Goal: Task Accomplishment & Management: Complete application form

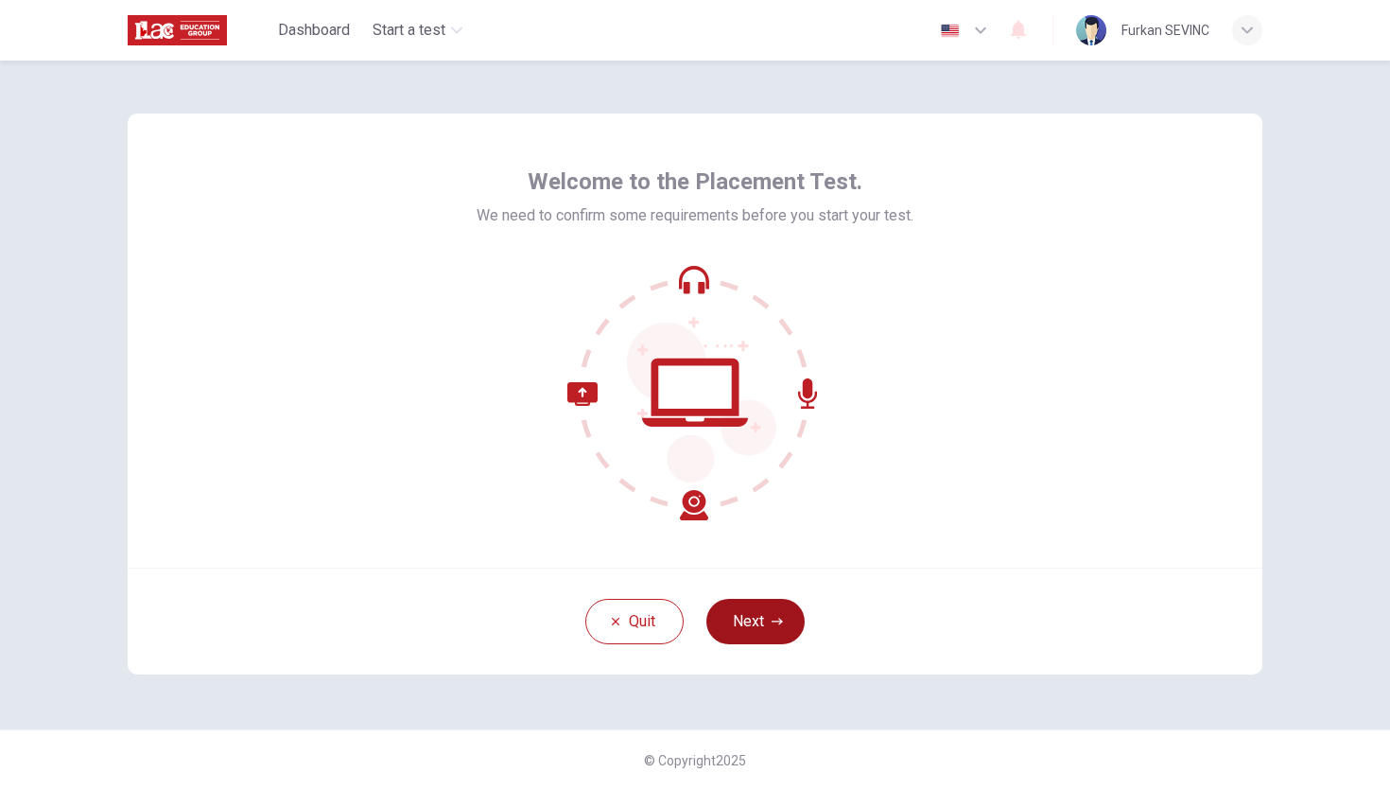
click at [761, 614] on button "Next" at bounding box center [755, 621] width 98 height 45
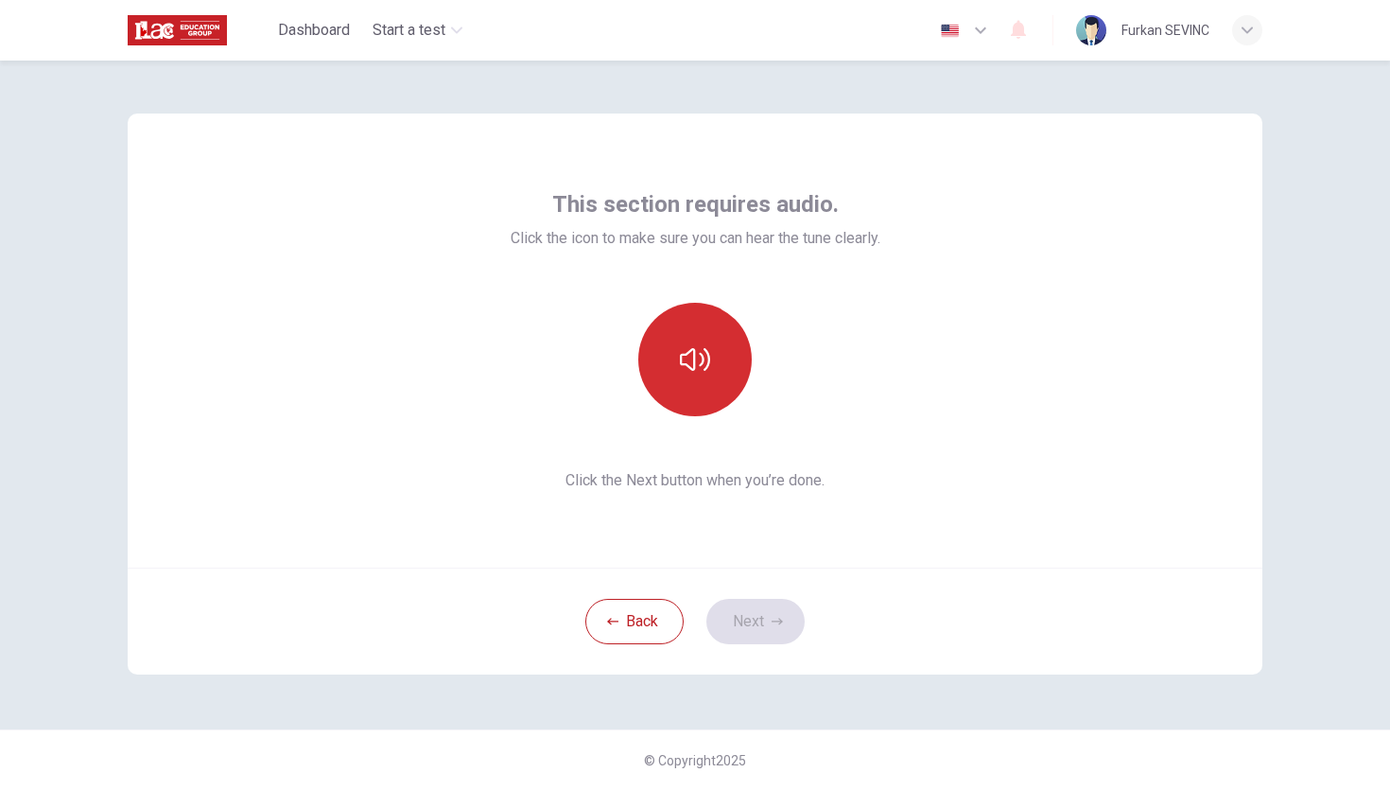
click at [668, 388] on button "button" at bounding box center [694, 359] width 113 height 113
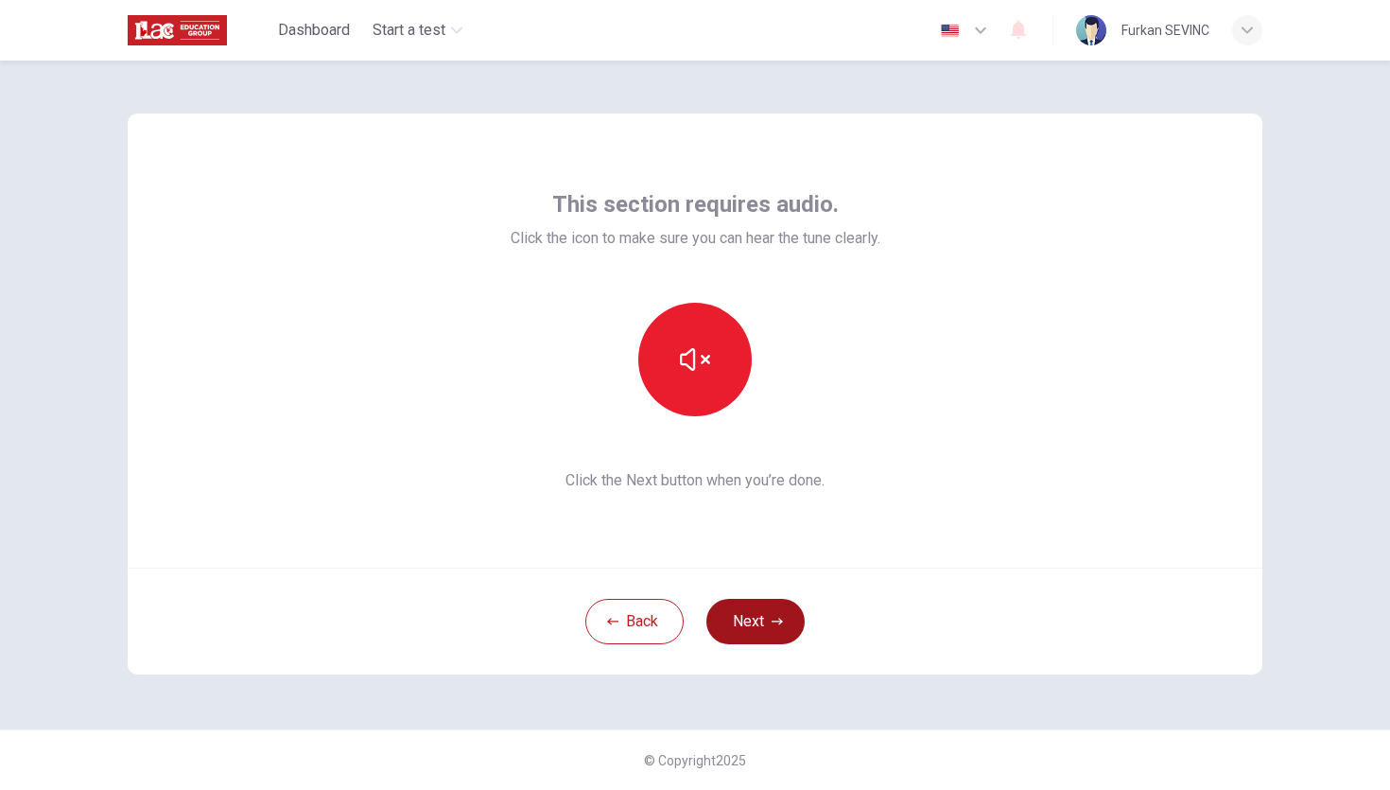
click at [751, 616] on button "Next" at bounding box center [755, 621] width 98 height 45
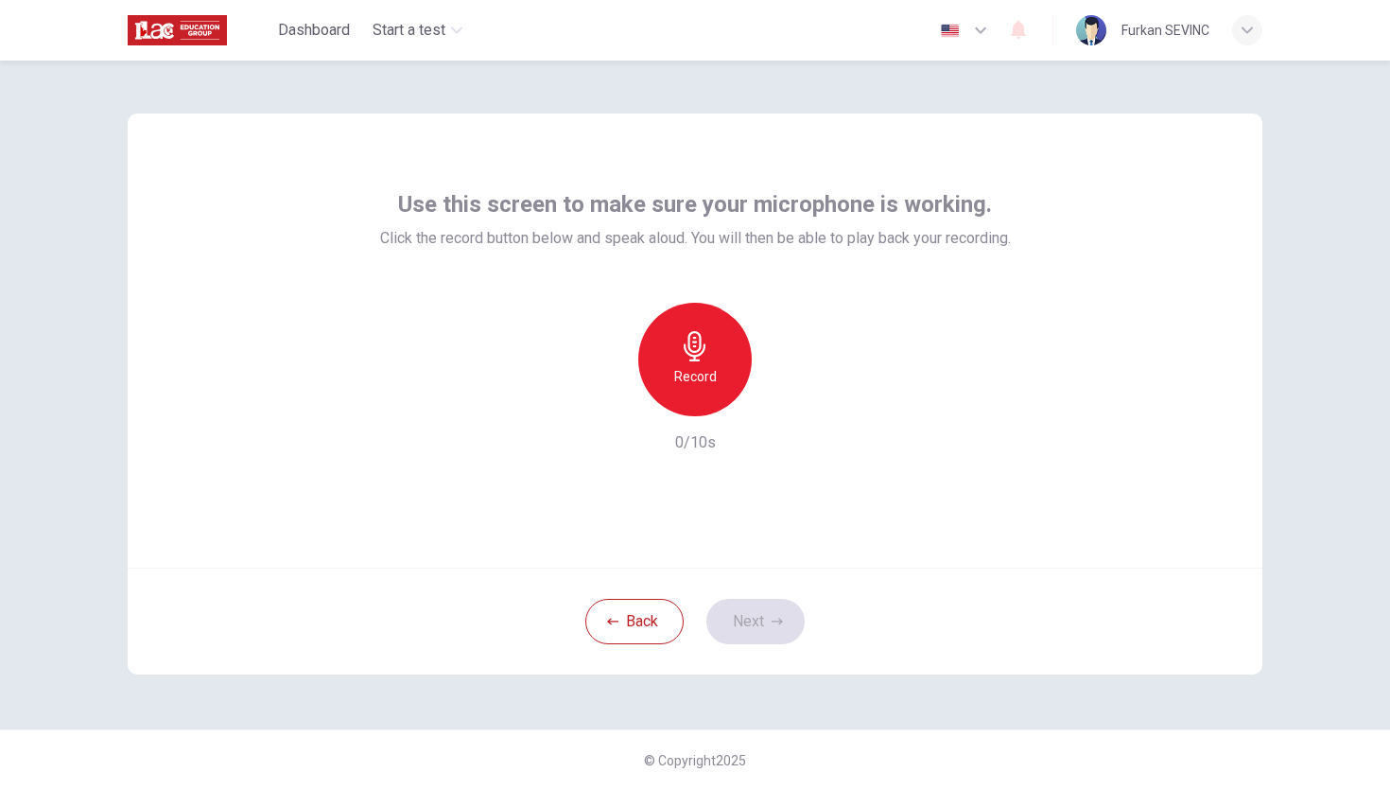
click at [686, 377] on h6 "Record" at bounding box center [695, 376] width 43 height 23
click at [686, 377] on h6 "Stop" at bounding box center [695, 376] width 28 height 23
click at [600, 393] on icon "button" at bounding box center [608, 400] width 17 height 17
click at [746, 616] on button "Next" at bounding box center [755, 621] width 98 height 45
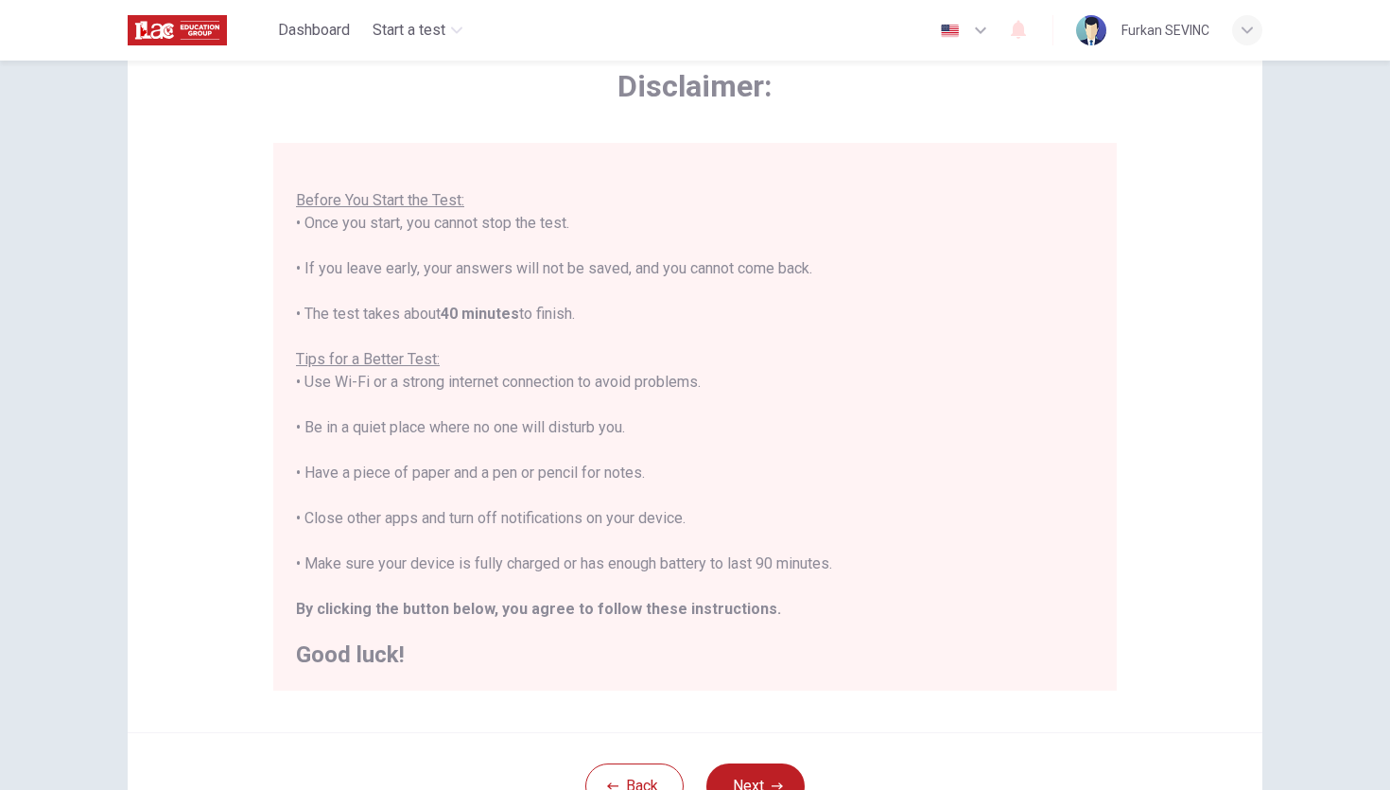
scroll to position [234, 0]
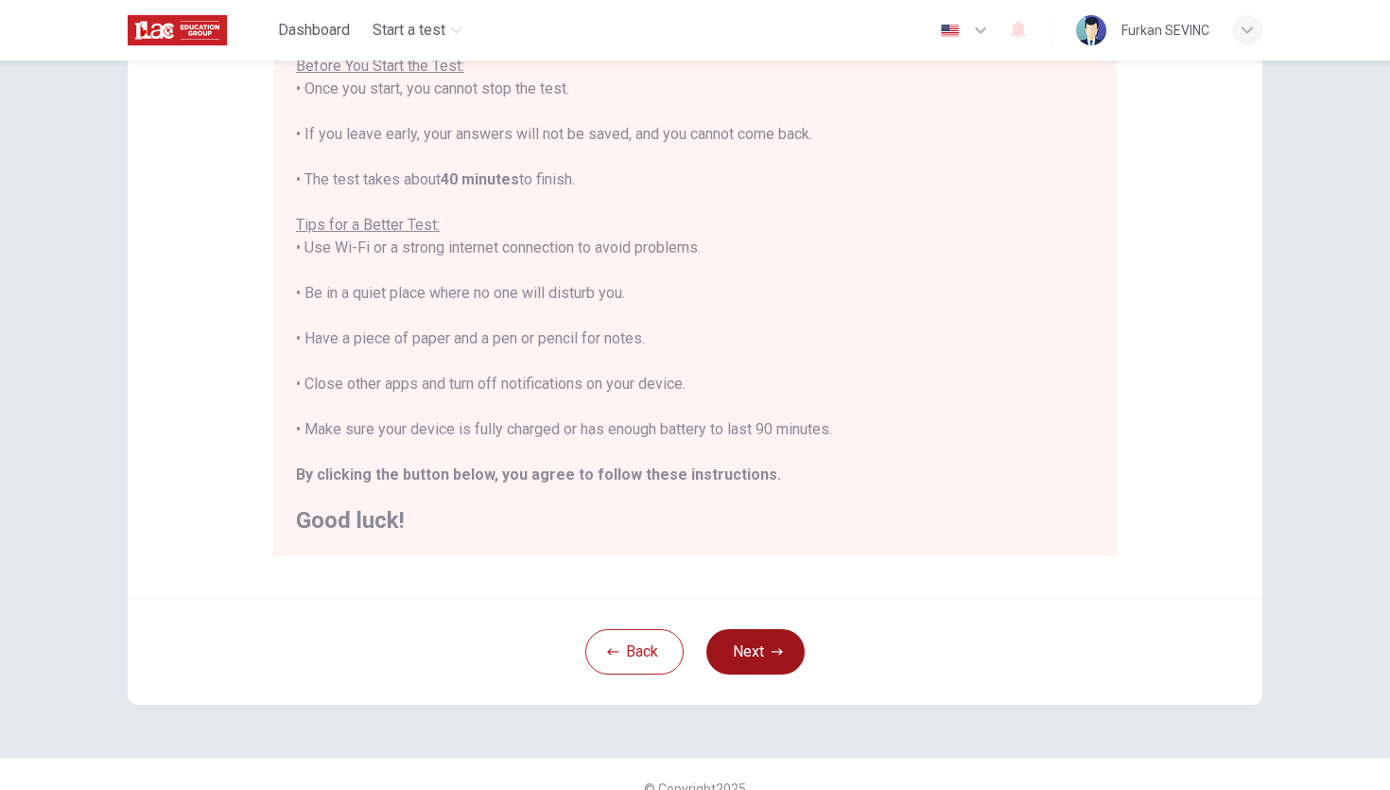
click at [766, 639] on button "Next" at bounding box center [755, 651] width 98 height 45
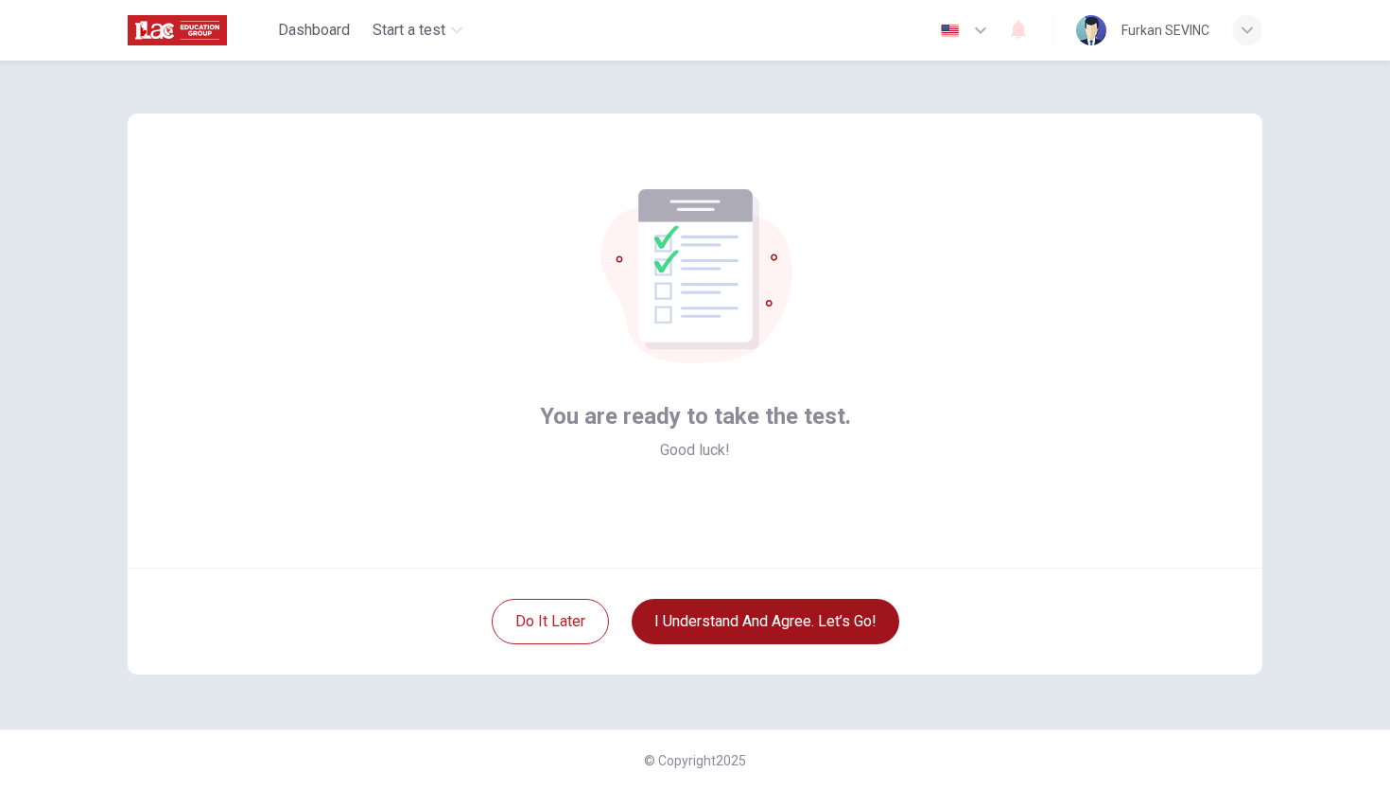
scroll to position [0, 0]
click at [766, 639] on button "I understand and agree. Let’s go!" at bounding box center [766, 621] width 268 height 45
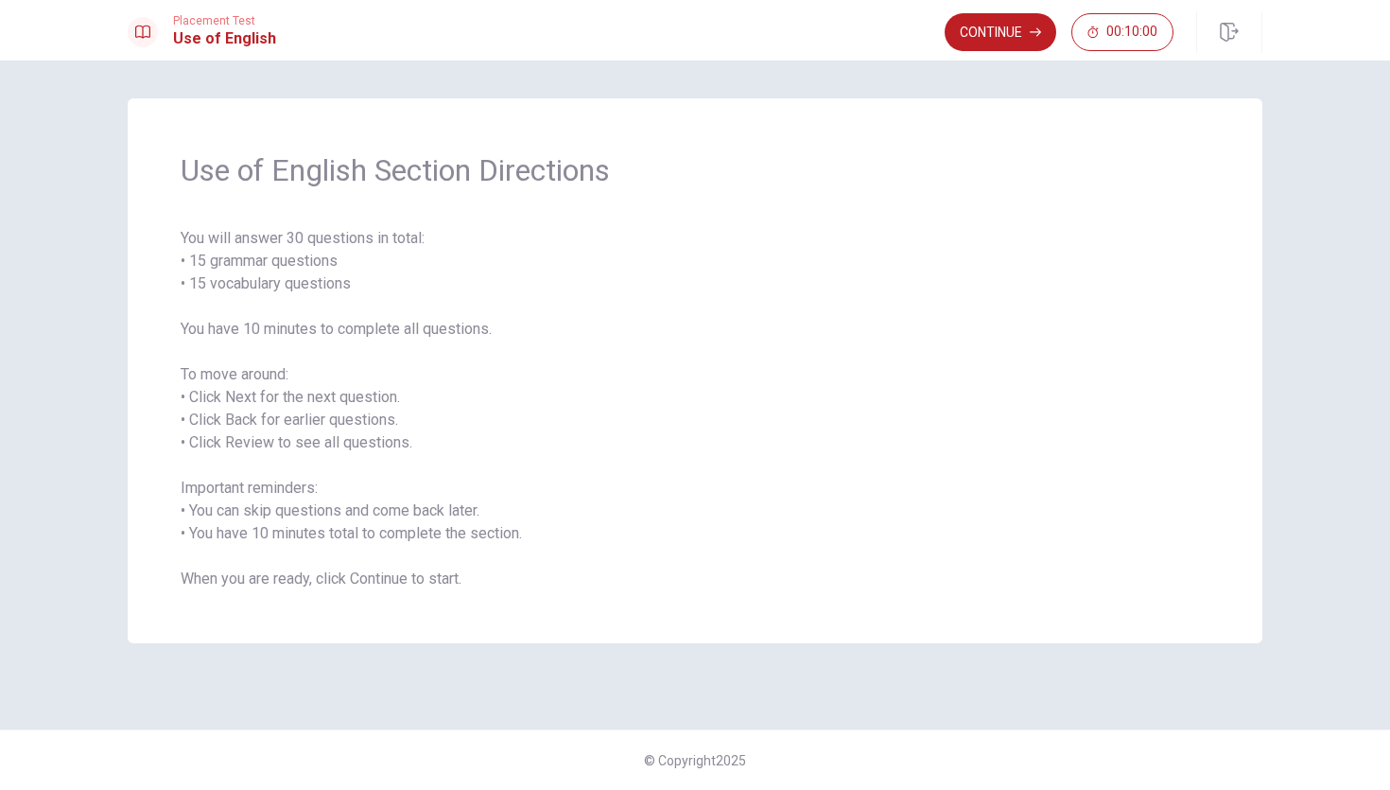
click at [571, 665] on div "Use of English Section Directions You will answer 30 questions in total: • 15 g…" at bounding box center [694, 394] width 1195 height 593
click at [638, 599] on div "Use of English Section Directions You will answer 30 questions in total: • 15 g…" at bounding box center [695, 370] width 1135 height 545
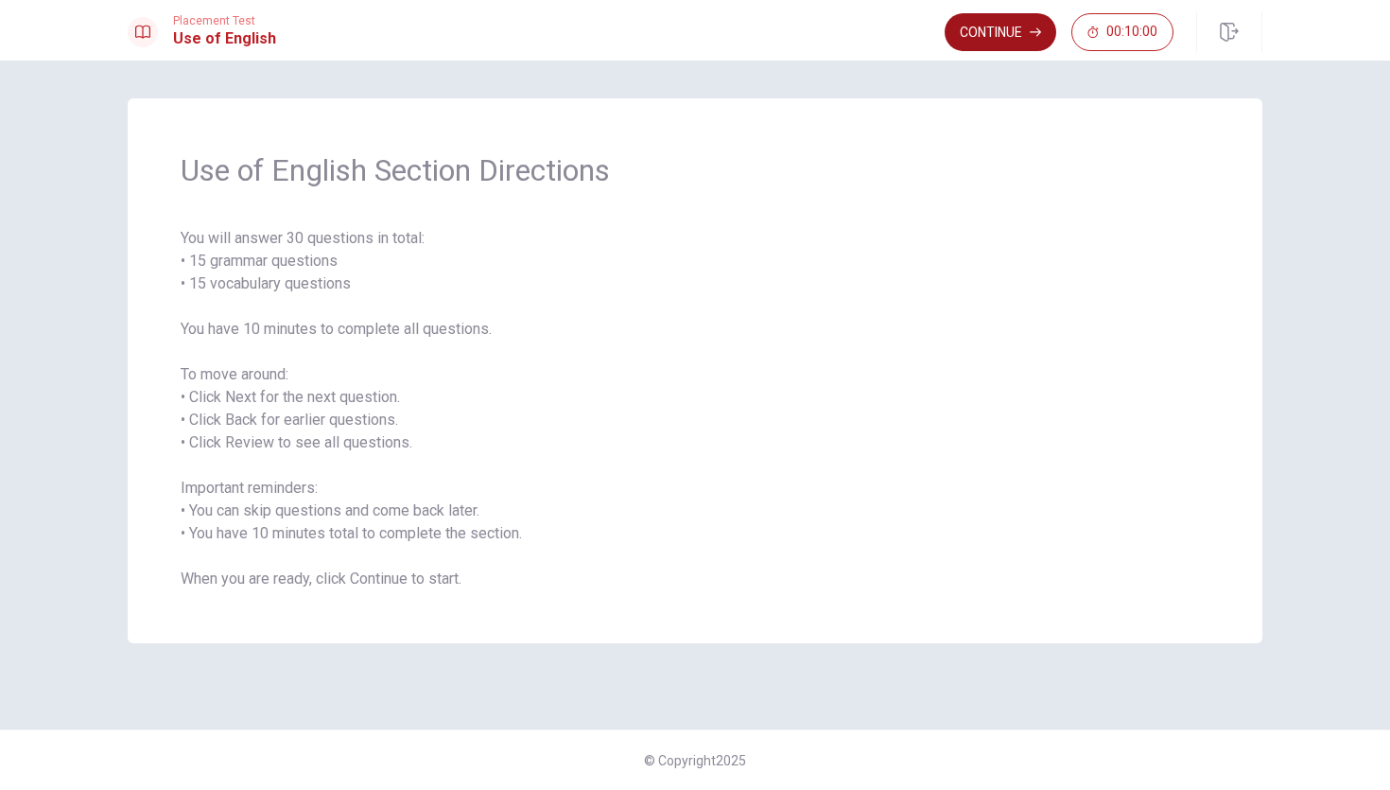
click at [1029, 41] on button "Continue" at bounding box center [1001, 32] width 112 height 38
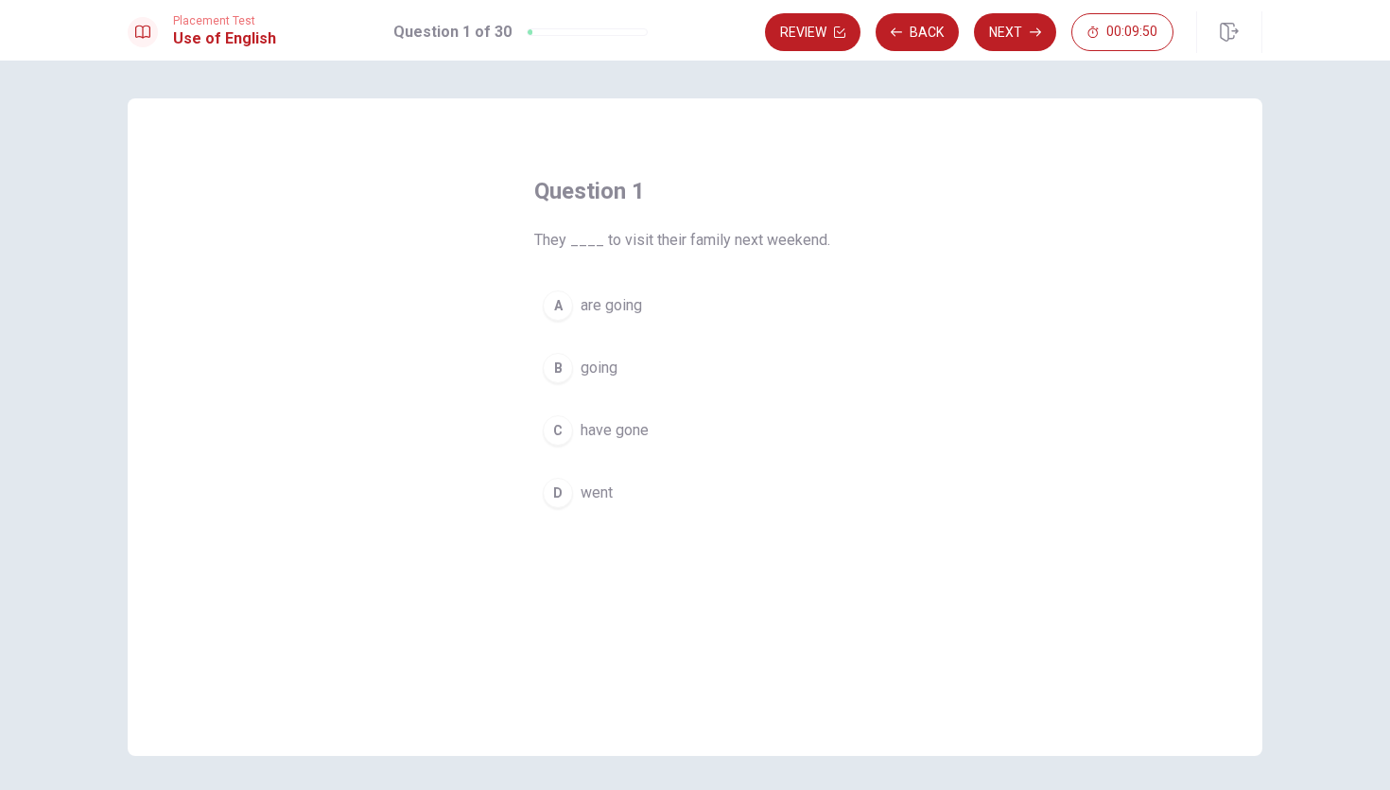
click at [555, 305] on div "A" at bounding box center [558, 305] width 30 height 30
click at [1004, 43] on button "Next" at bounding box center [1015, 32] width 82 height 38
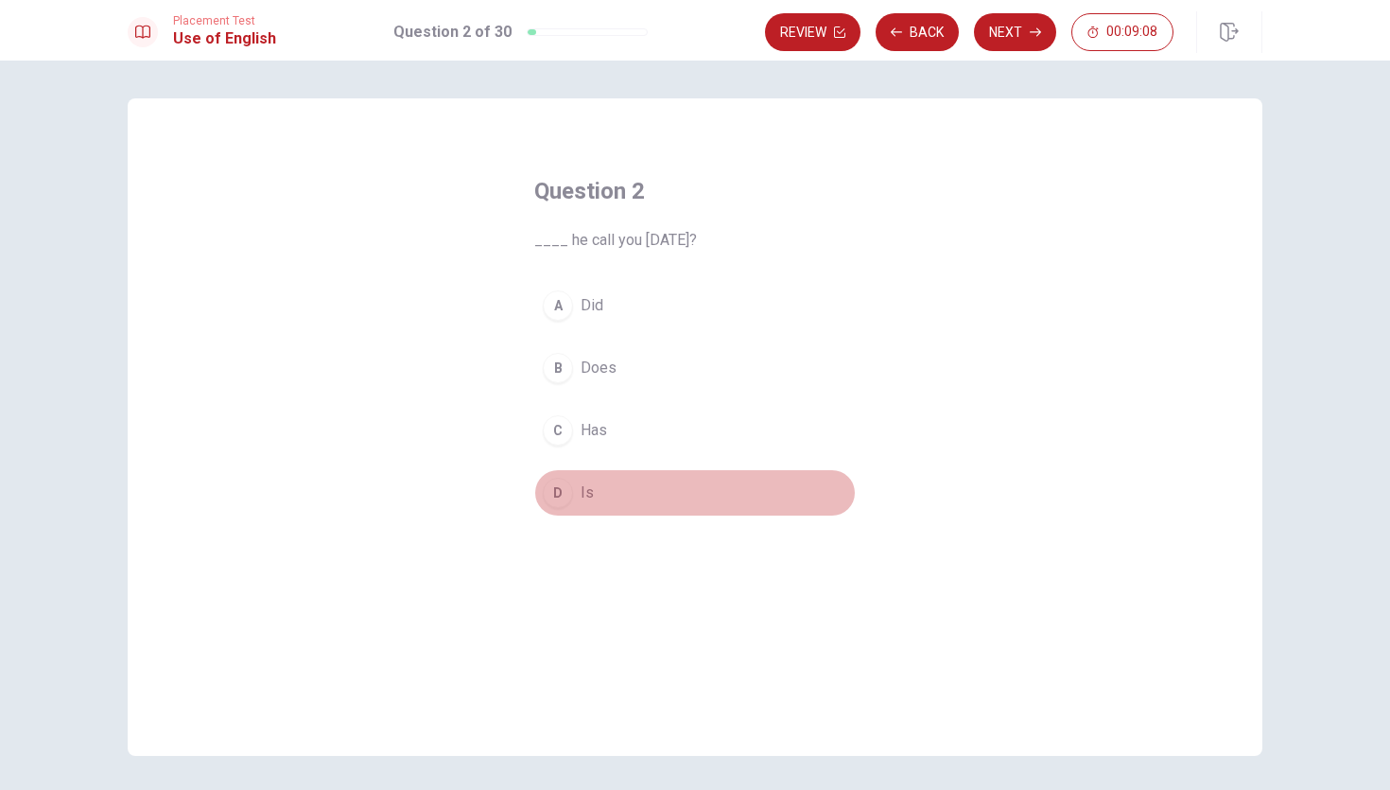
click at [557, 494] on div "D" at bounding box center [558, 493] width 30 height 30
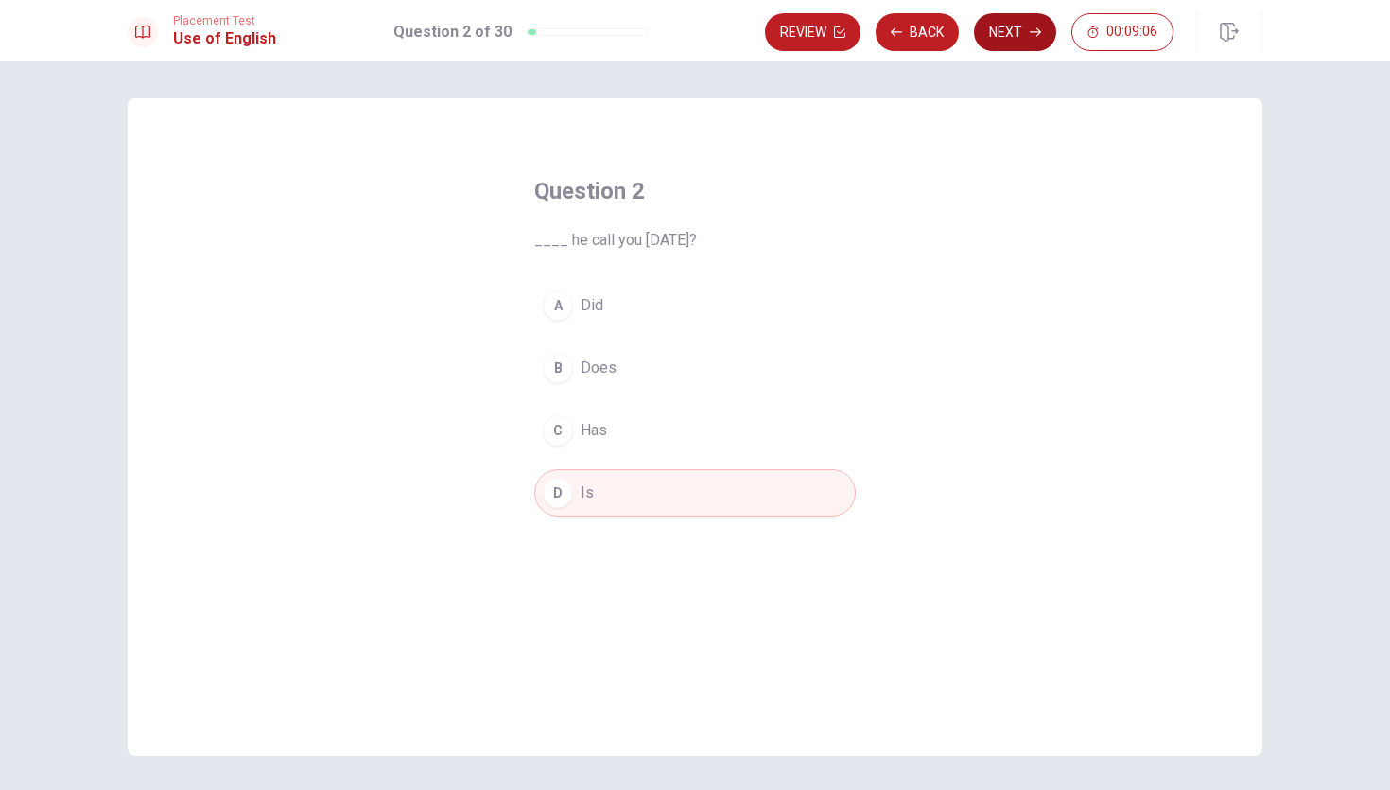
click at [1002, 40] on button "Next" at bounding box center [1015, 32] width 82 height 38
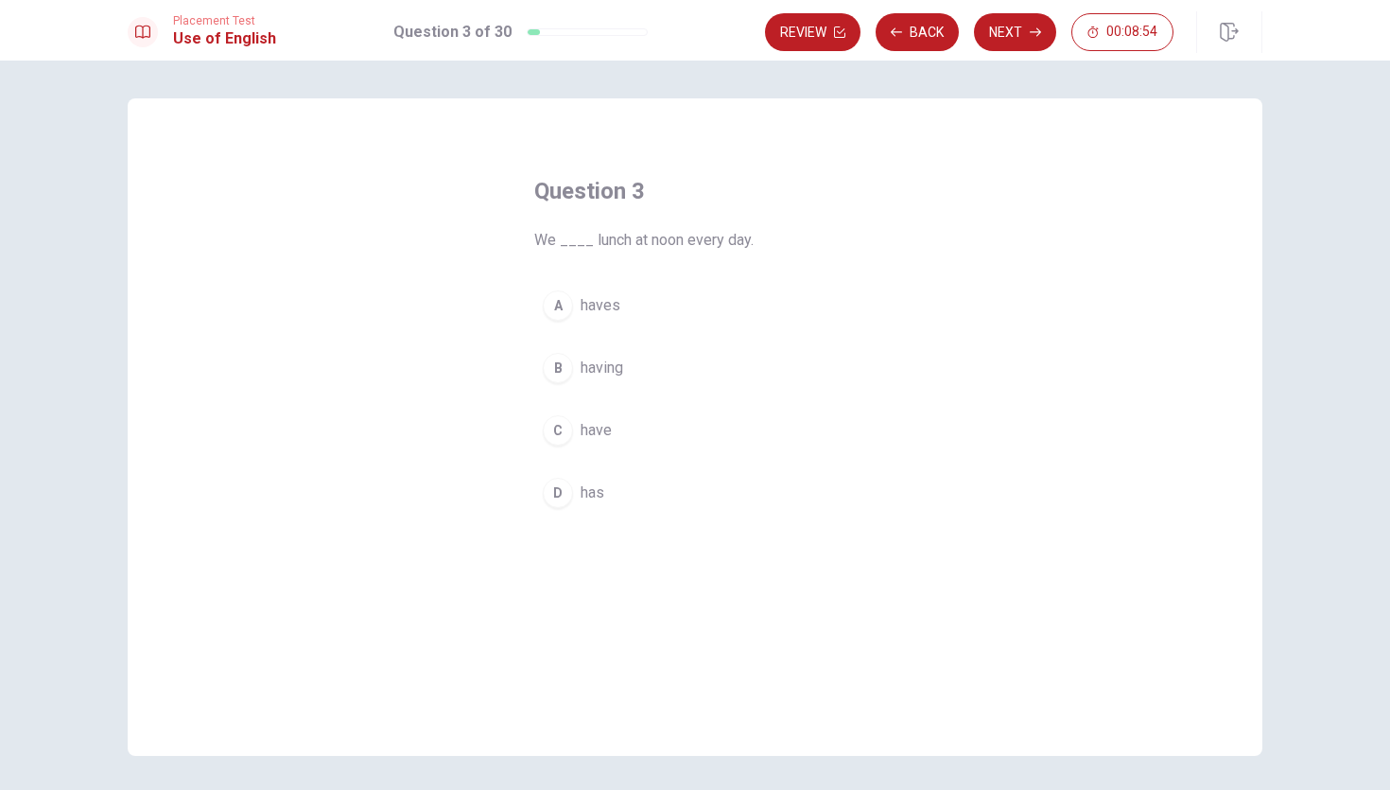
click at [578, 425] on button "C have" at bounding box center [695, 430] width 322 height 47
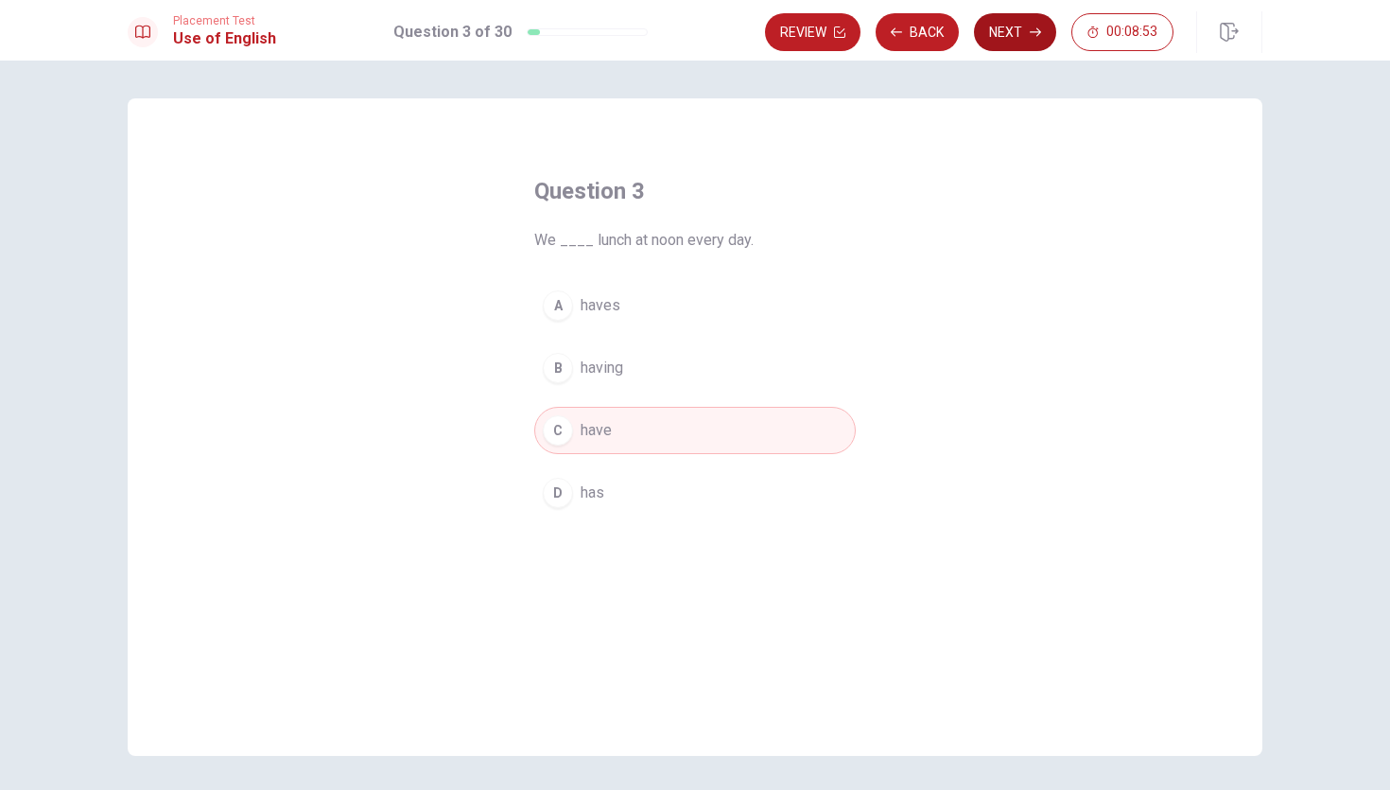
click at [1032, 32] on icon "button" at bounding box center [1035, 31] width 11 height 11
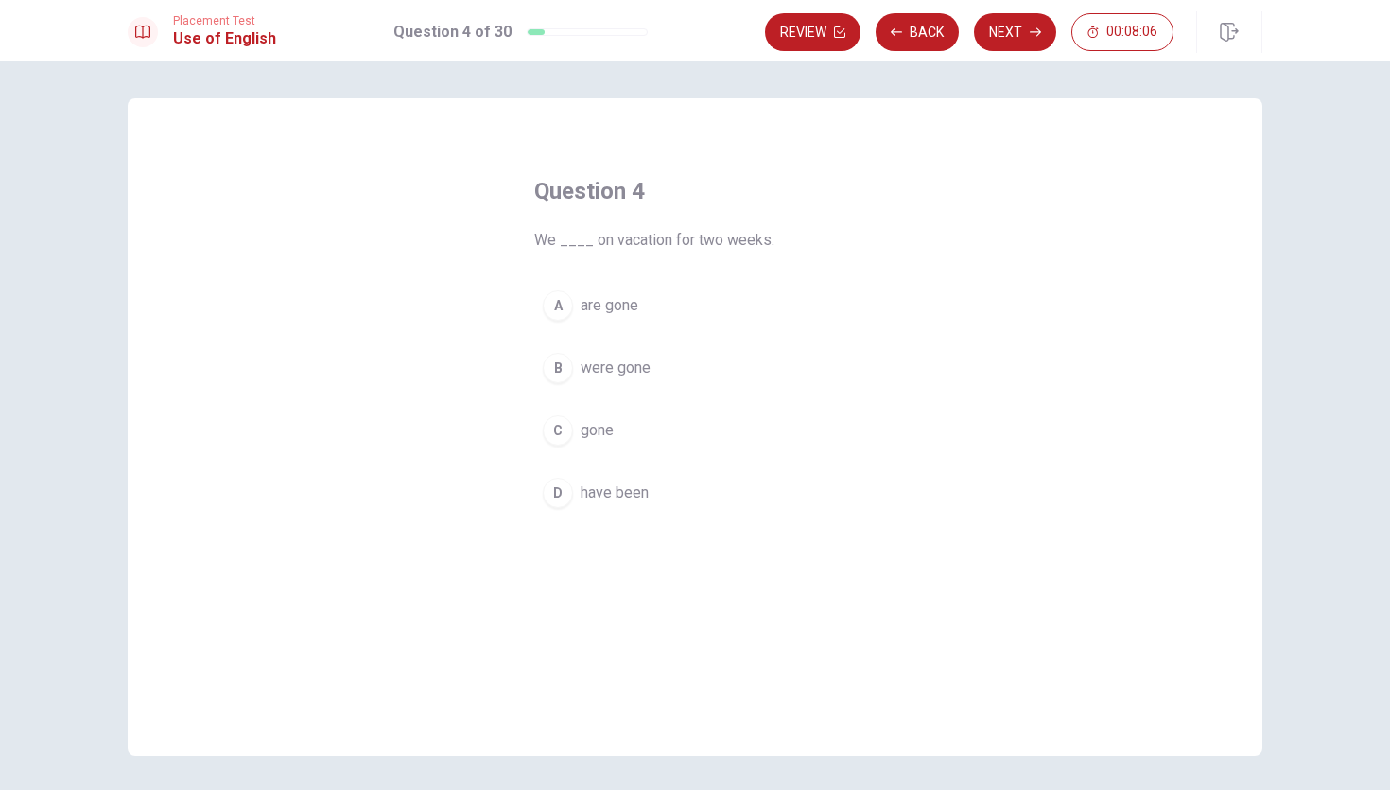
click at [572, 310] on button "A are gone" at bounding box center [695, 305] width 322 height 47
click at [802, 26] on button "Review" at bounding box center [813, 32] width 96 height 38
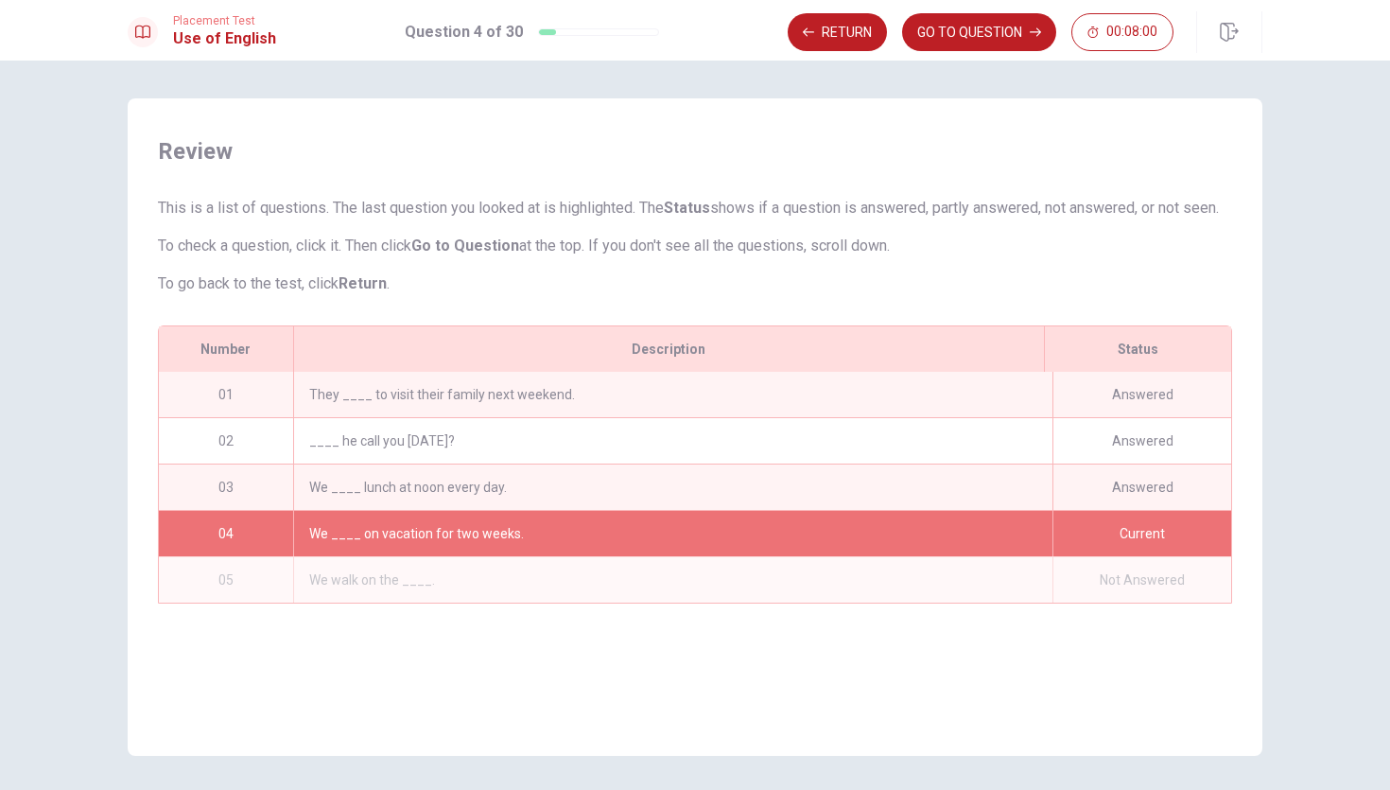
scroll to position [64, 0]
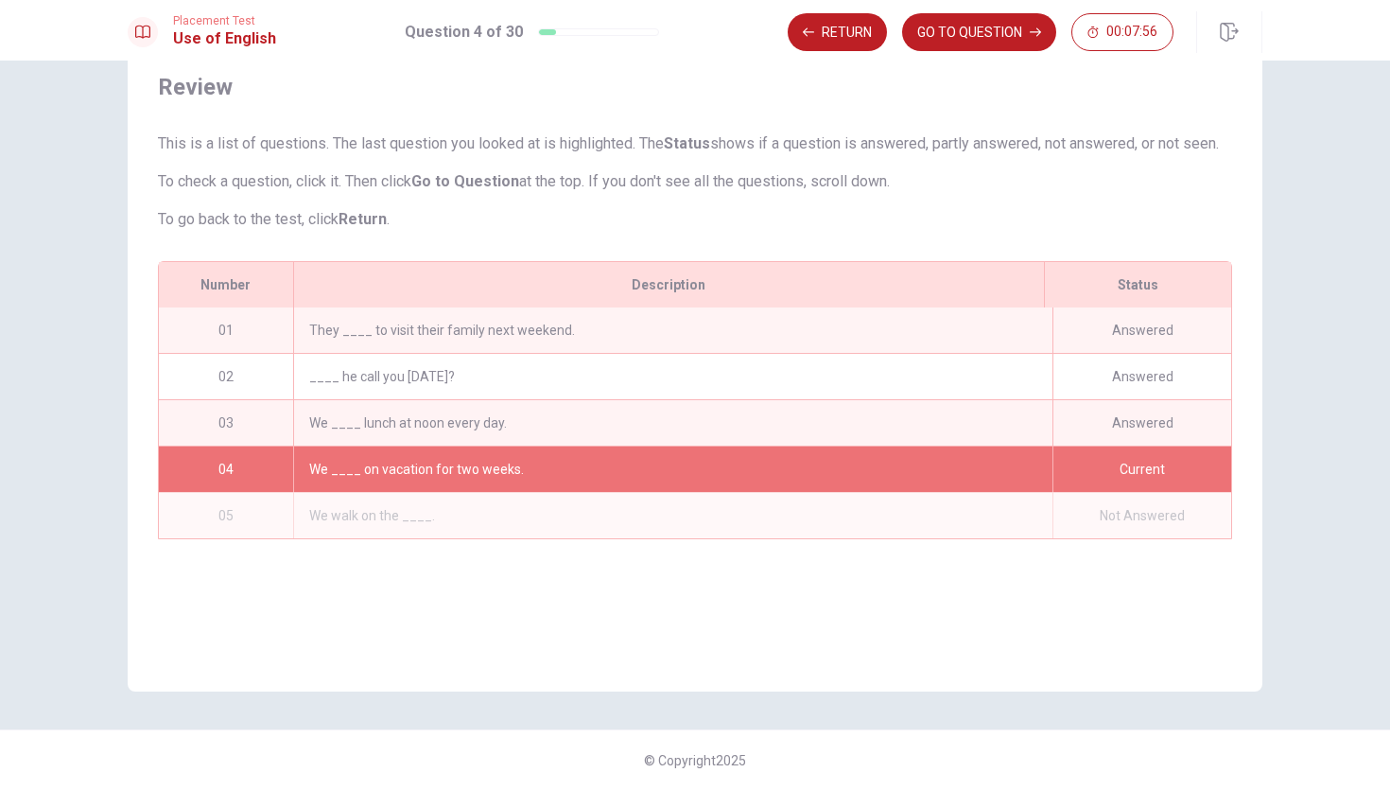
click at [802, 26] on button "Return" at bounding box center [837, 32] width 99 height 38
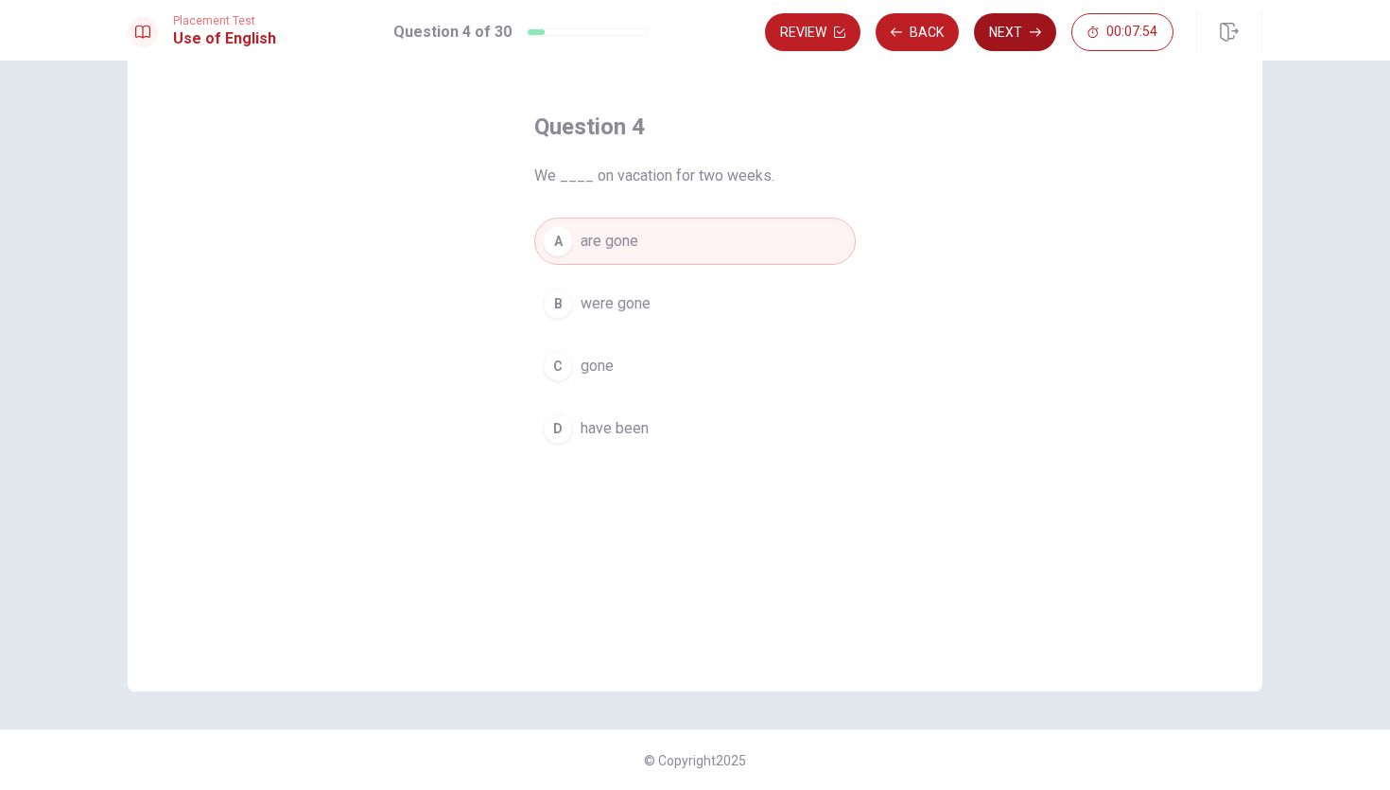
click at [1000, 27] on button "Next" at bounding box center [1015, 32] width 82 height 38
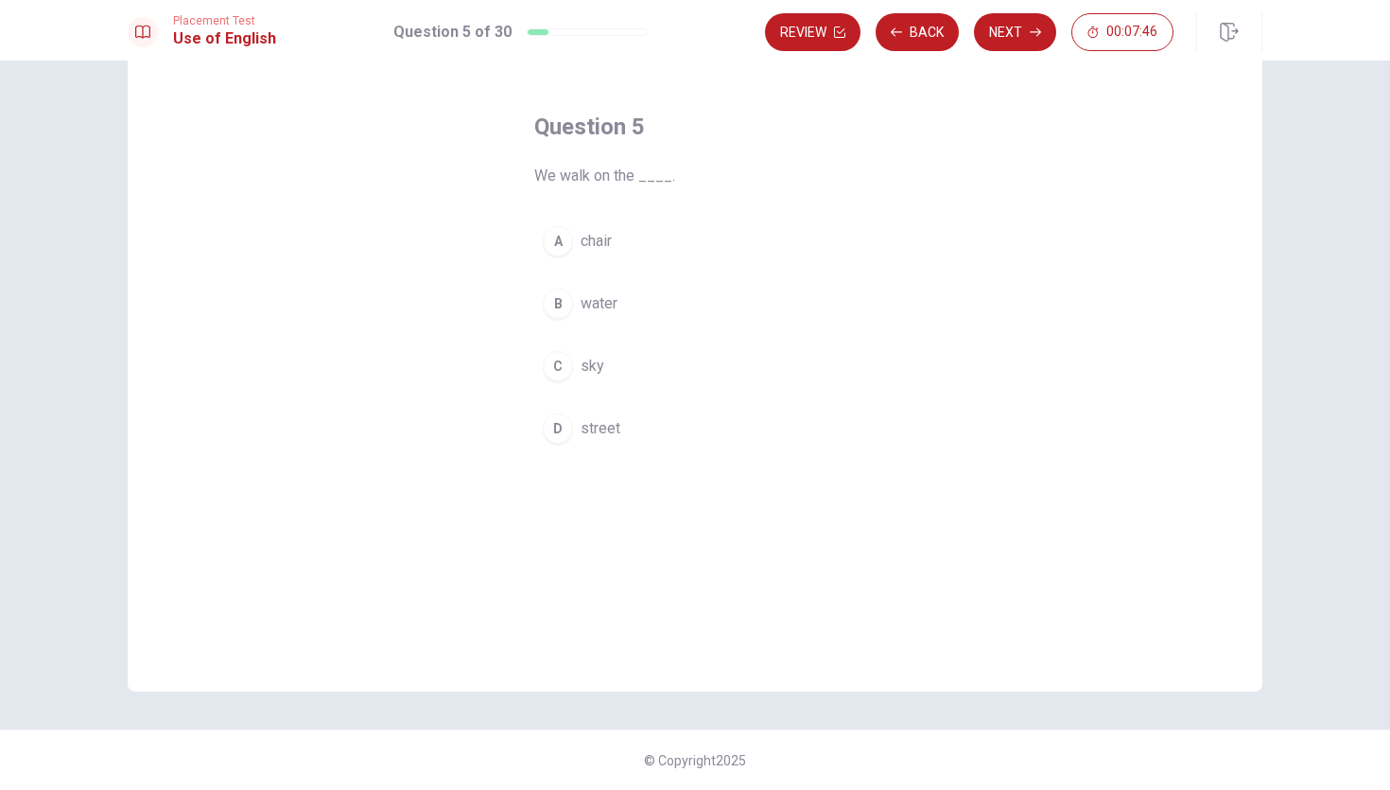
click at [573, 432] on button "D street" at bounding box center [695, 428] width 322 height 47
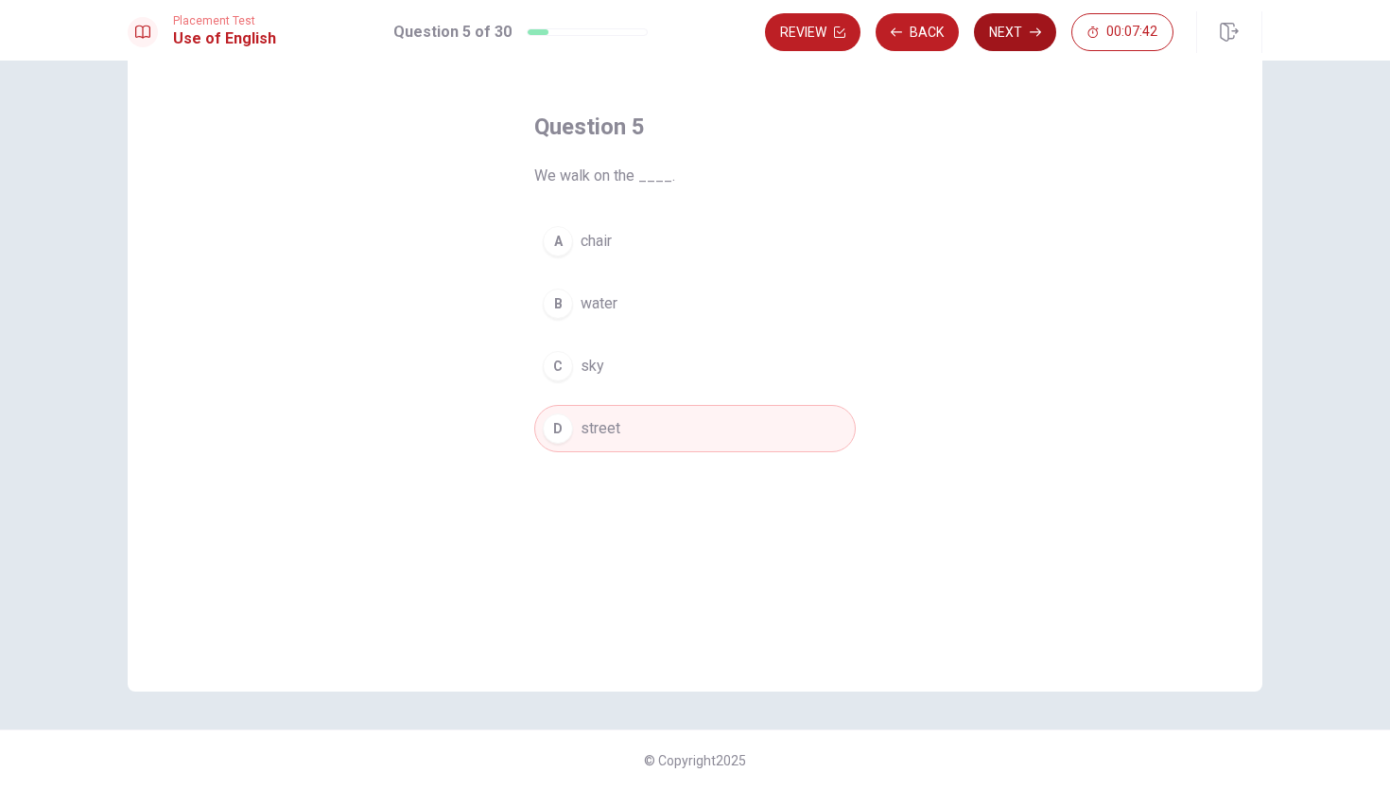
click at [1005, 38] on button "Next" at bounding box center [1015, 32] width 82 height 38
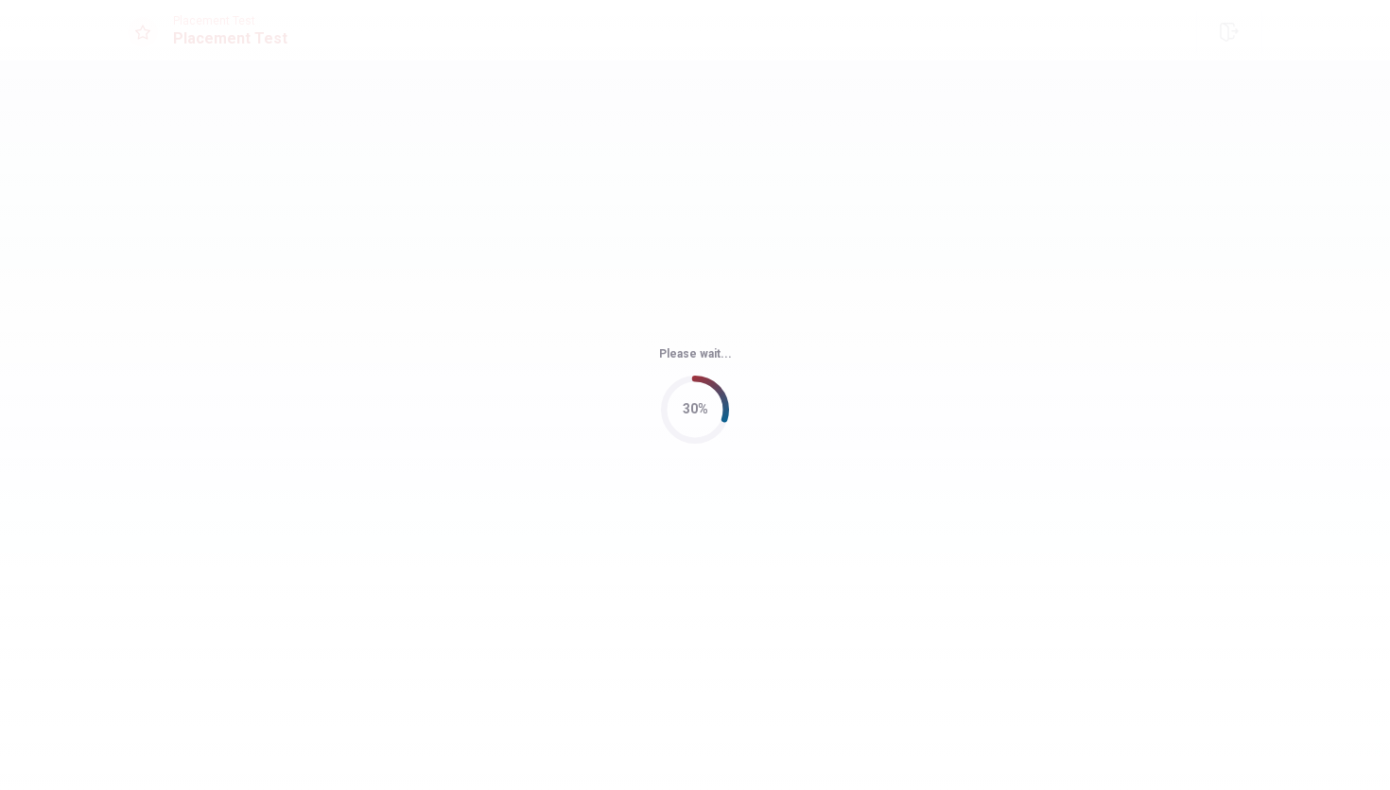
scroll to position [0, 0]
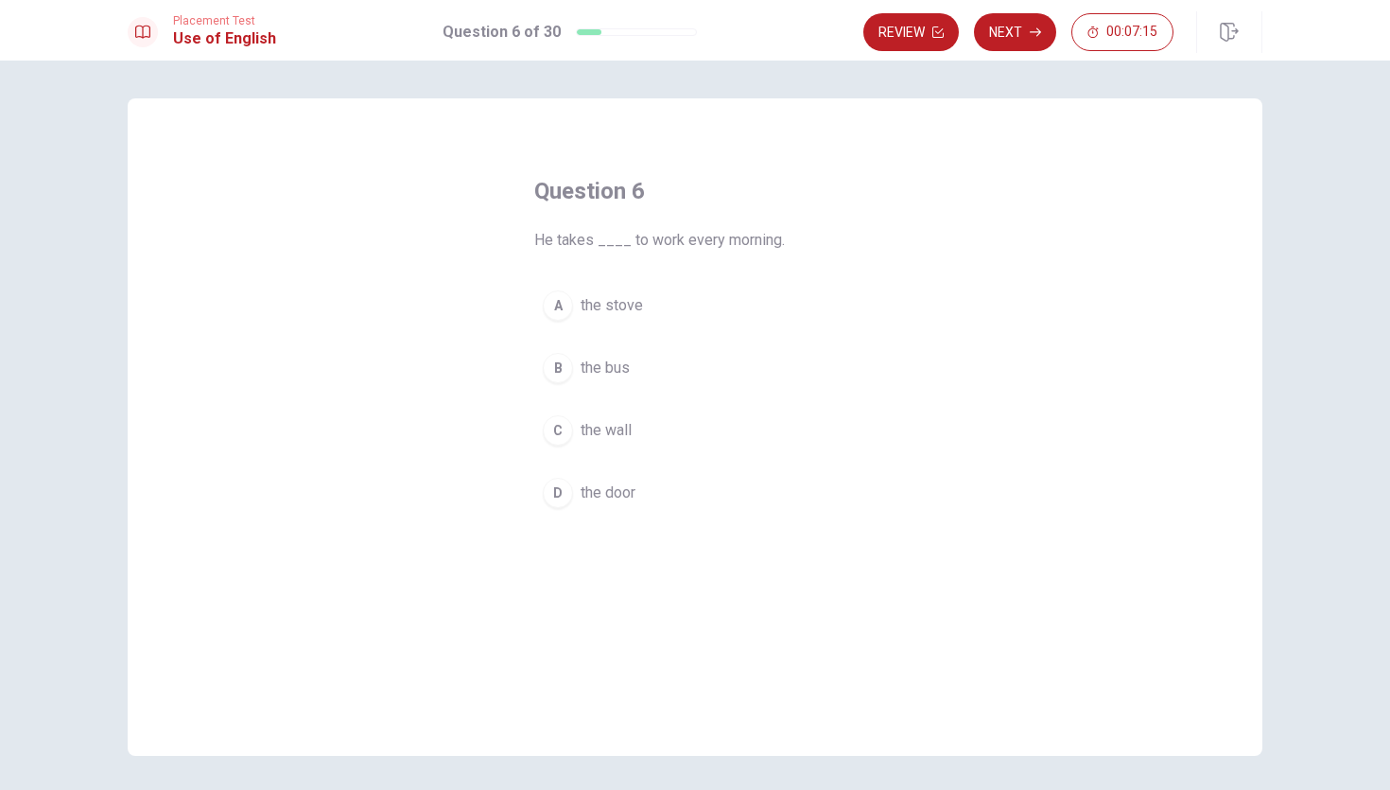
click at [574, 373] on button "B the bus" at bounding box center [695, 367] width 322 height 47
click at [1034, 34] on icon "button" at bounding box center [1035, 31] width 11 height 11
click at [596, 304] on span "drives" at bounding box center [602, 305] width 42 height 23
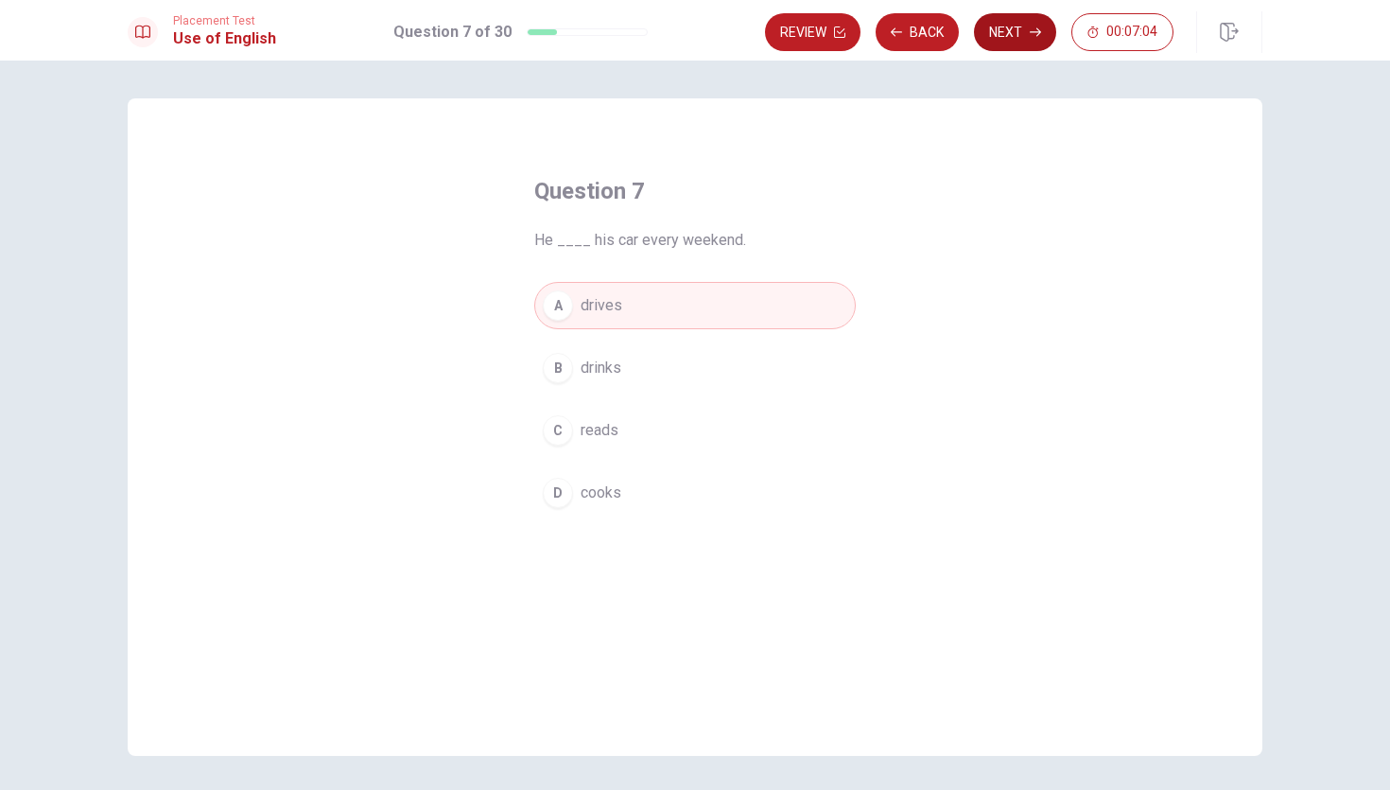
click at [989, 36] on button "Next" at bounding box center [1015, 32] width 82 height 38
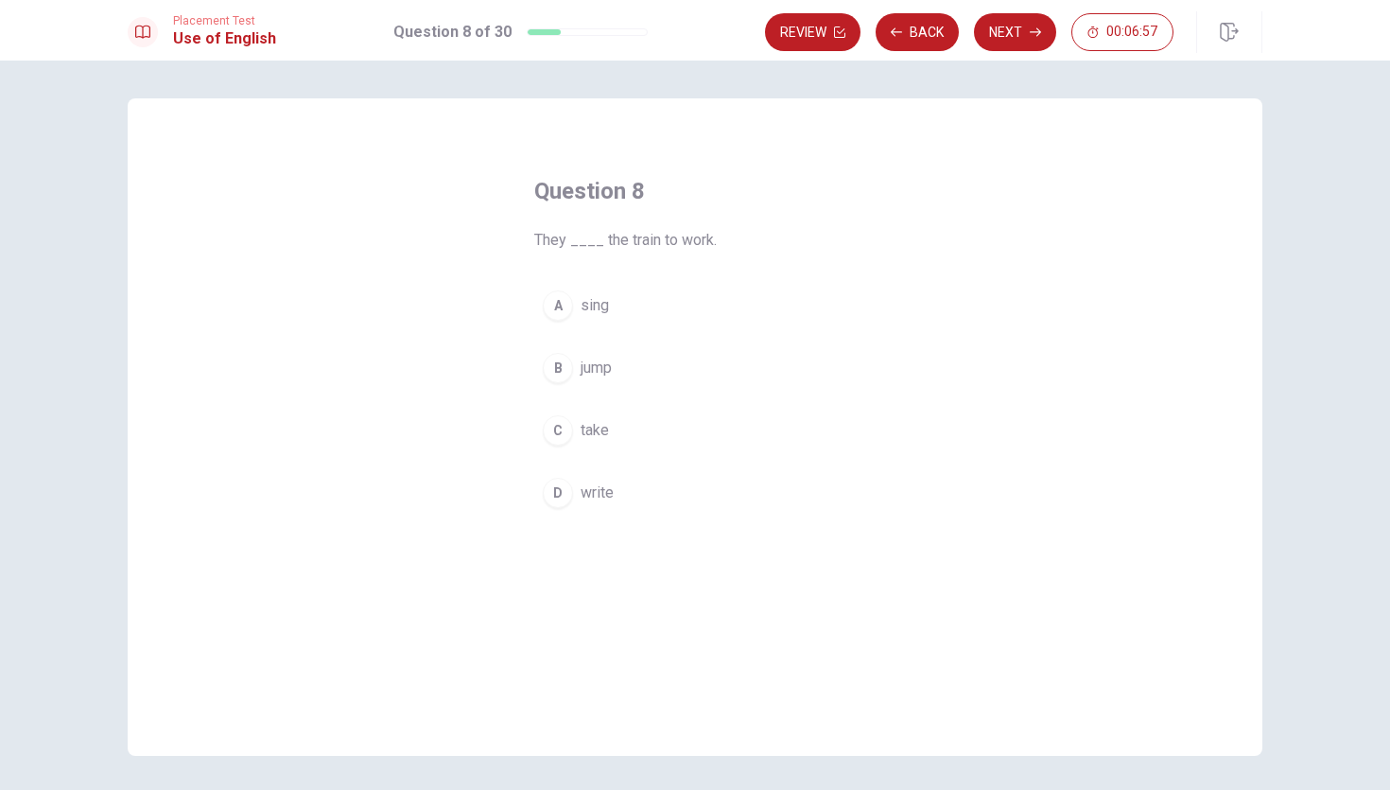
click at [582, 430] on span "take" at bounding box center [595, 430] width 28 height 23
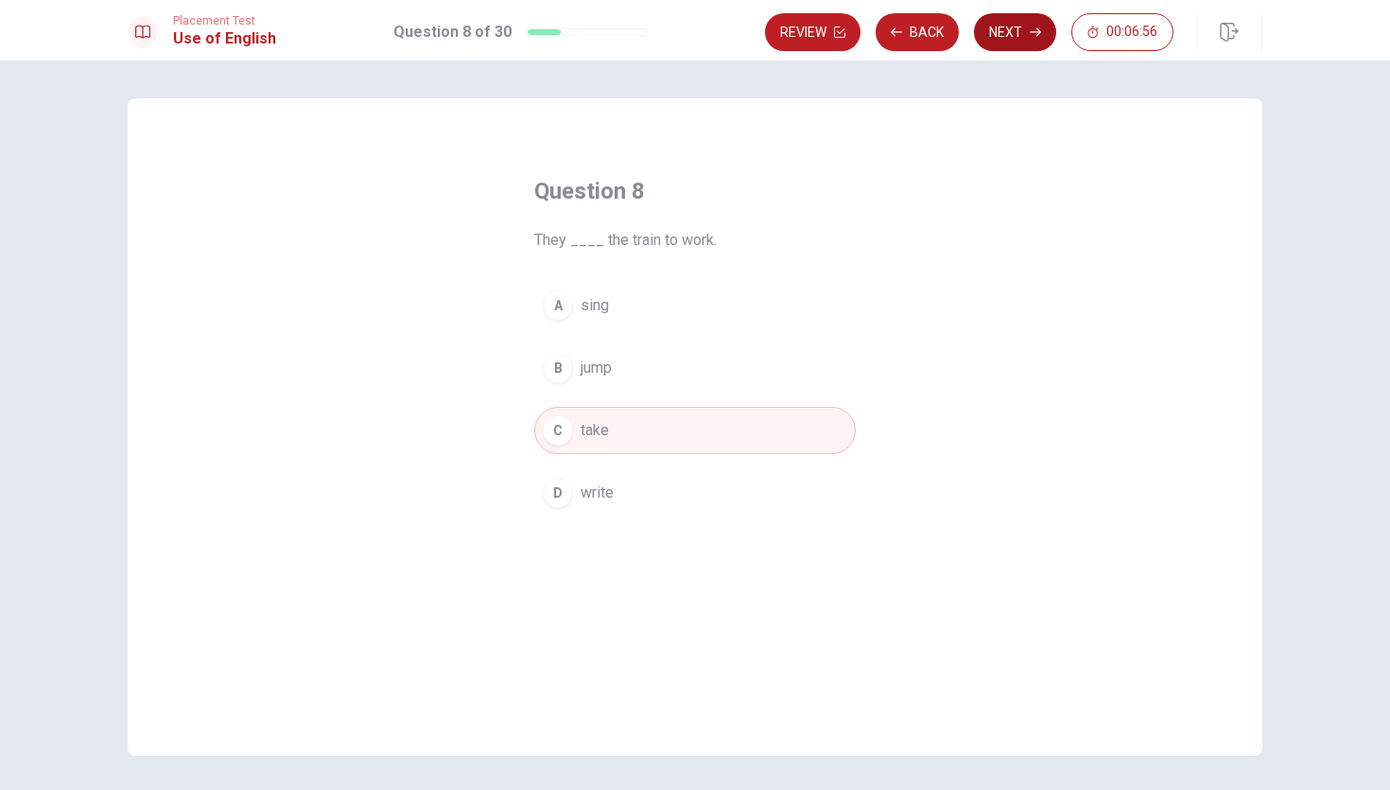
click at [1040, 30] on icon "button" at bounding box center [1035, 31] width 11 height 11
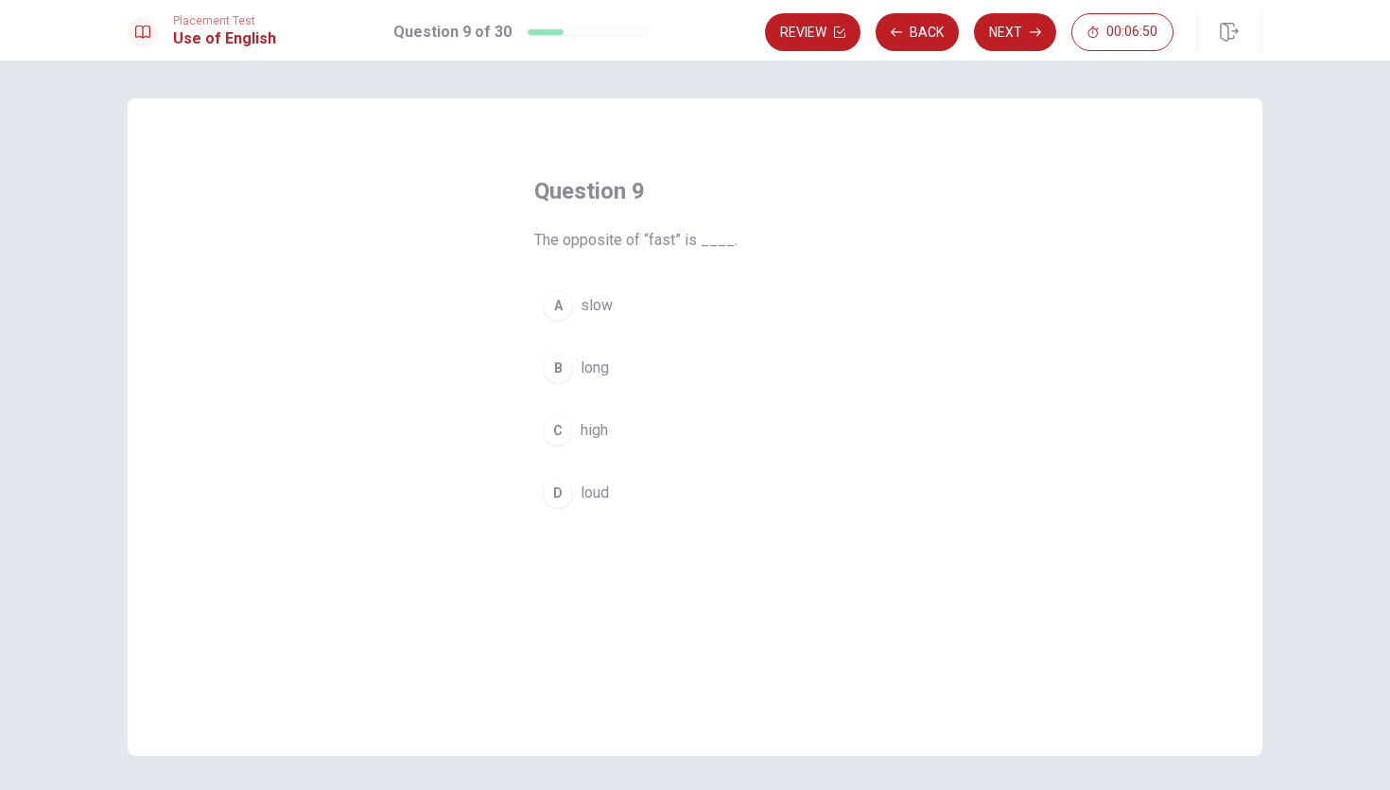
click at [592, 295] on span "slow" at bounding box center [597, 305] width 32 height 23
click at [1001, 37] on button "Next" at bounding box center [1015, 32] width 82 height 38
click at [585, 317] on span "are live" at bounding box center [605, 328] width 48 height 23
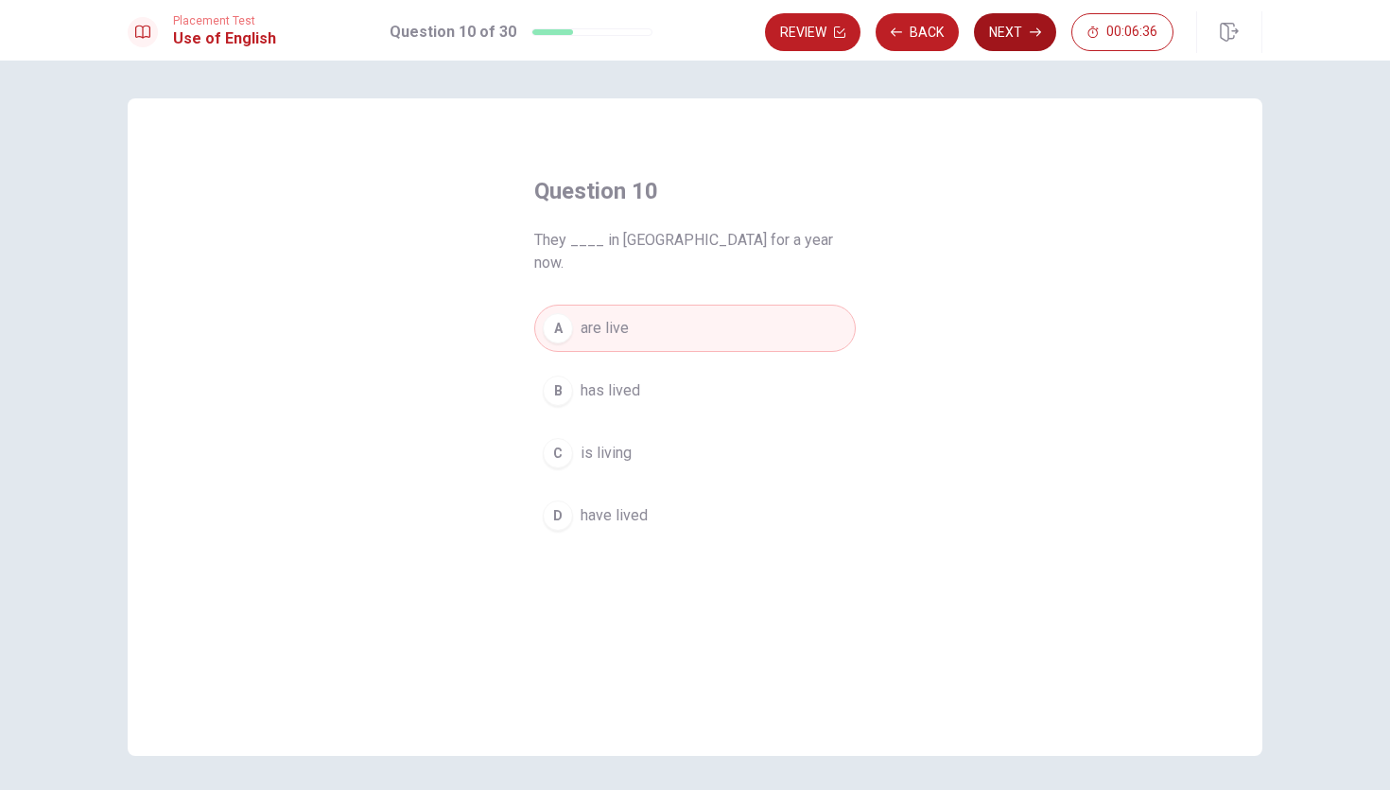
click at [1015, 31] on button "Next" at bounding box center [1015, 32] width 82 height 38
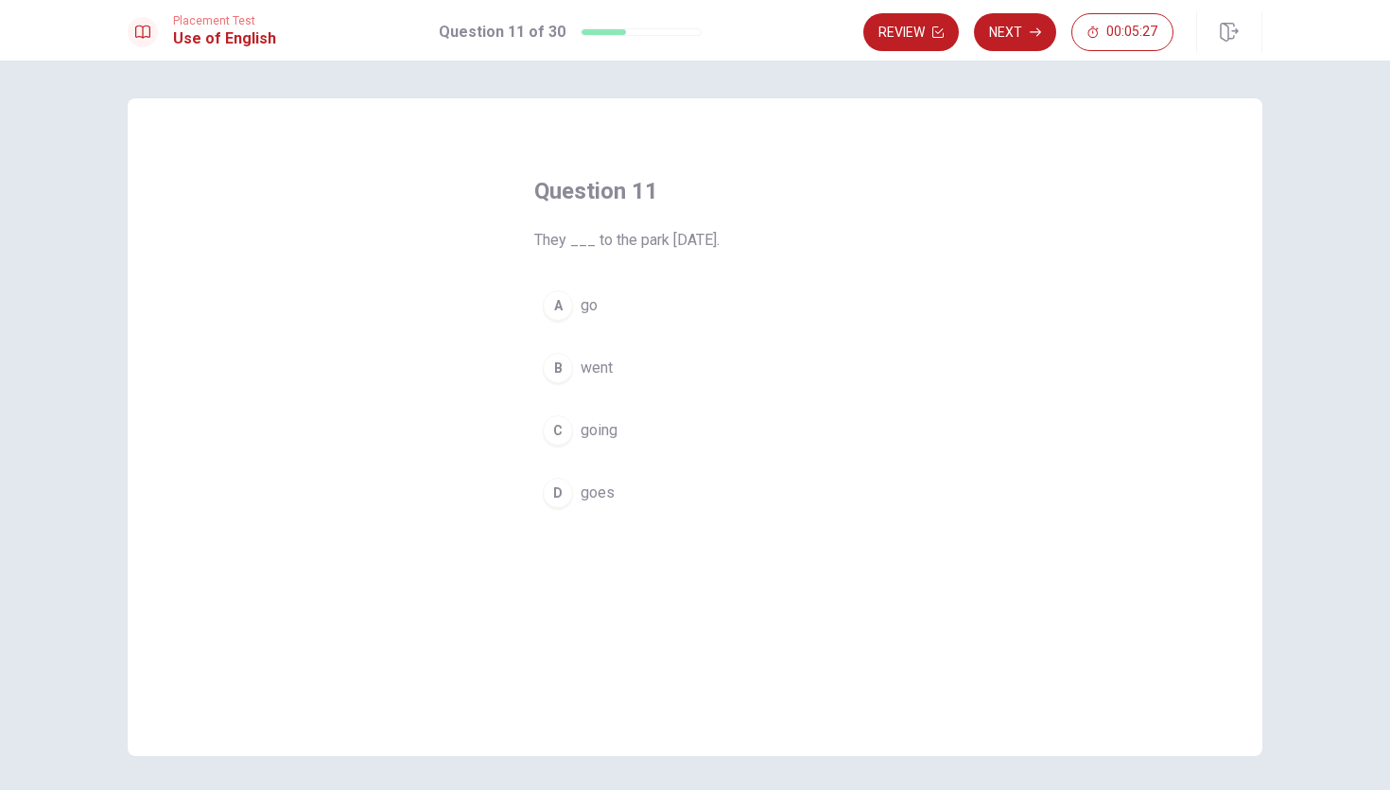
click at [569, 306] on div "A" at bounding box center [558, 305] width 30 height 30
click at [1027, 24] on button "Next" at bounding box center [1015, 32] width 82 height 38
click at [566, 420] on div "C" at bounding box center [558, 430] width 30 height 30
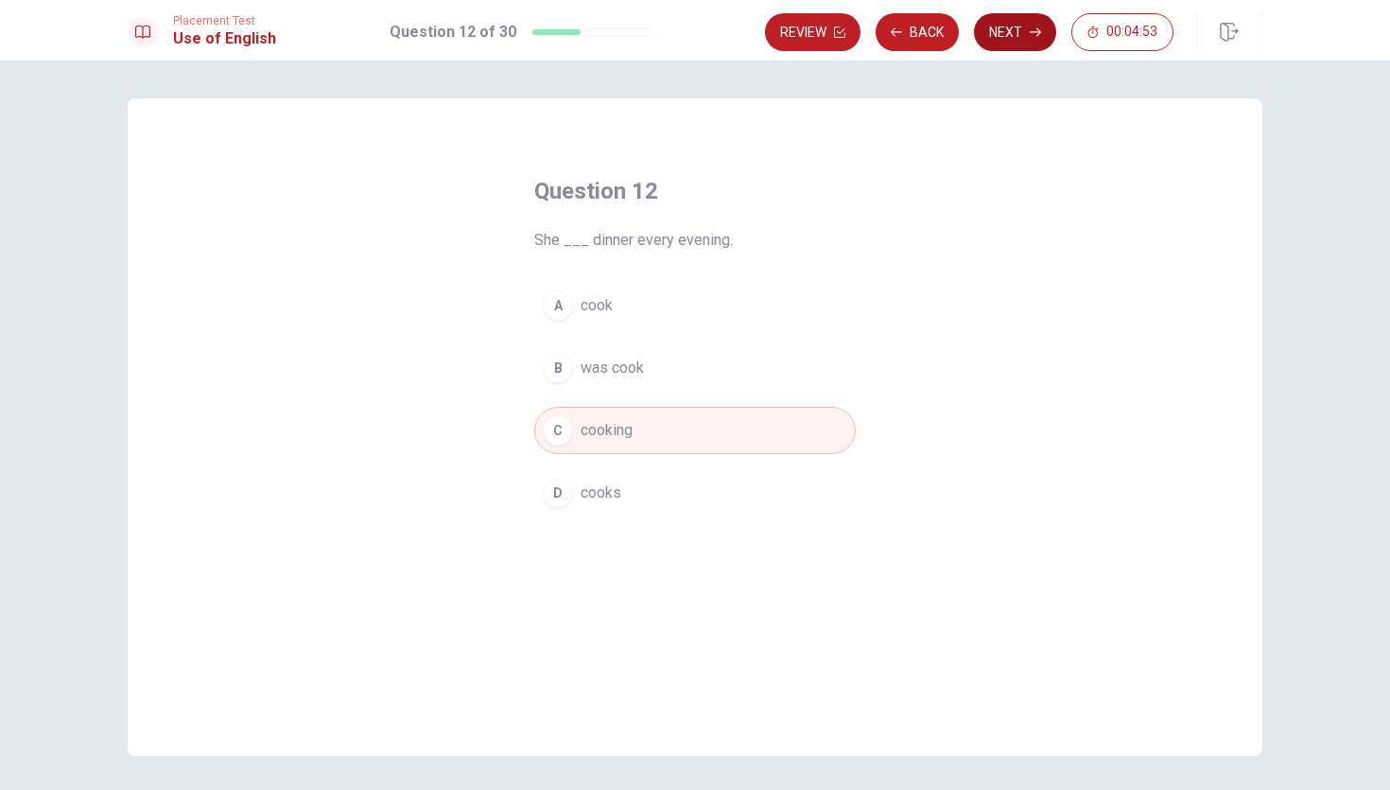
click at [1023, 21] on button "Next" at bounding box center [1015, 32] width 82 height 38
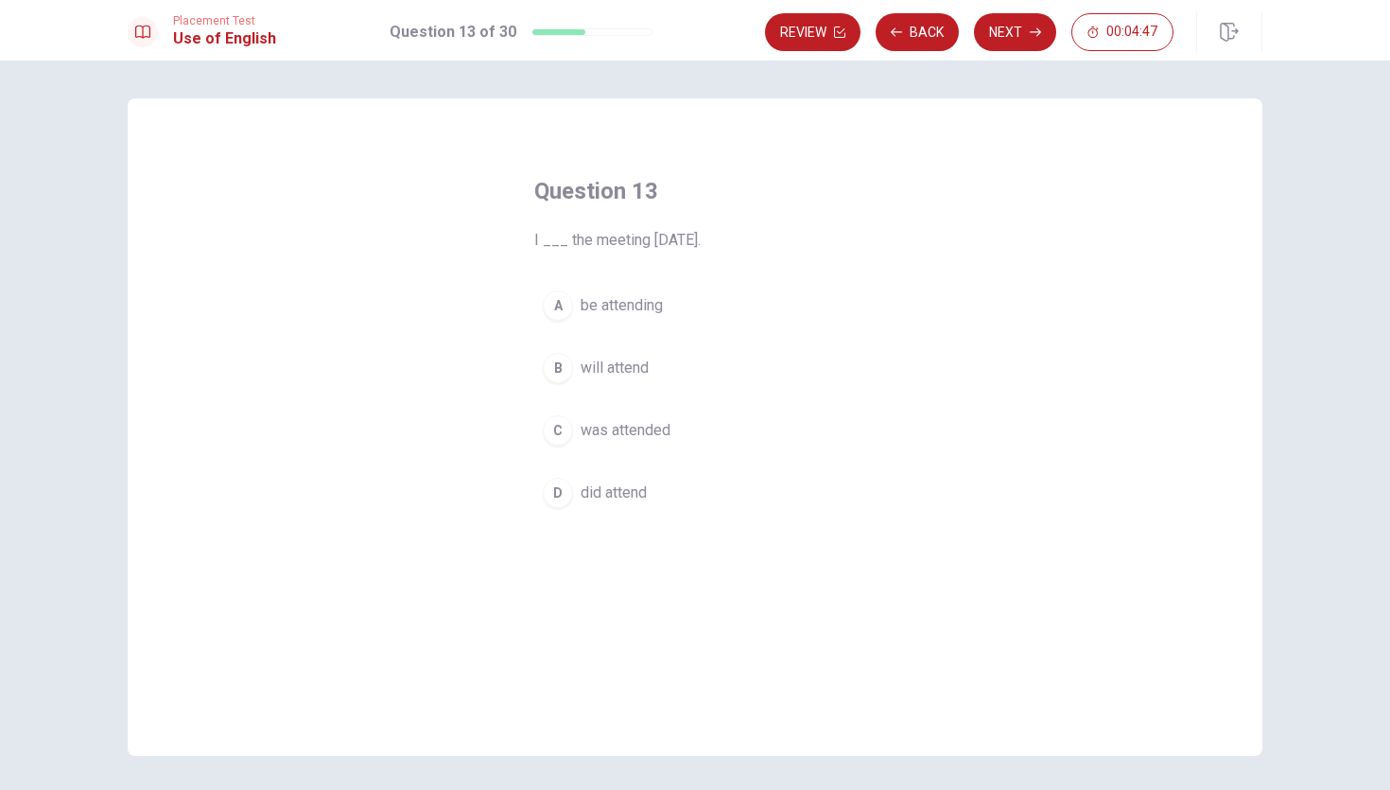
click at [604, 348] on button "B will attend" at bounding box center [695, 367] width 322 height 47
click at [1041, 32] on button "Next" at bounding box center [1015, 32] width 82 height 38
click at [580, 318] on button "A Is" at bounding box center [695, 305] width 322 height 47
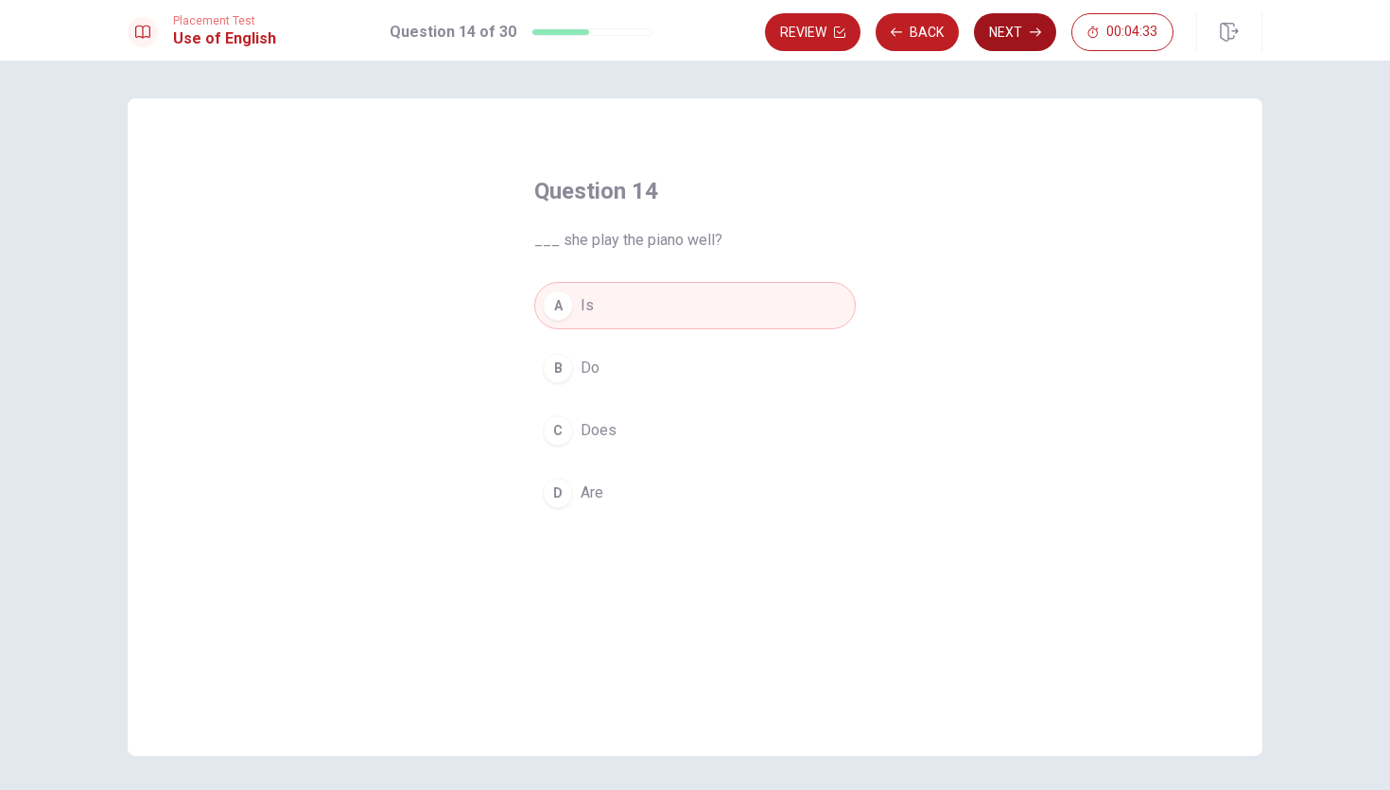
click at [1025, 36] on button "Next" at bounding box center [1015, 32] width 82 height 38
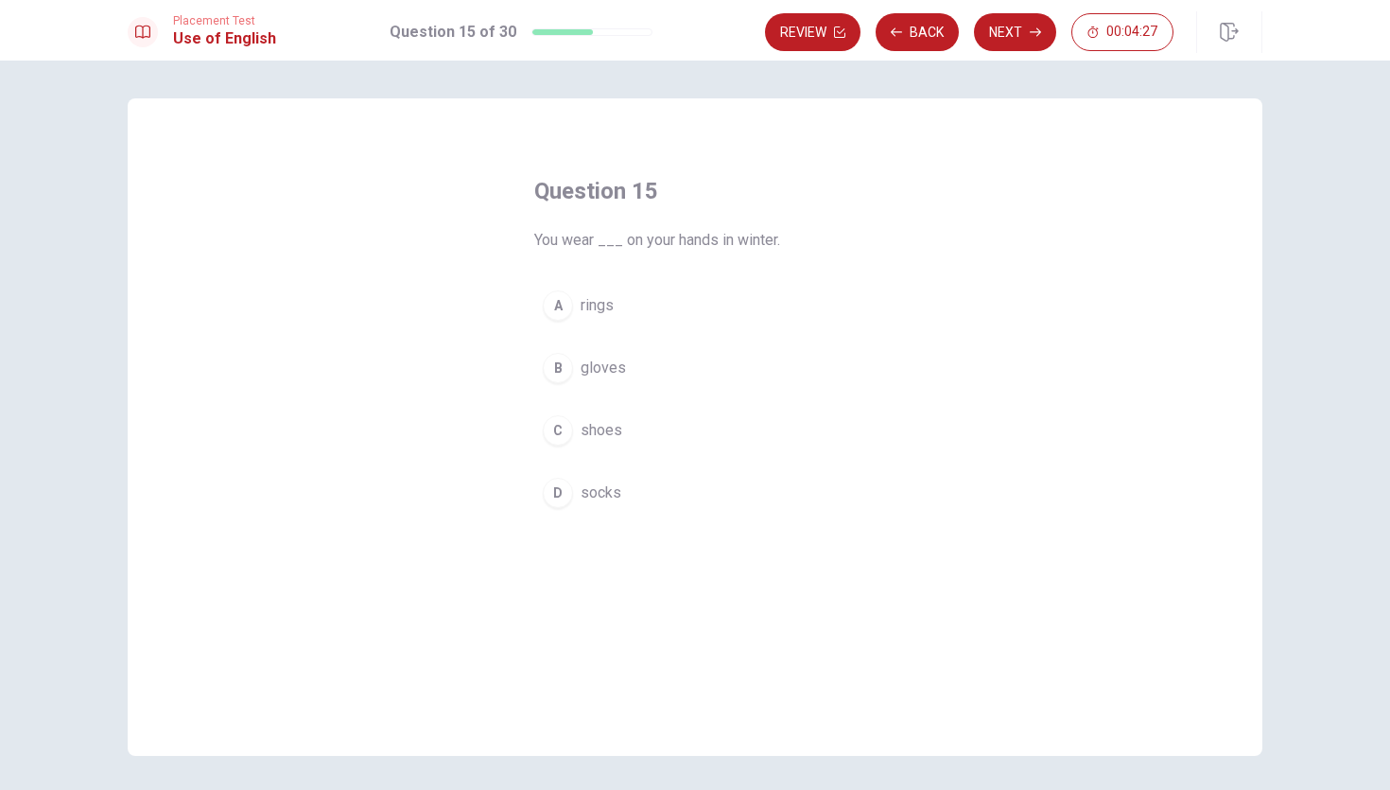
click at [597, 362] on span "gloves" at bounding box center [603, 367] width 45 height 23
click at [1024, 34] on button "Next" at bounding box center [1015, 32] width 82 height 38
click at [581, 369] on span "wears" at bounding box center [601, 367] width 41 height 23
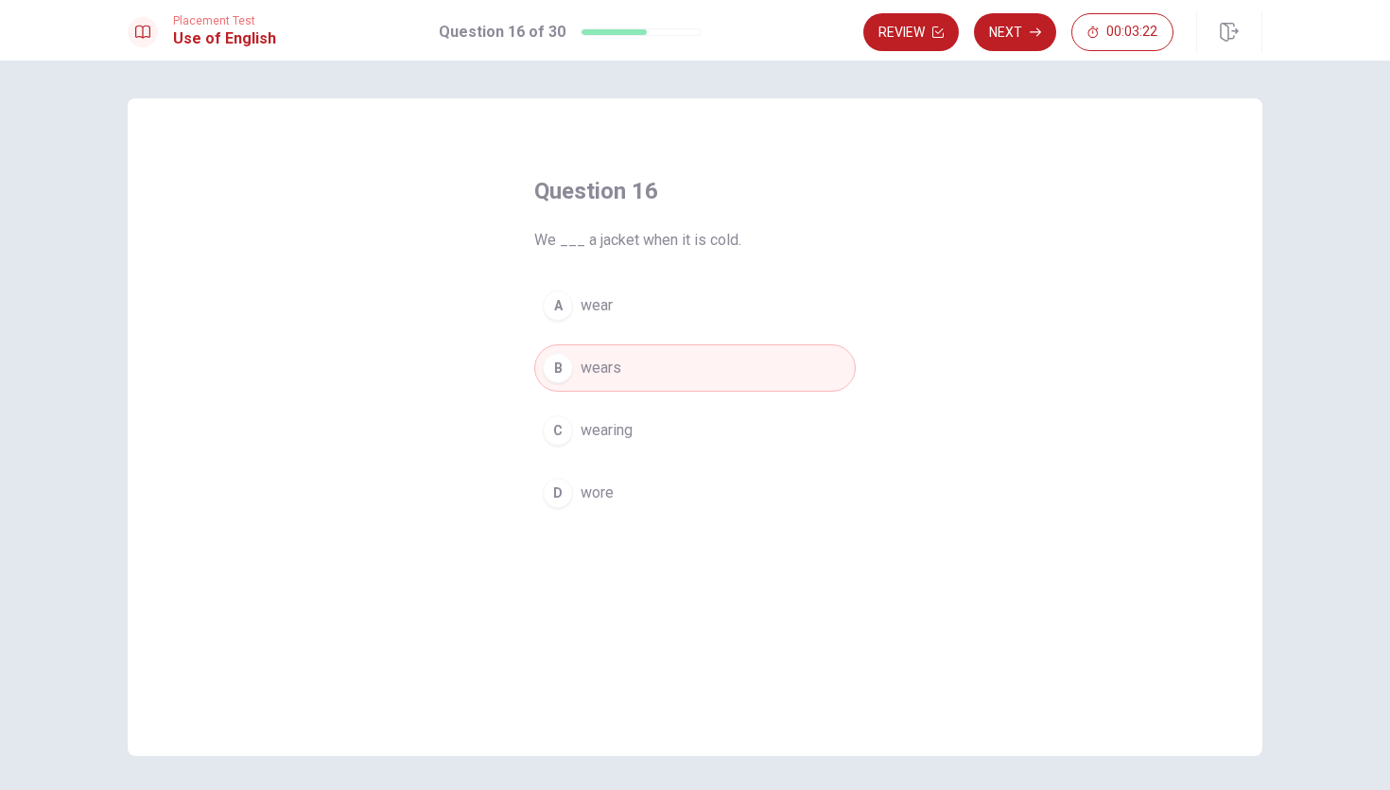
click at [581, 369] on span "wears" at bounding box center [601, 367] width 41 height 23
click at [1029, 23] on button "Next" at bounding box center [1015, 32] width 82 height 38
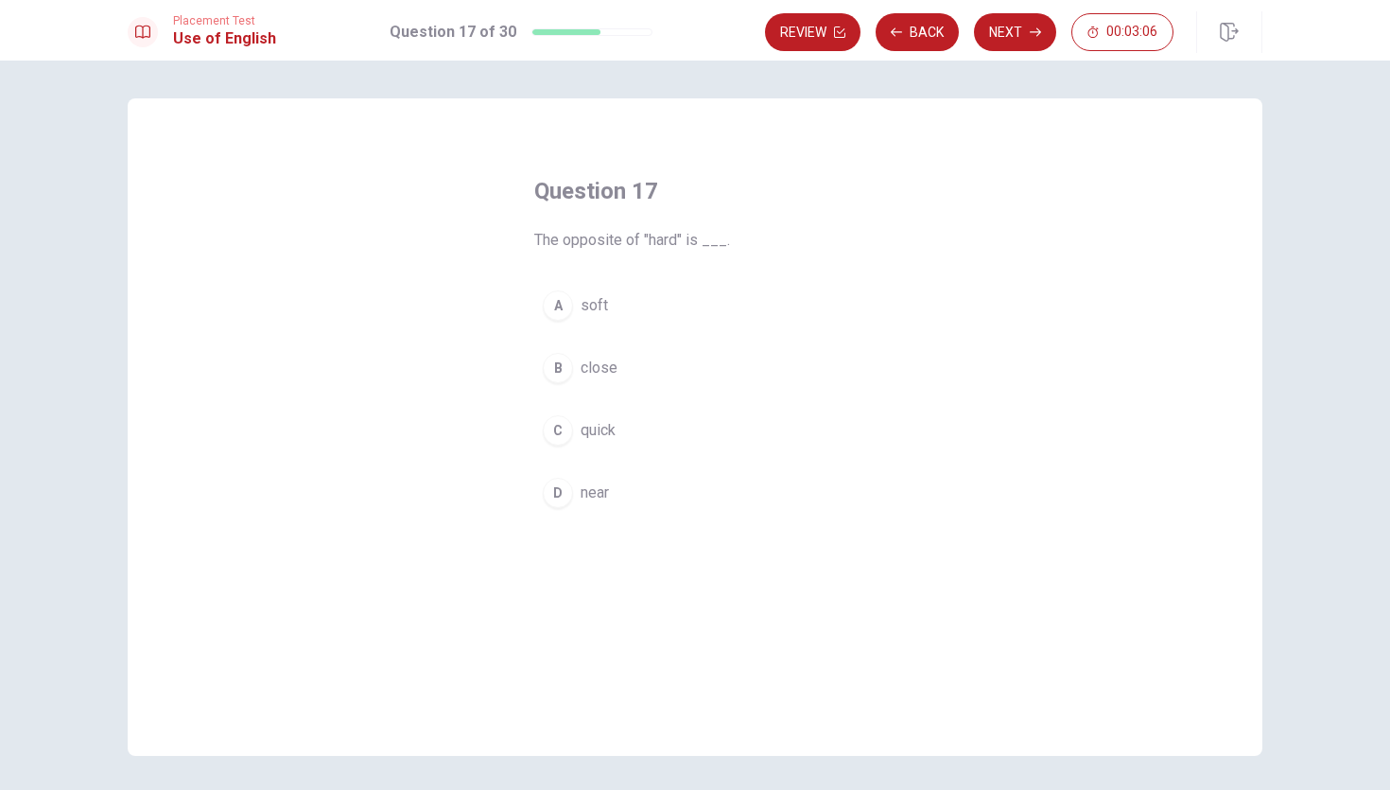
click at [575, 300] on button "A soft" at bounding box center [695, 305] width 322 height 47
click at [1017, 38] on button "Next" at bounding box center [1015, 32] width 82 height 38
click at [595, 302] on span "actor" at bounding box center [597, 305] width 33 height 23
click at [1018, 26] on button "Next" at bounding box center [1015, 32] width 82 height 38
click at [591, 379] on button "B book" at bounding box center [695, 367] width 322 height 47
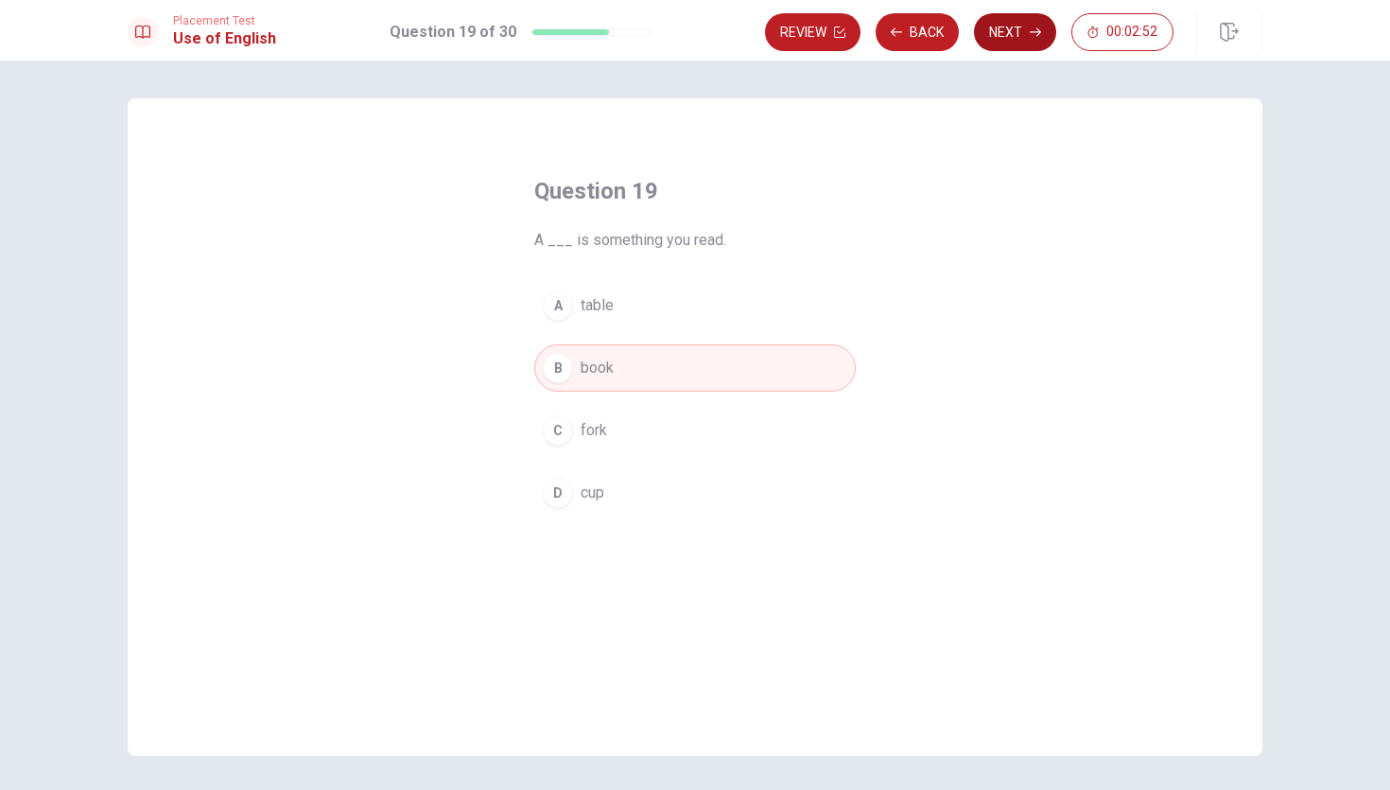
click at [1002, 38] on button "Next" at bounding box center [1015, 32] width 82 height 38
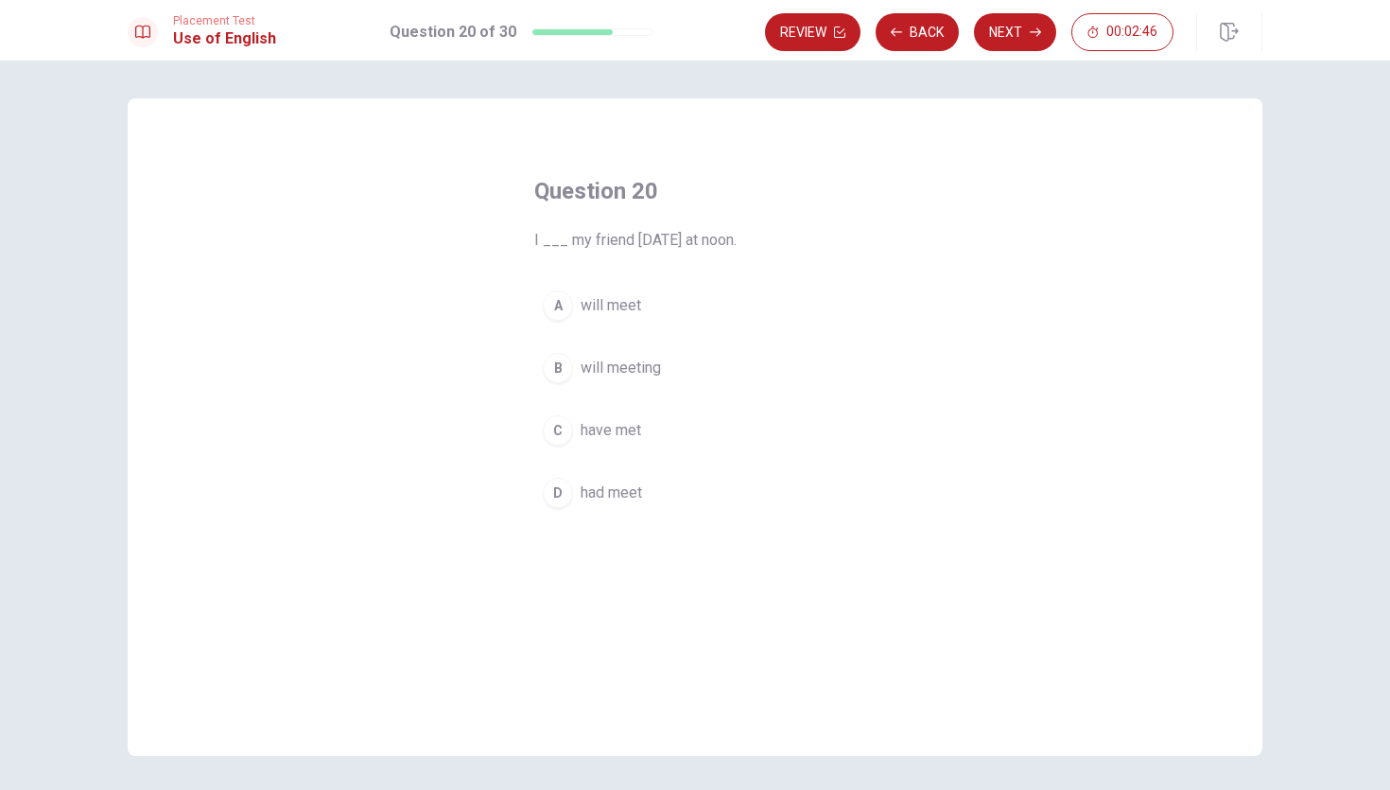
click at [606, 374] on span "will meeting" at bounding box center [621, 367] width 80 height 23
click at [1006, 42] on button "Next" at bounding box center [1015, 32] width 82 height 38
click at [568, 315] on div "A" at bounding box center [558, 305] width 30 height 30
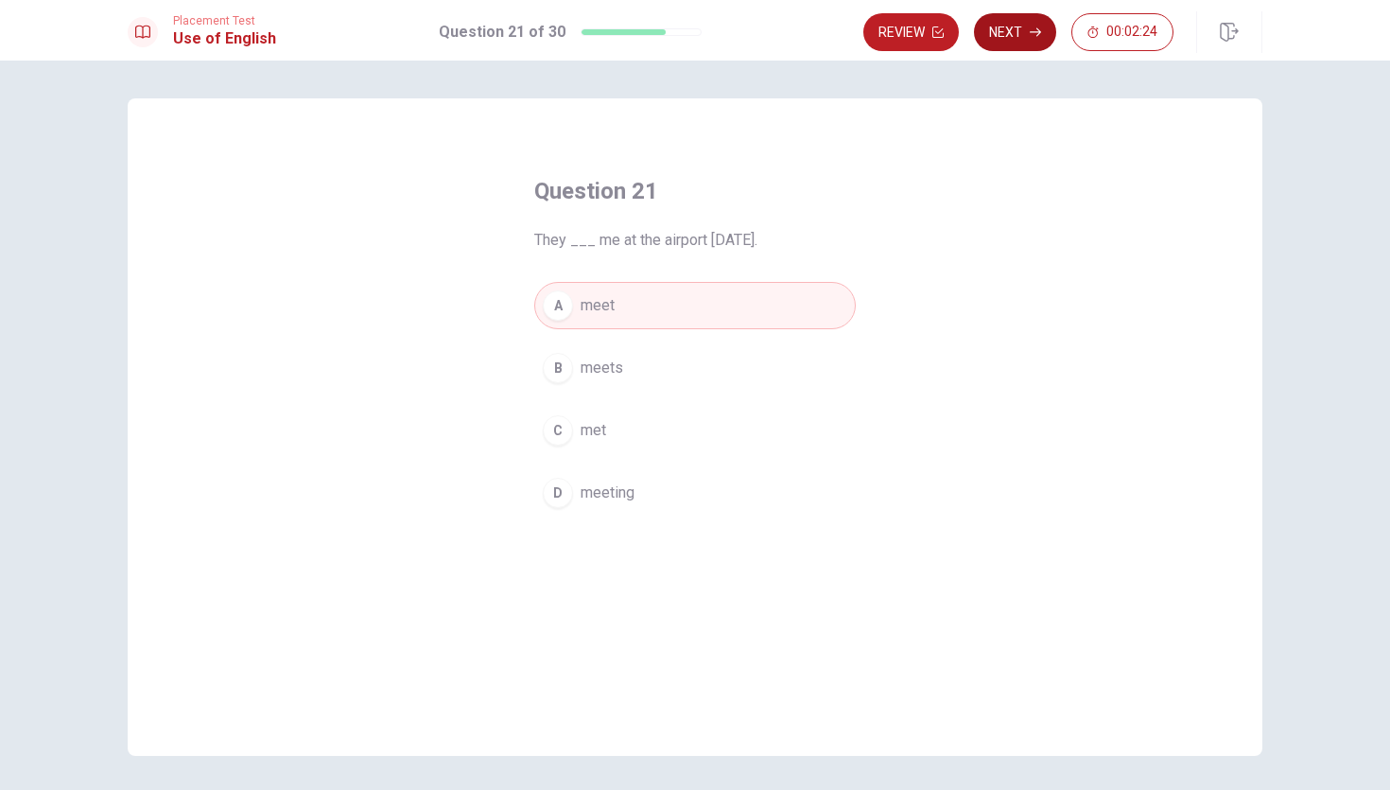
click at [1023, 28] on button "Next" at bounding box center [1015, 32] width 82 height 38
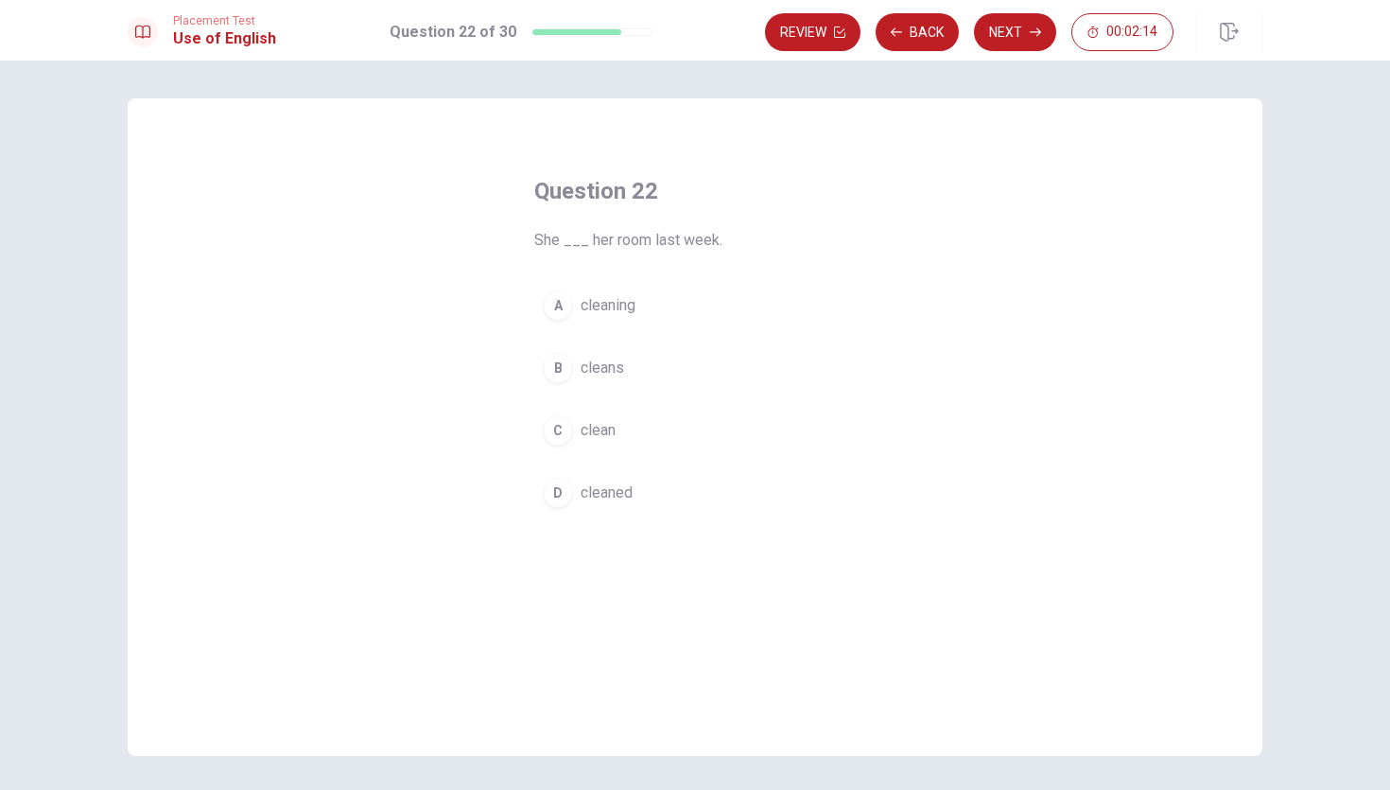
click at [587, 499] on span "cleaned" at bounding box center [607, 492] width 52 height 23
click at [995, 43] on button "Next" at bounding box center [1015, 32] width 82 height 38
click at [600, 304] on span "finished" at bounding box center [607, 305] width 53 height 23
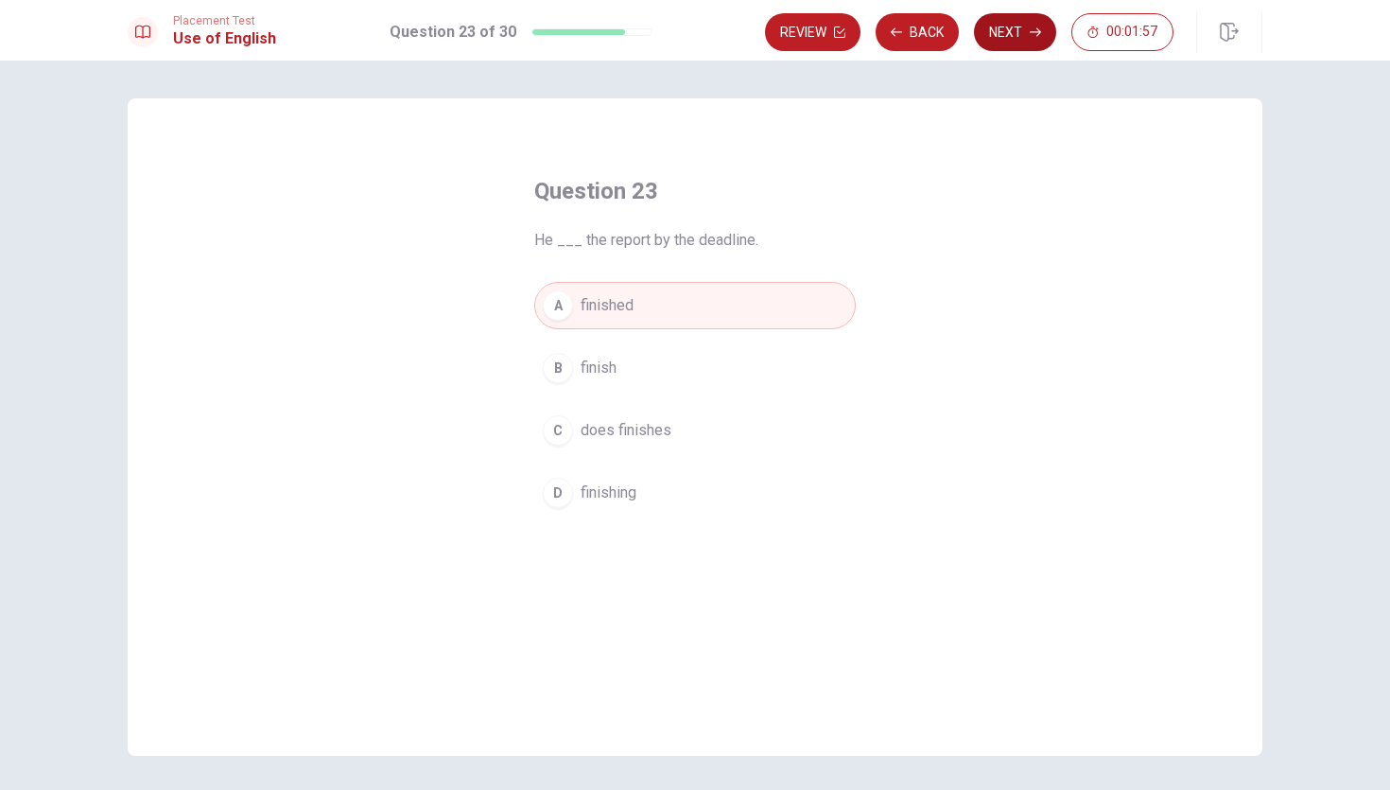
click at [1031, 28] on icon "button" at bounding box center [1035, 31] width 11 height 11
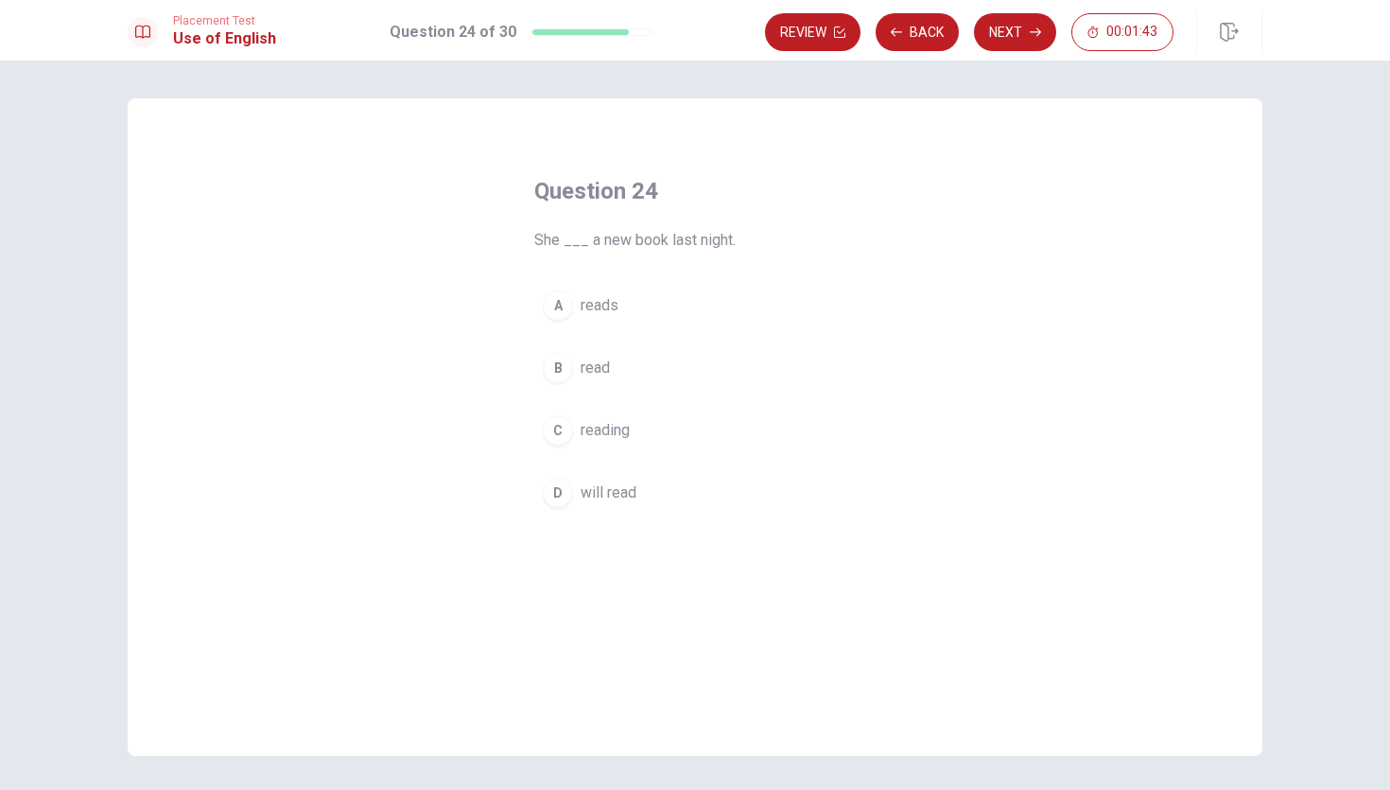
click at [594, 302] on span "reads" at bounding box center [600, 305] width 38 height 23
click at [1033, 25] on button "Next" at bounding box center [1015, 32] width 82 height 38
click at [562, 391] on button "B car" at bounding box center [695, 367] width 322 height 47
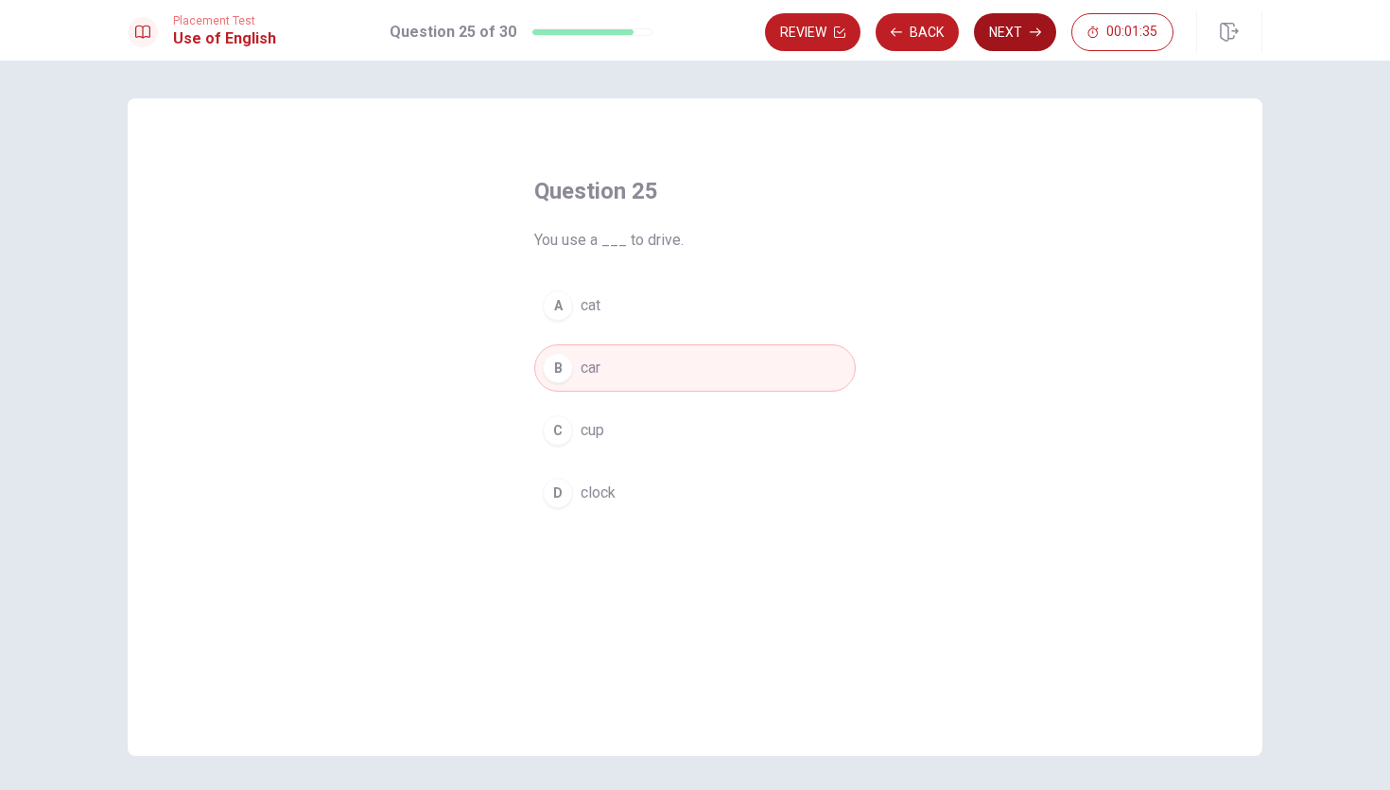
click at [1009, 47] on button "Next" at bounding box center [1015, 32] width 82 height 38
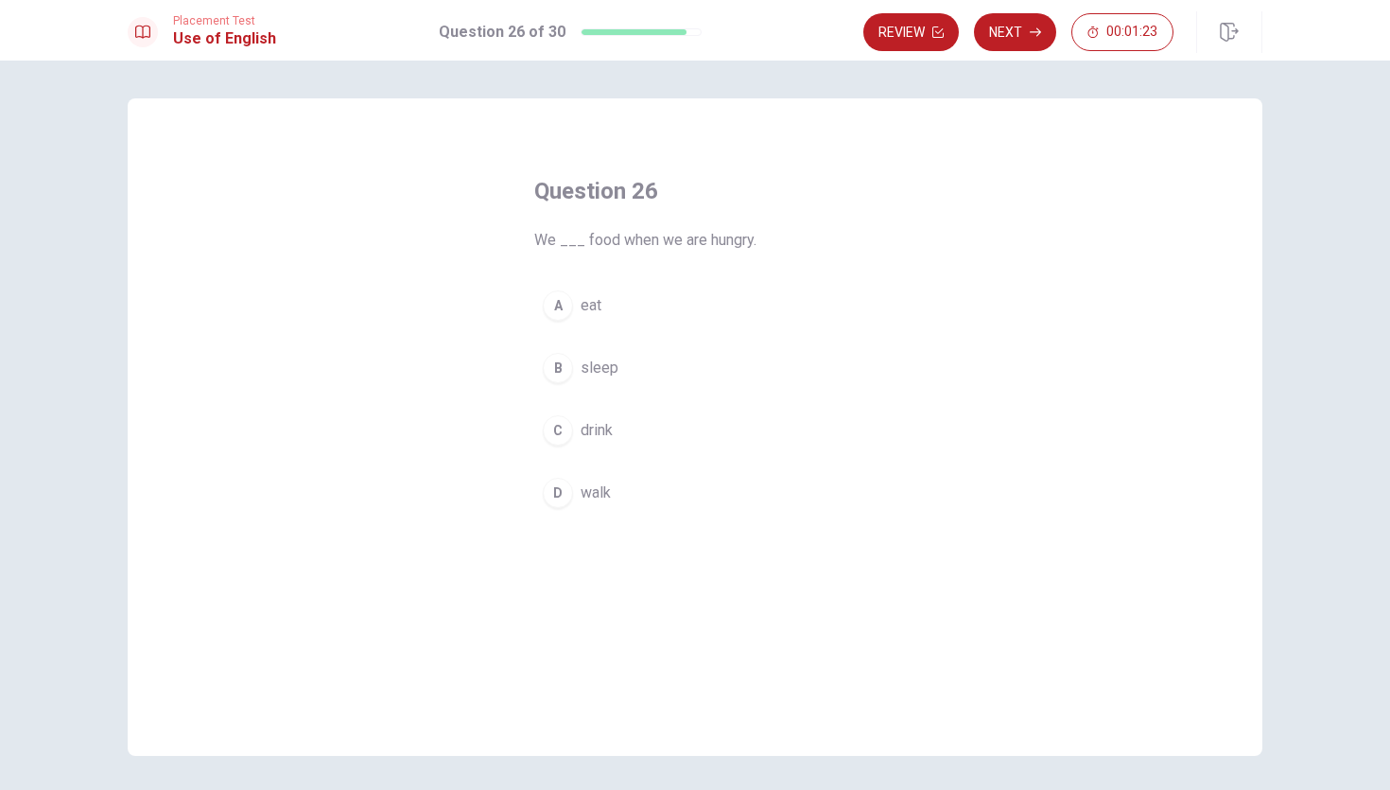
click at [576, 304] on button "A eat" at bounding box center [695, 305] width 322 height 47
click at [1031, 37] on icon "button" at bounding box center [1035, 31] width 11 height 11
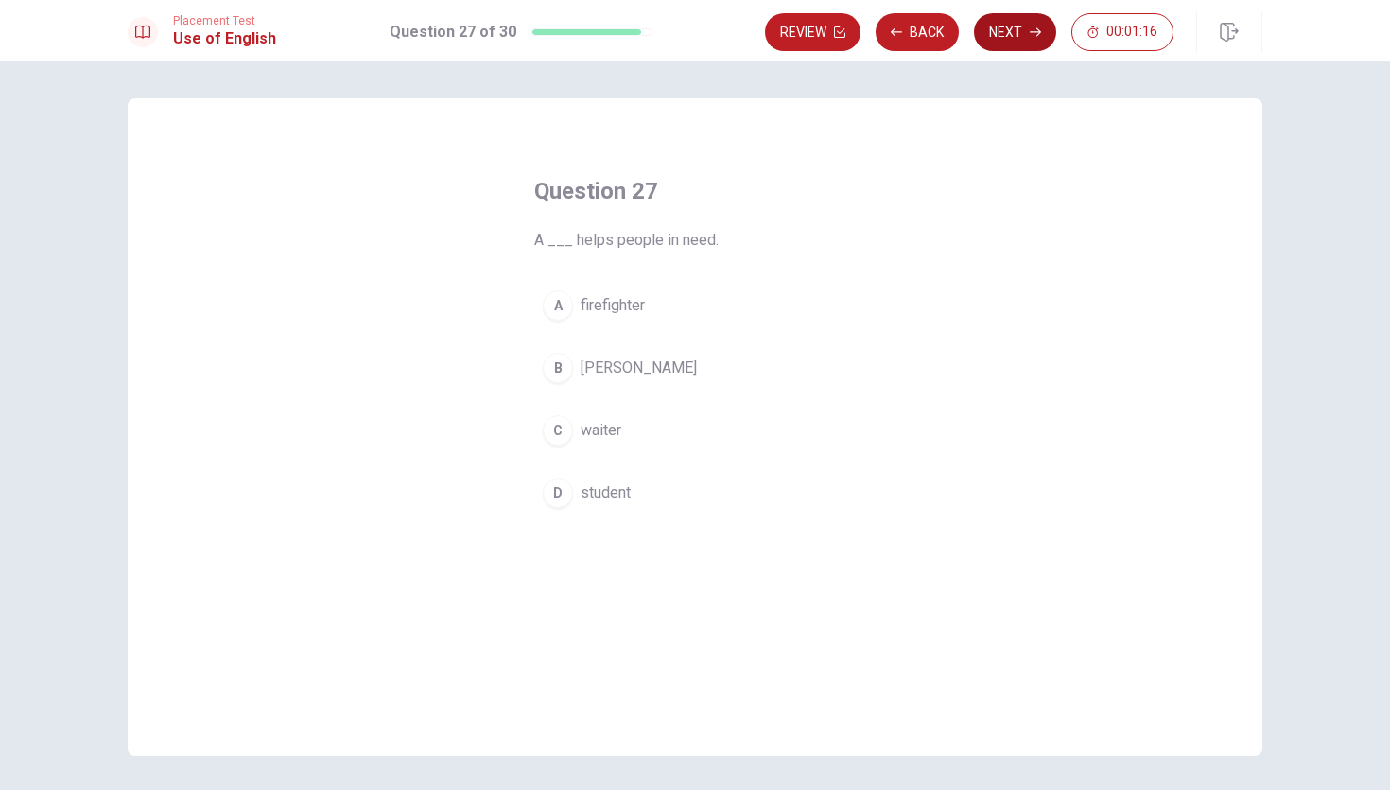
click at [1031, 37] on icon "button" at bounding box center [1035, 31] width 11 height 11
click at [591, 404] on div "A lamp B cup C clock D box" at bounding box center [695, 399] width 322 height 235
click at [582, 434] on span "clock" at bounding box center [598, 430] width 35 height 23
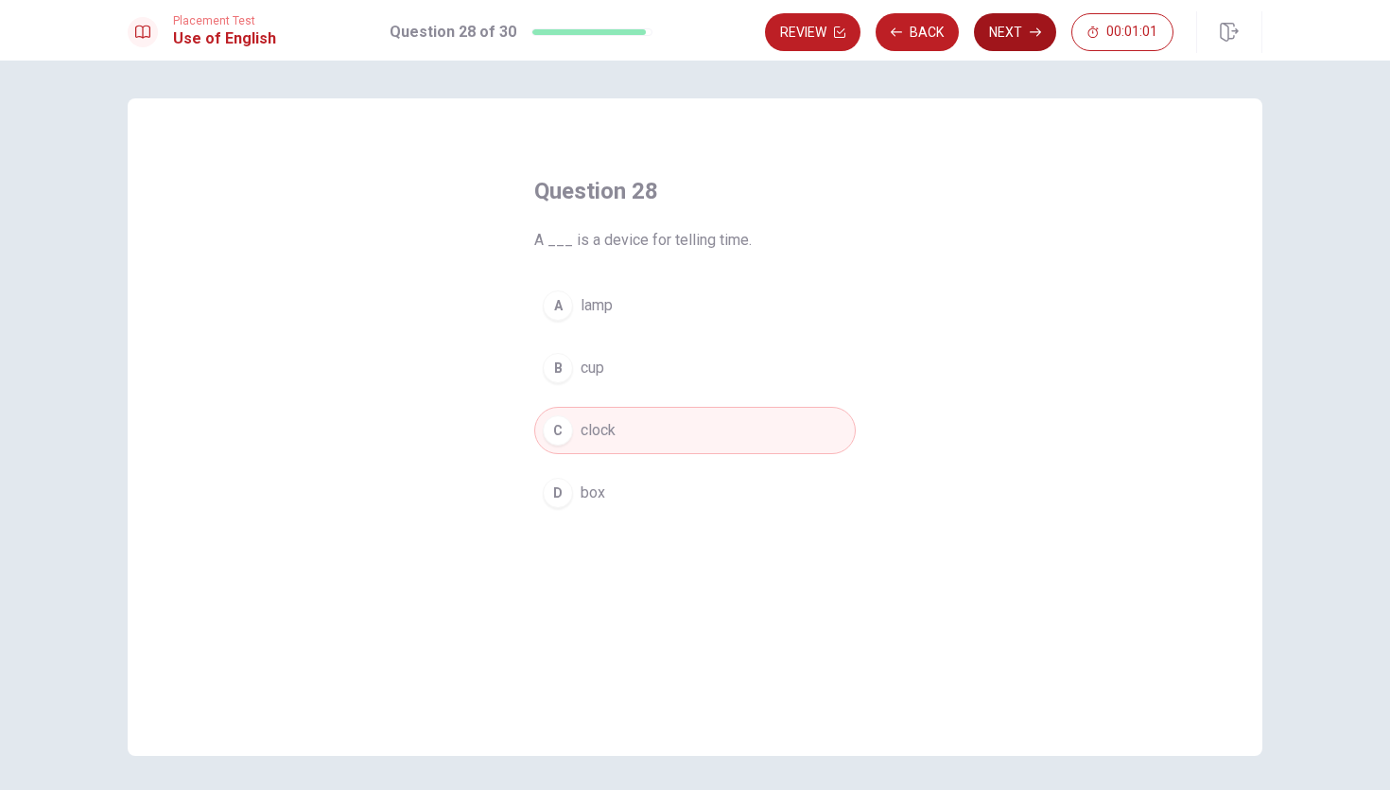
click at [1021, 34] on button "Next" at bounding box center [1015, 32] width 82 height 38
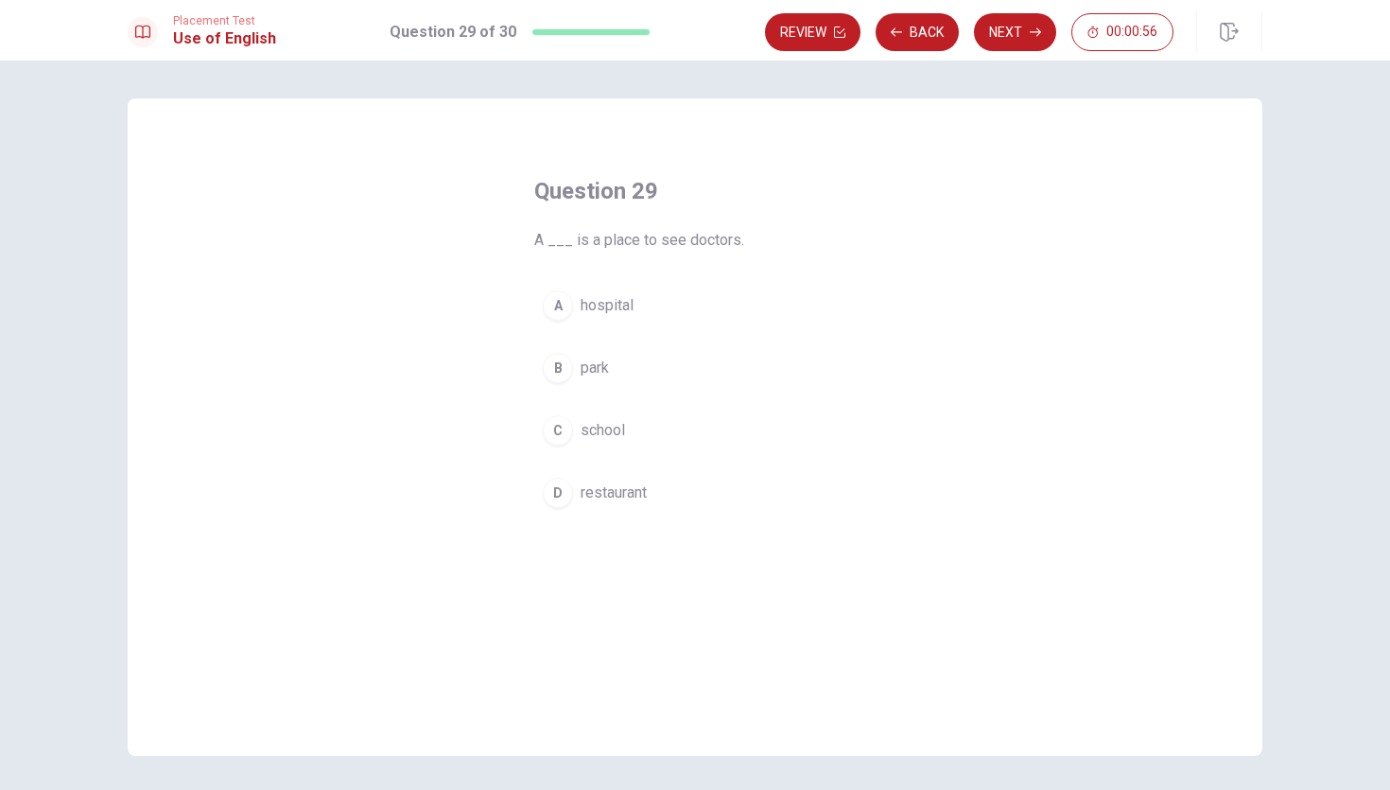
click at [581, 311] on span "hospital" at bounding box center [607, 305] width 53 height 23
click at [1000, 36] on button "Next" at bounding box center [1015, 32] width 82 height 38
click at [593, 441] on span "Does" at bounding box center [599, 430] width 36 height 23
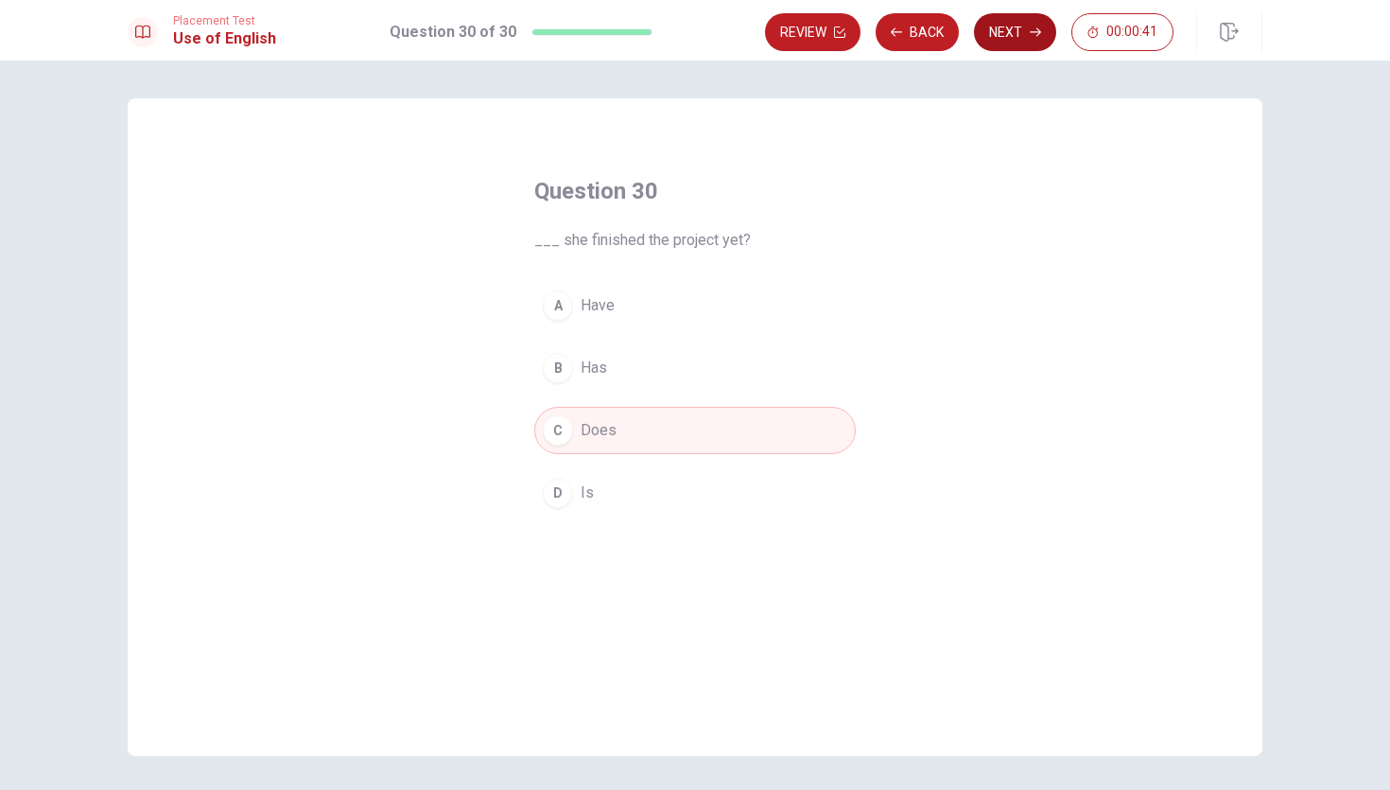
click at [1030, 30] on icon "button" at bounding box center [1035, 31] width 11 height 11
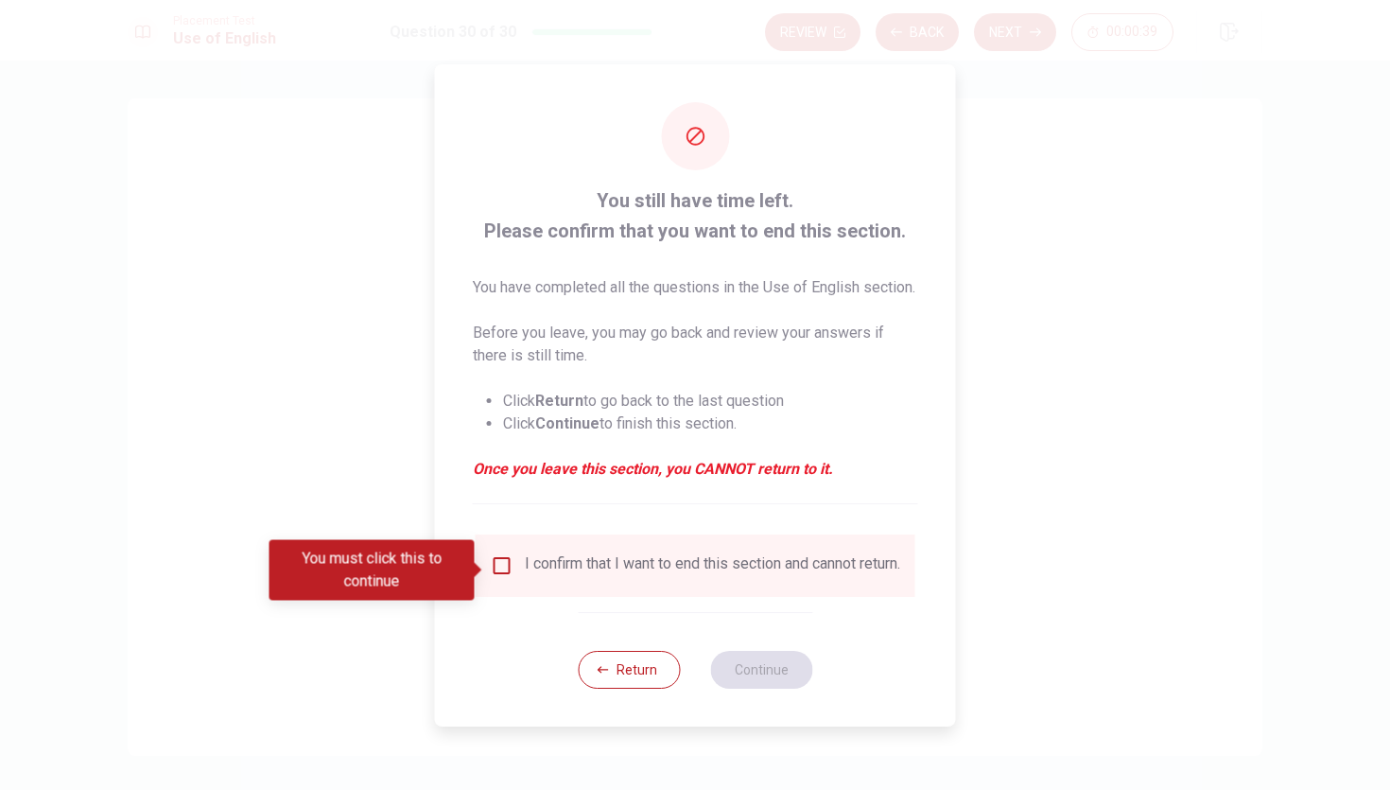
click at [497, 569] on input "You must click this to continue" at bounding box center [502, 565] width 23 height 23
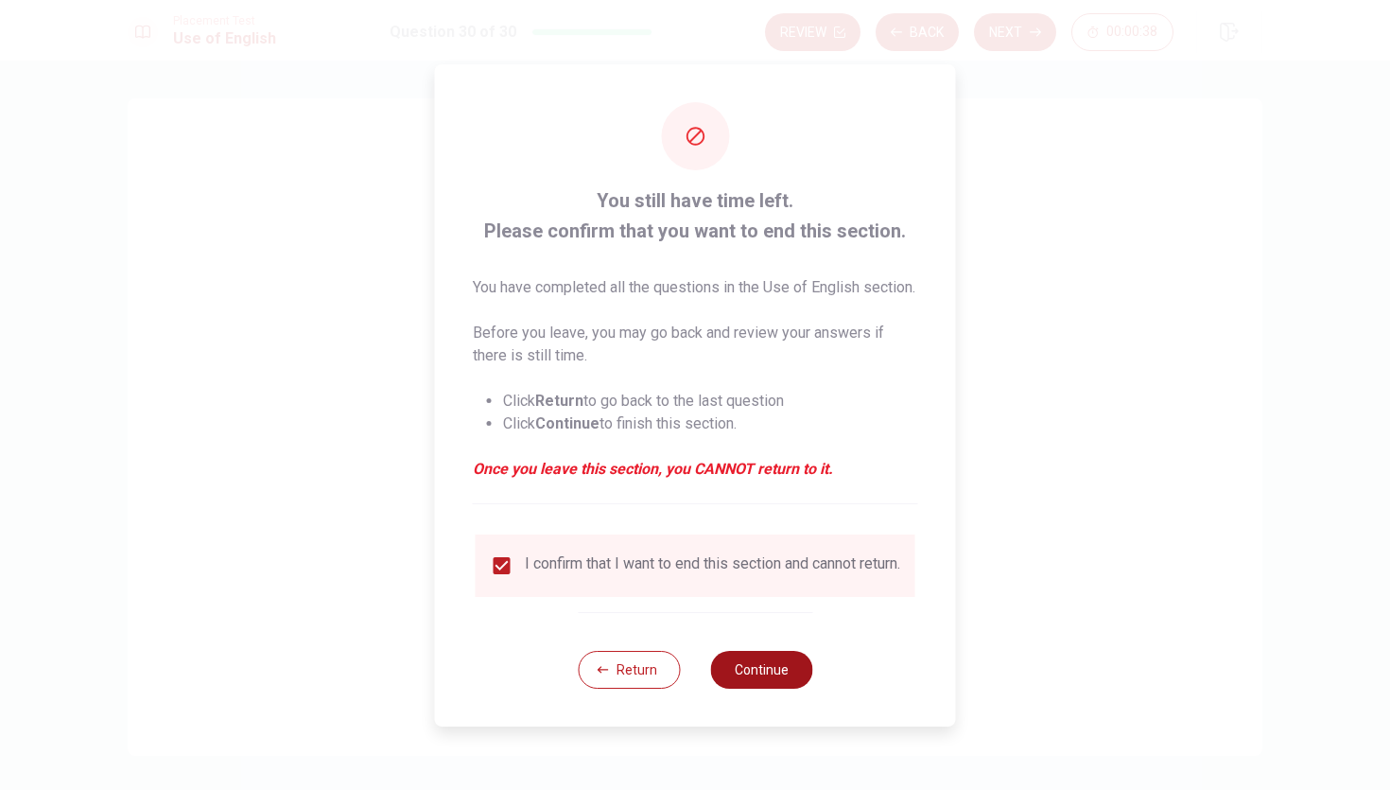
click at [792, 684] on button "Continue" at bounding box center [761, 670] width 102 height 38
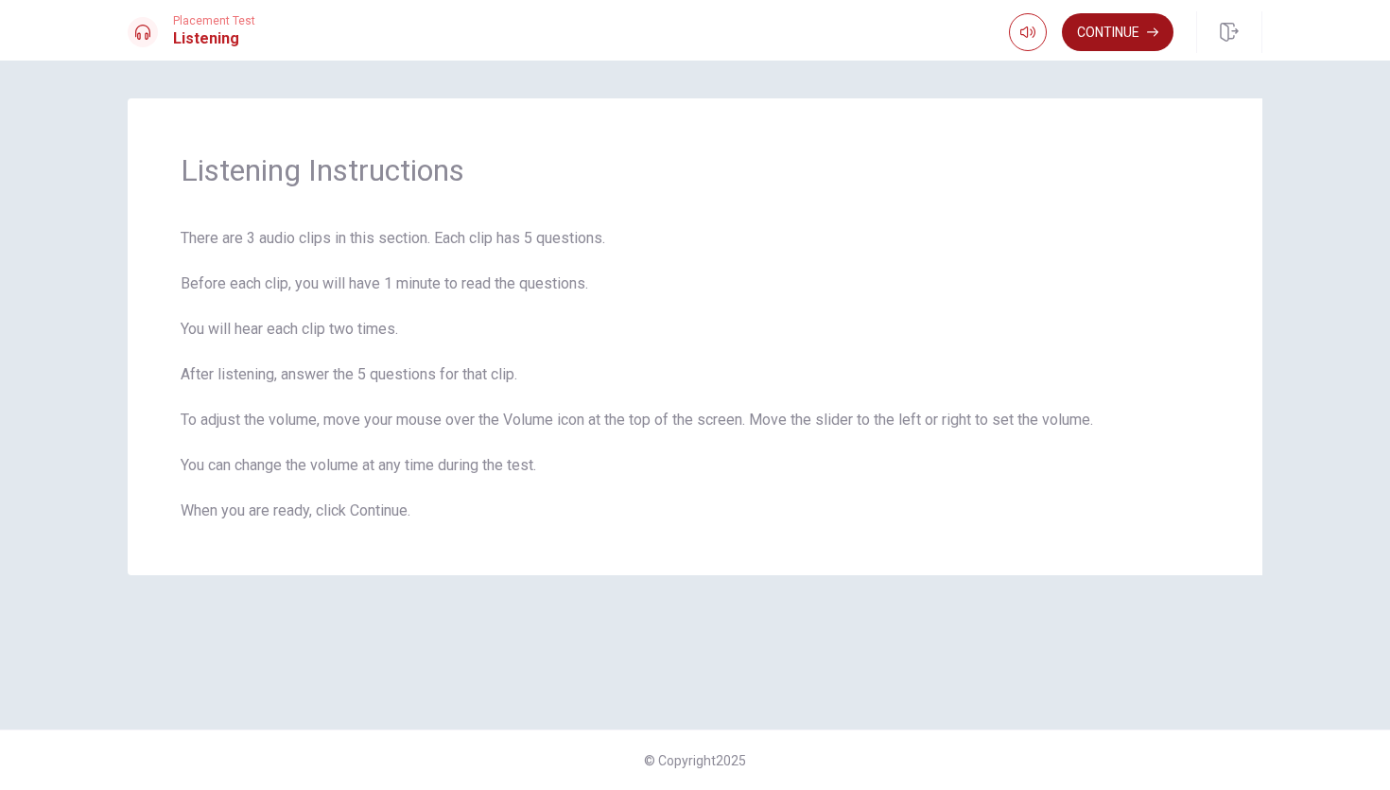
click at [1127, 28] on button "Continue" at bounding box center [1118, 32] width 112 height 38
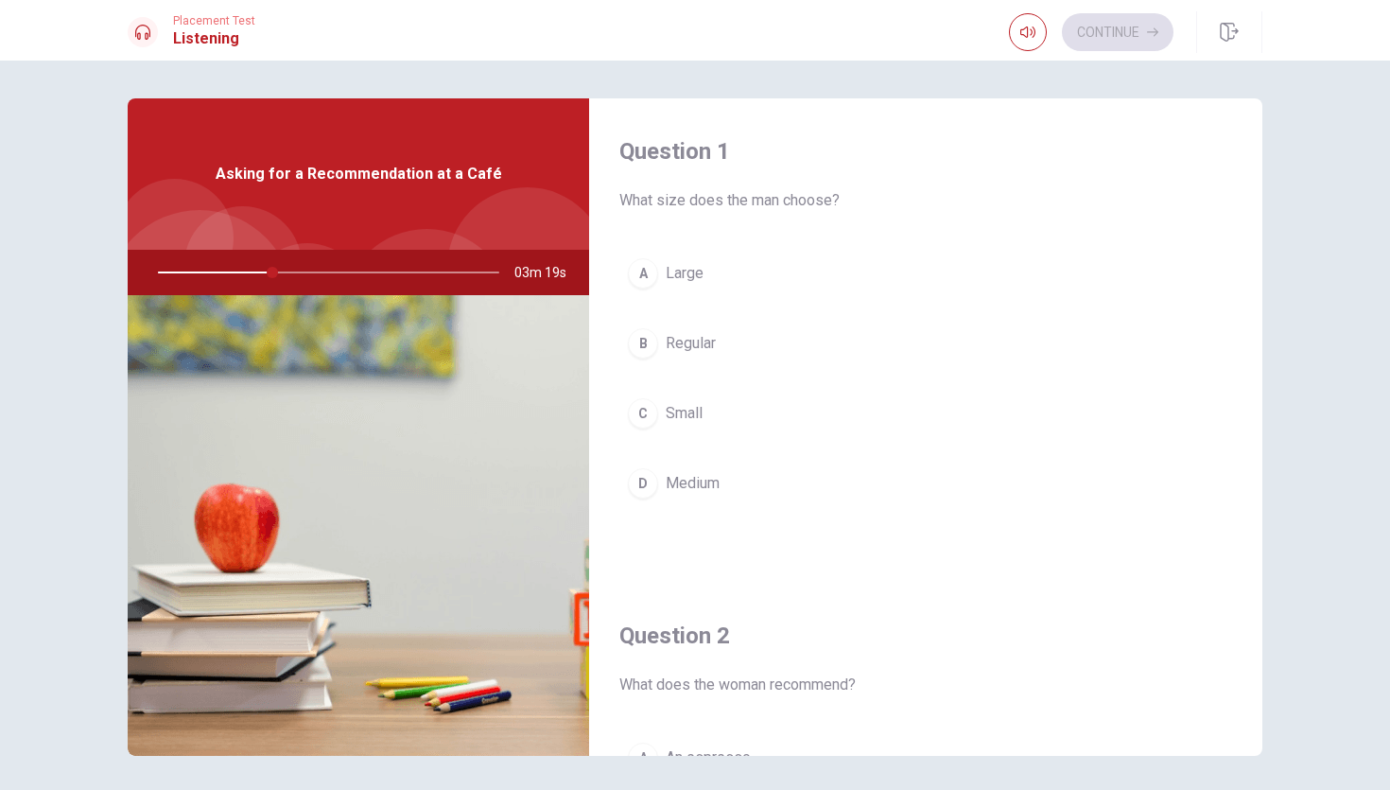
click at [666, 272] on span "Large" at bounding box center [685, 273] width 38 height 23
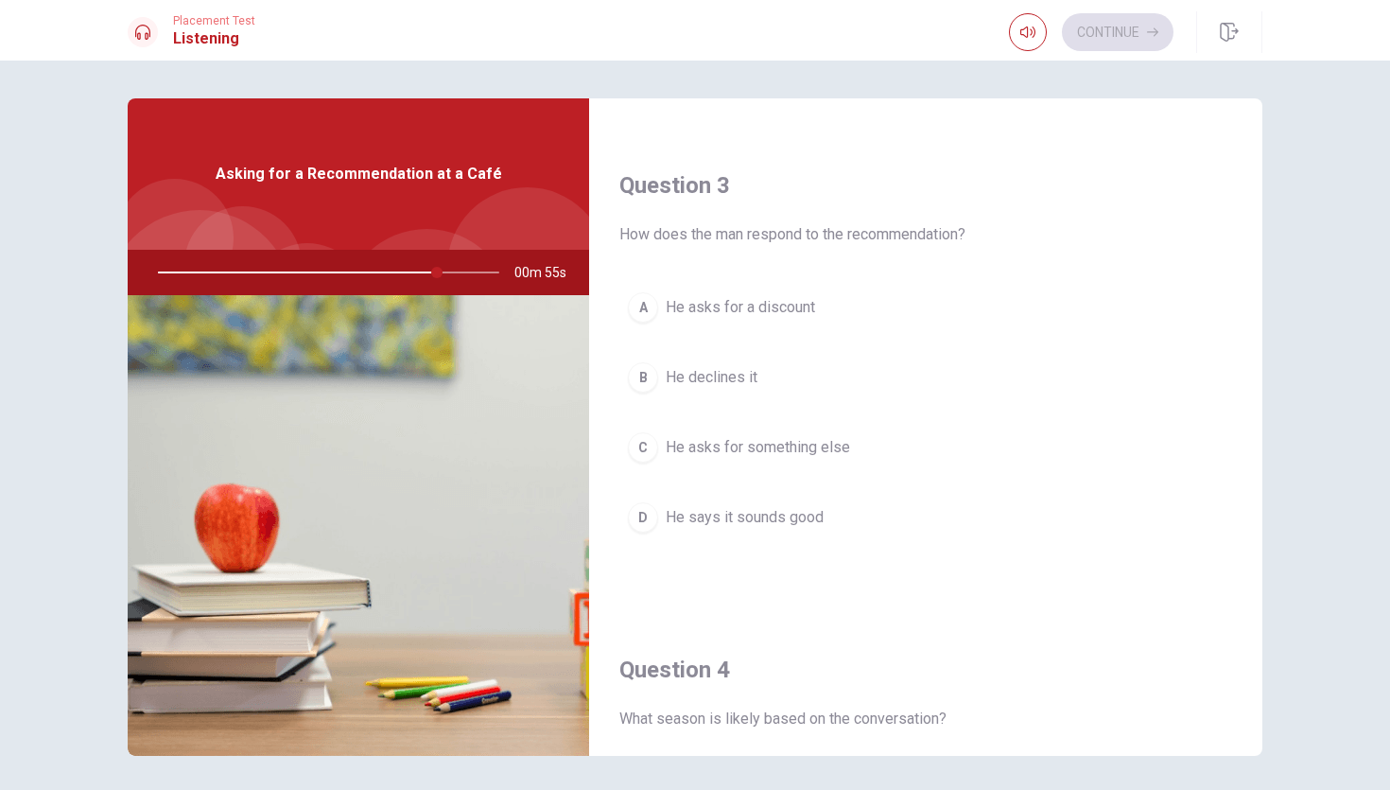
scroll to position [957, 0]
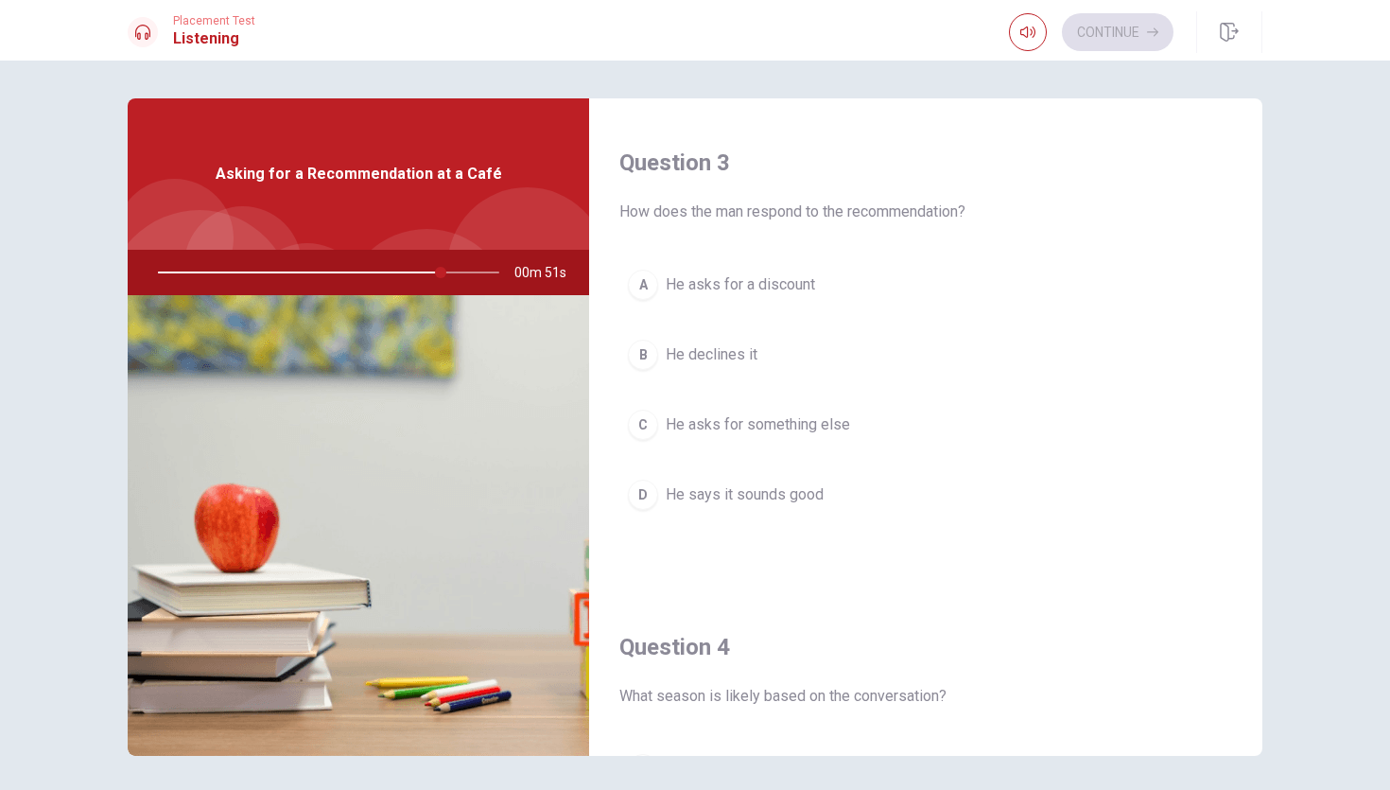
click at [713, 427] on span "He asks for something else" at bounding box center [758, 424] width 184 height 23
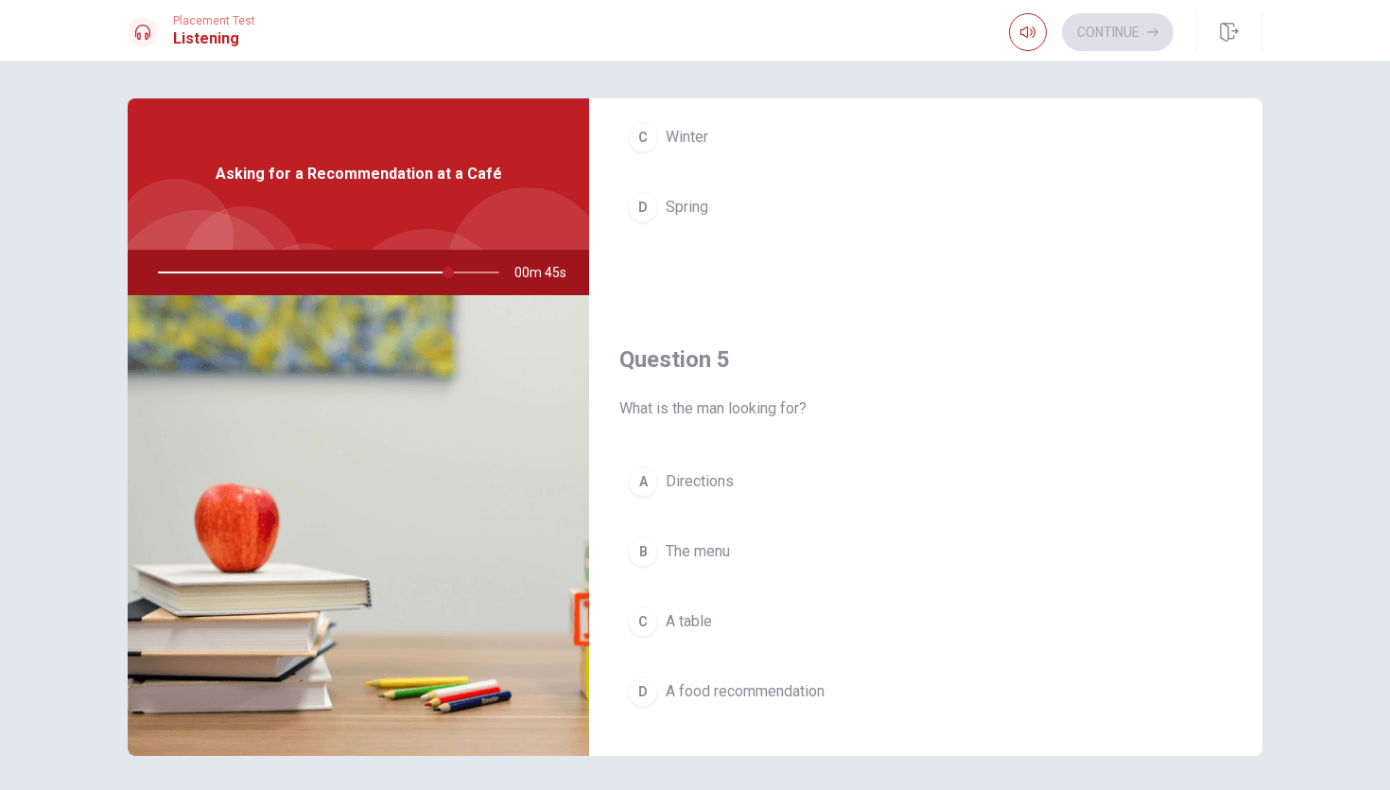
scroll to position [1764, 0]
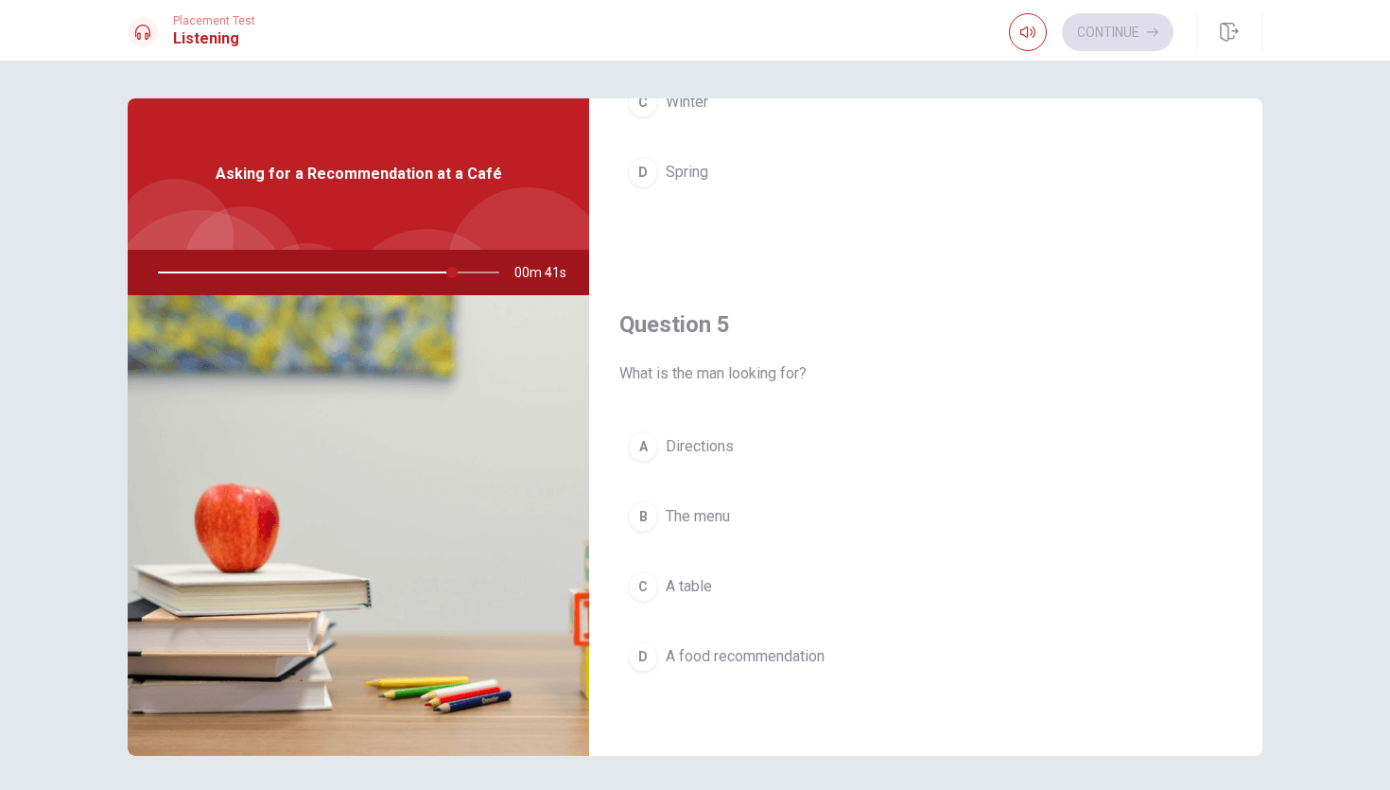
click at [678, 509] on span "The menu" at bounding box center [698, 516] width 64 height 23
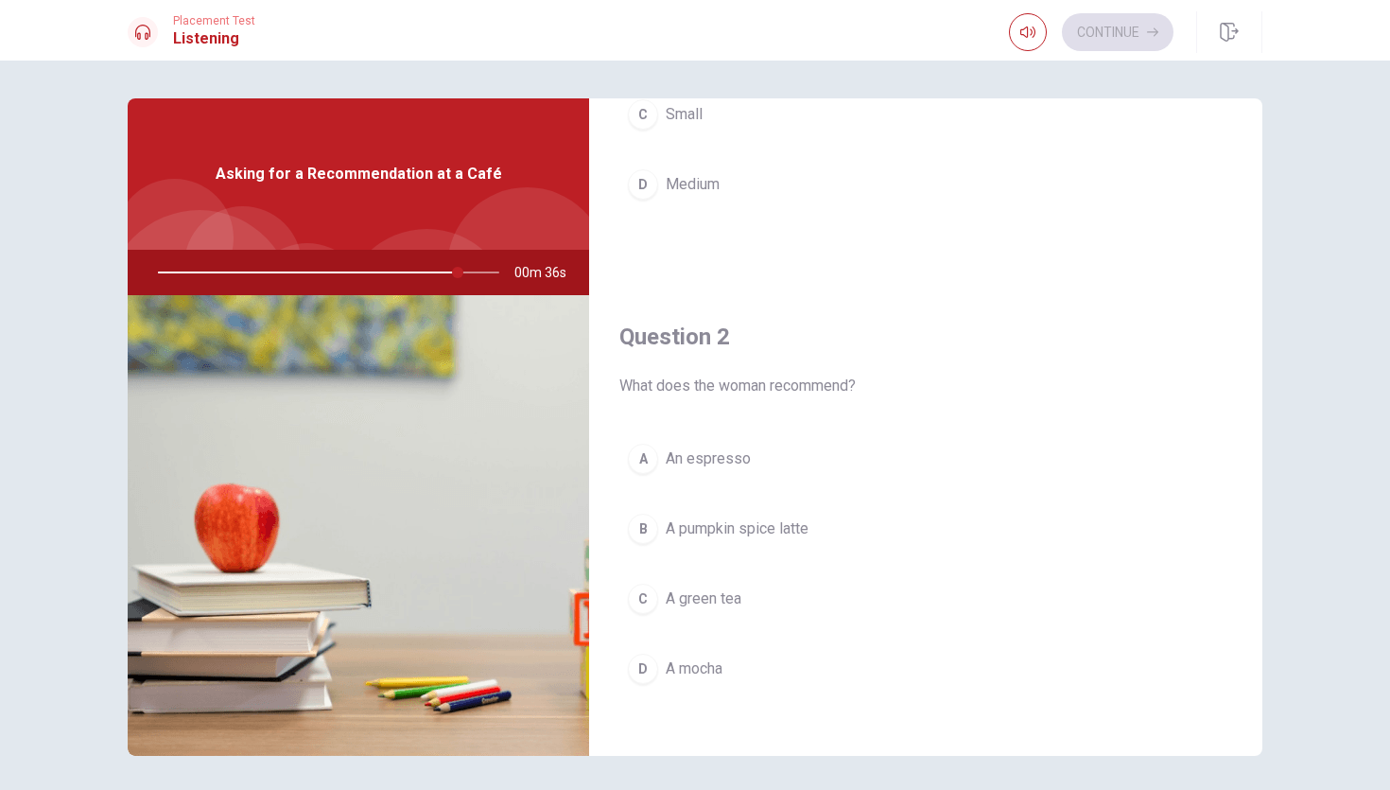
scroll to position [301, 0]
click at [681, 467] on span "An espresso" at bounding box center [708, 456] width 85 height 23
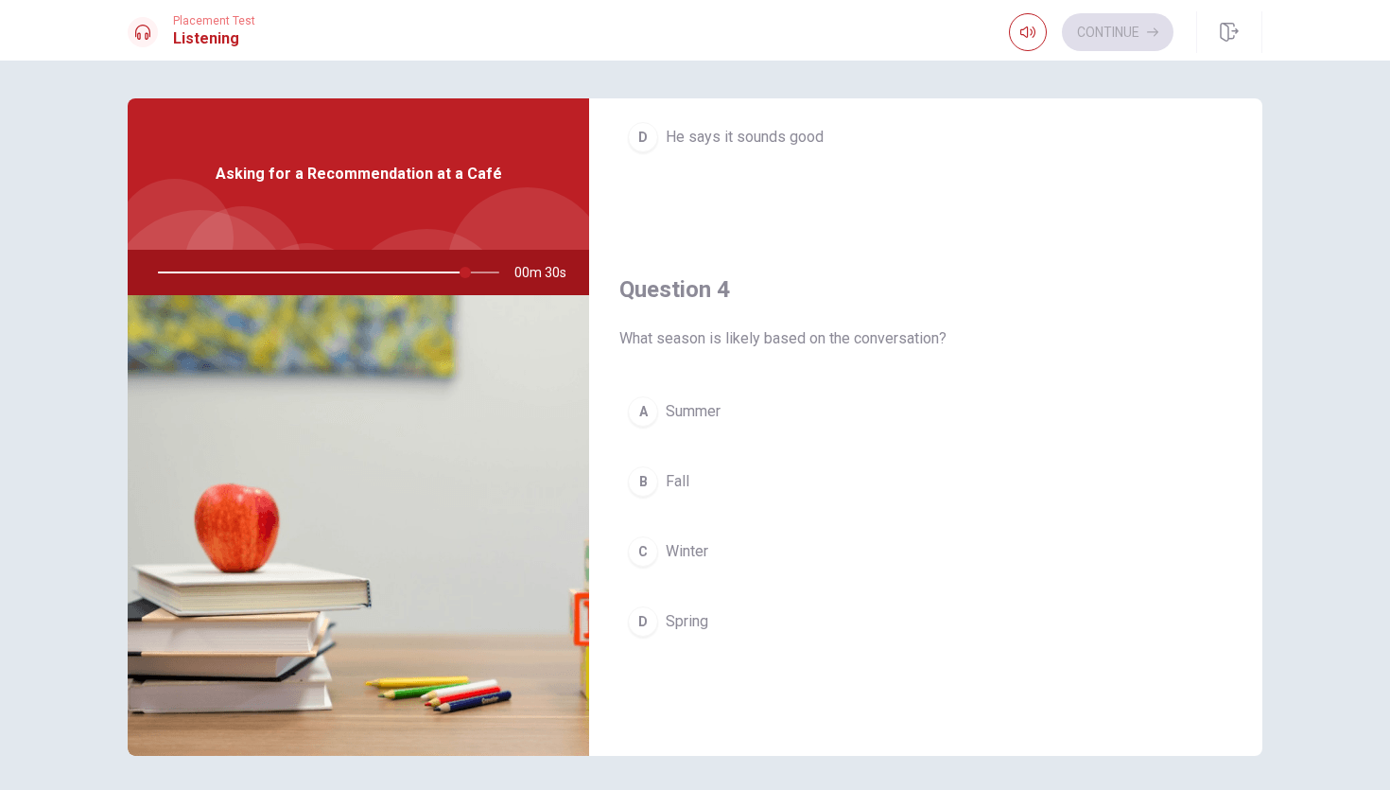
scroll to position [1313, 0]
click at [662, 552] on button "C Winter" at bounding box center [925, 553] width 613 height 47
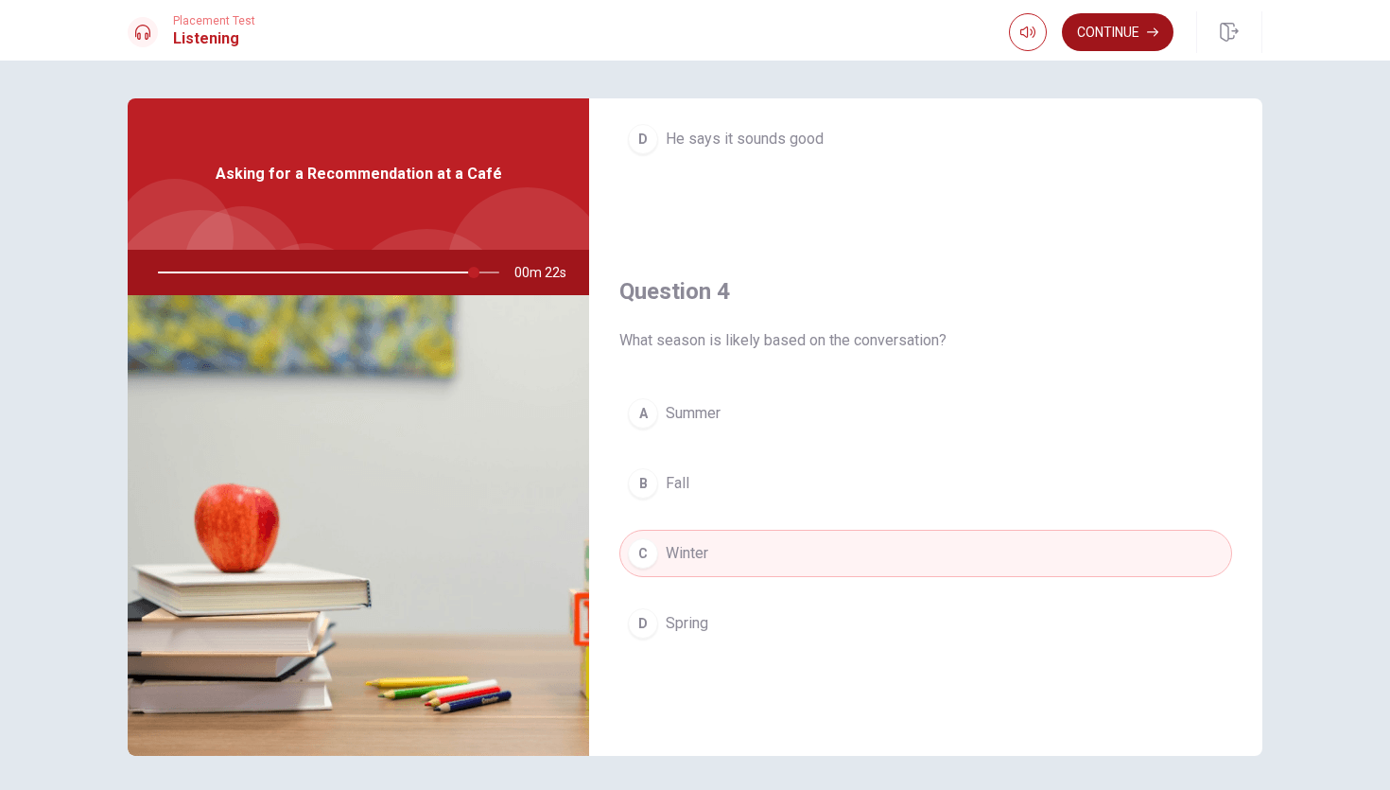
click at [1150, 28] on icon "button" at bounding box center [1152, 31] width 11 height 11
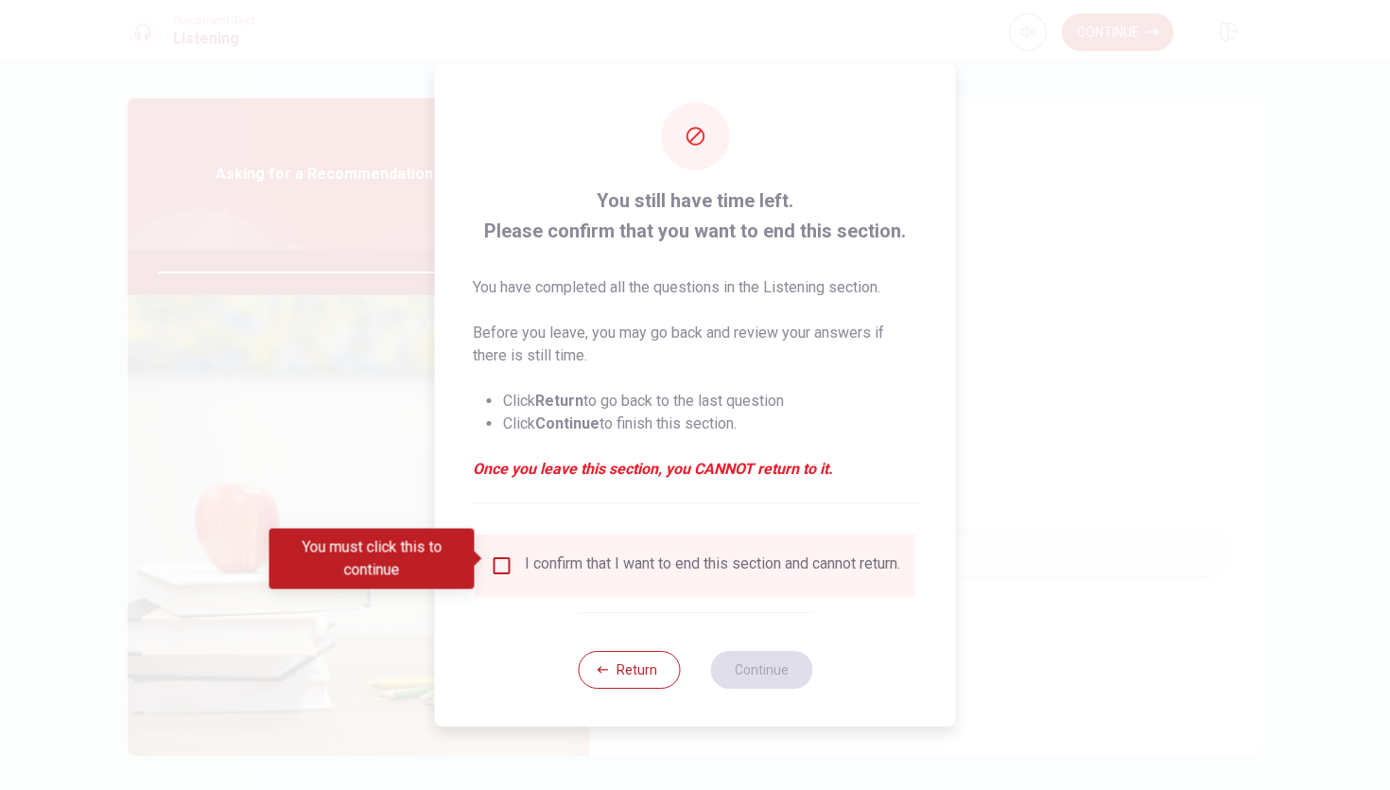
click at [495, 557] on input "You must click this to continue" at bounding box center [502, 565] width 23 height 23
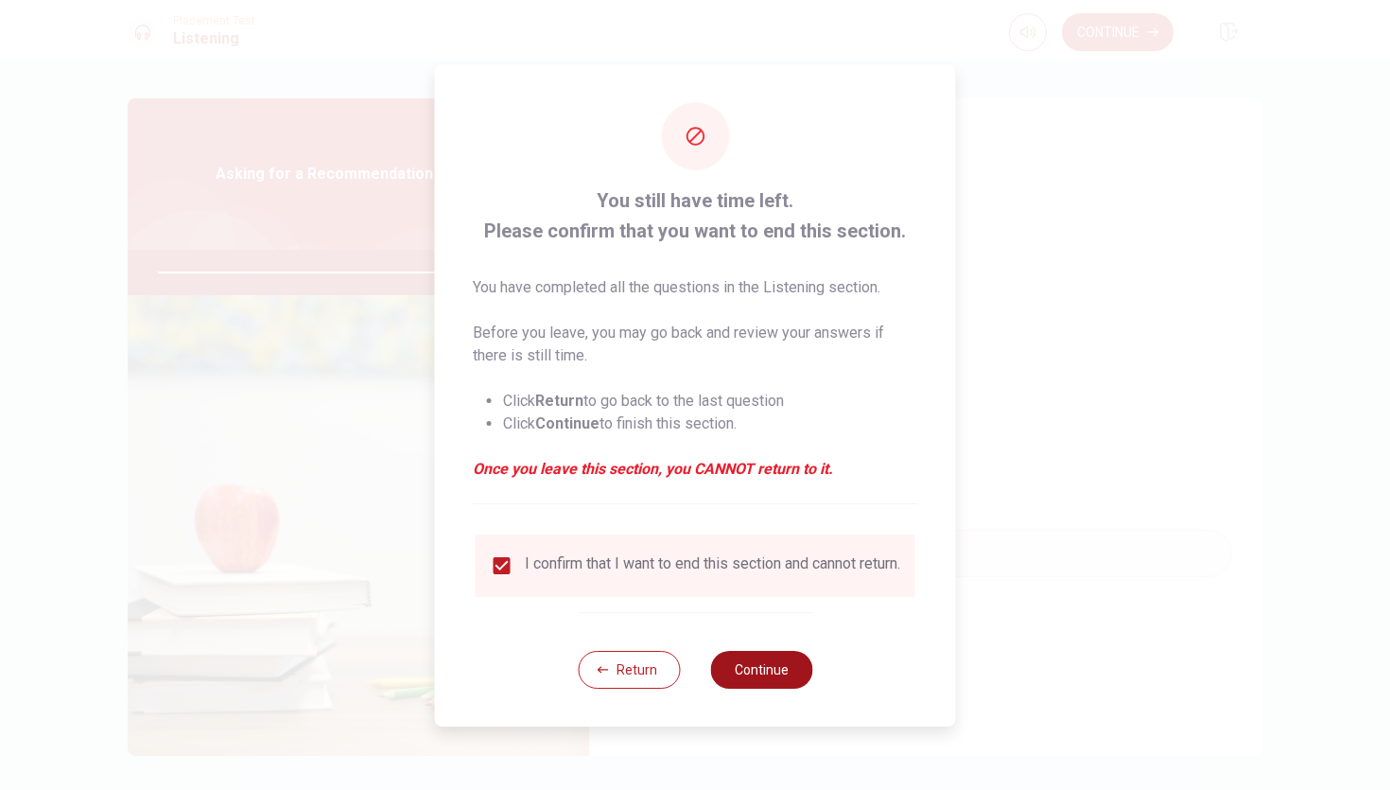
click at [756, 669] on button "Continue" at bounding box center [761, 670] width 102 height 38
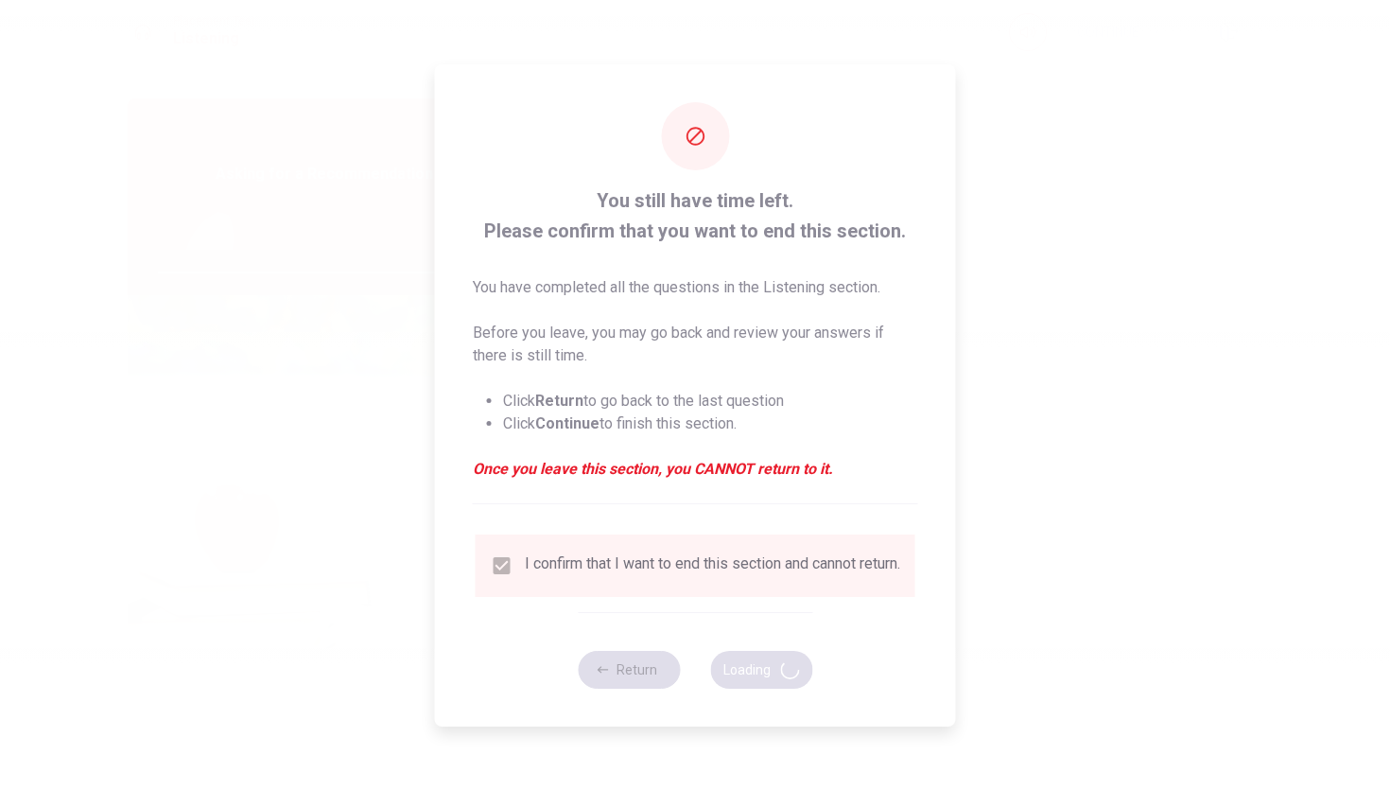
type input "95"
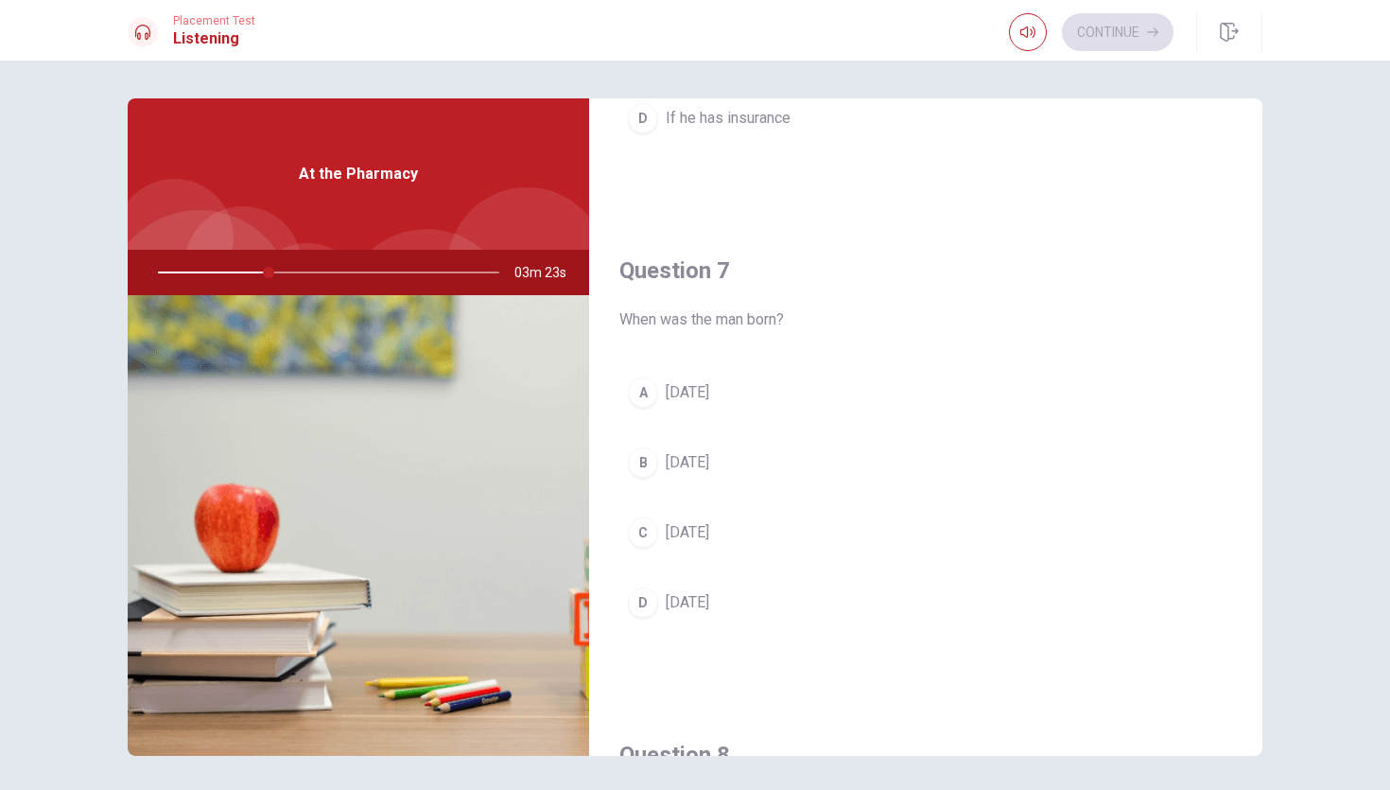
scroll to position [367, 0]
click at [263, 269] on div at bounding box center [324, 272] width 379 height 45
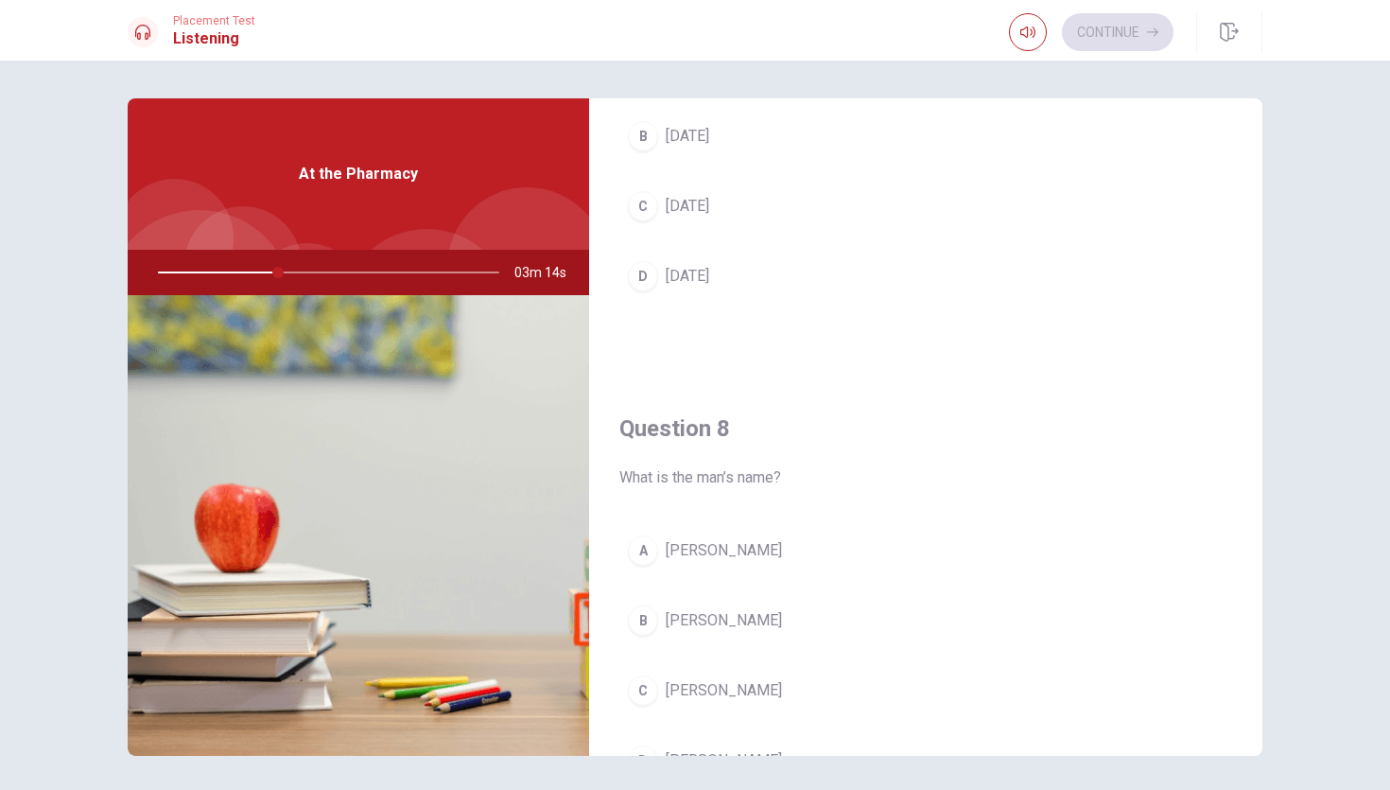
scroll to position [714, 0]
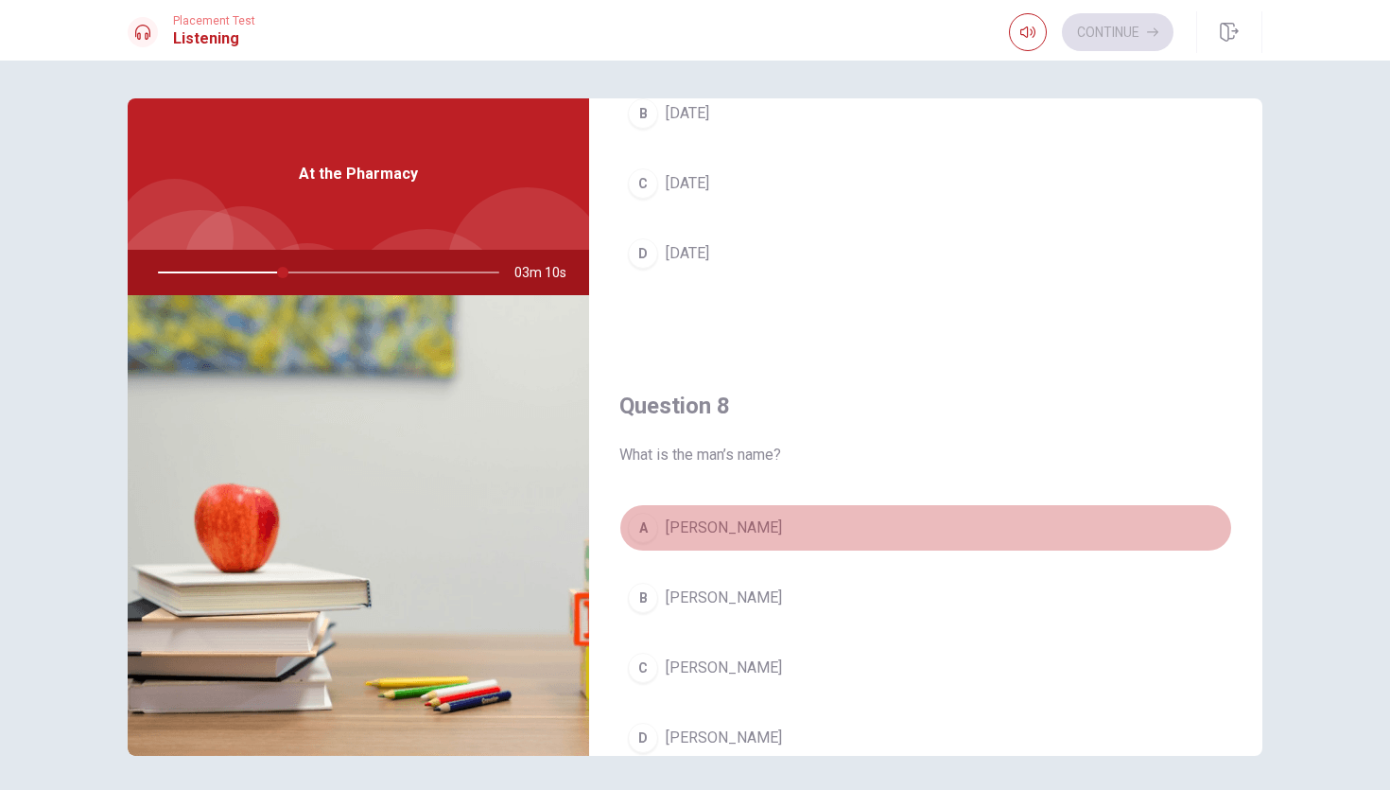
click at [717, 527] on span "[PERSON_NAME]" at bounding box center [724, 527] width 116 height 23
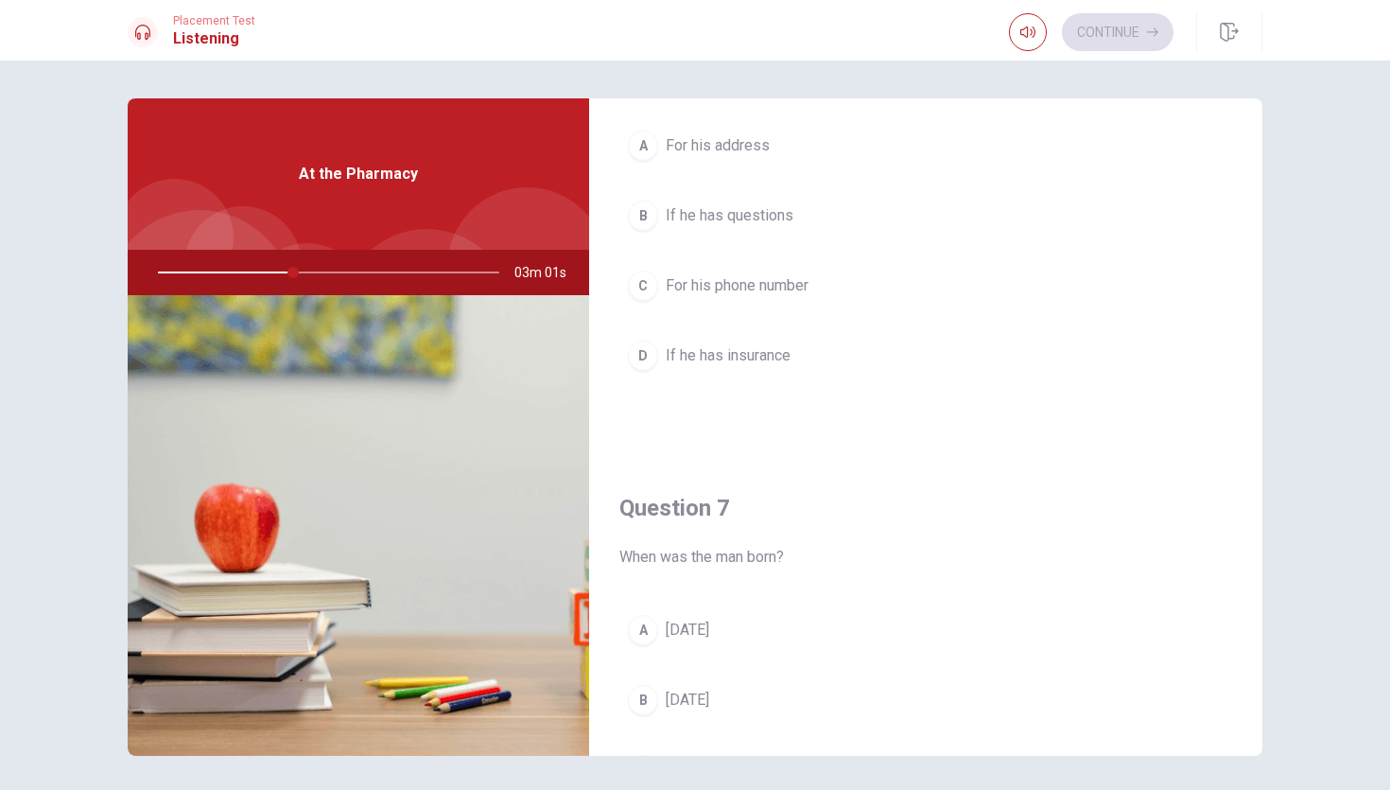
scroll to position [127, 0]
click at [729, 358] on span "If he has insurance" at bounding box center [728, 356] width 125 height 23
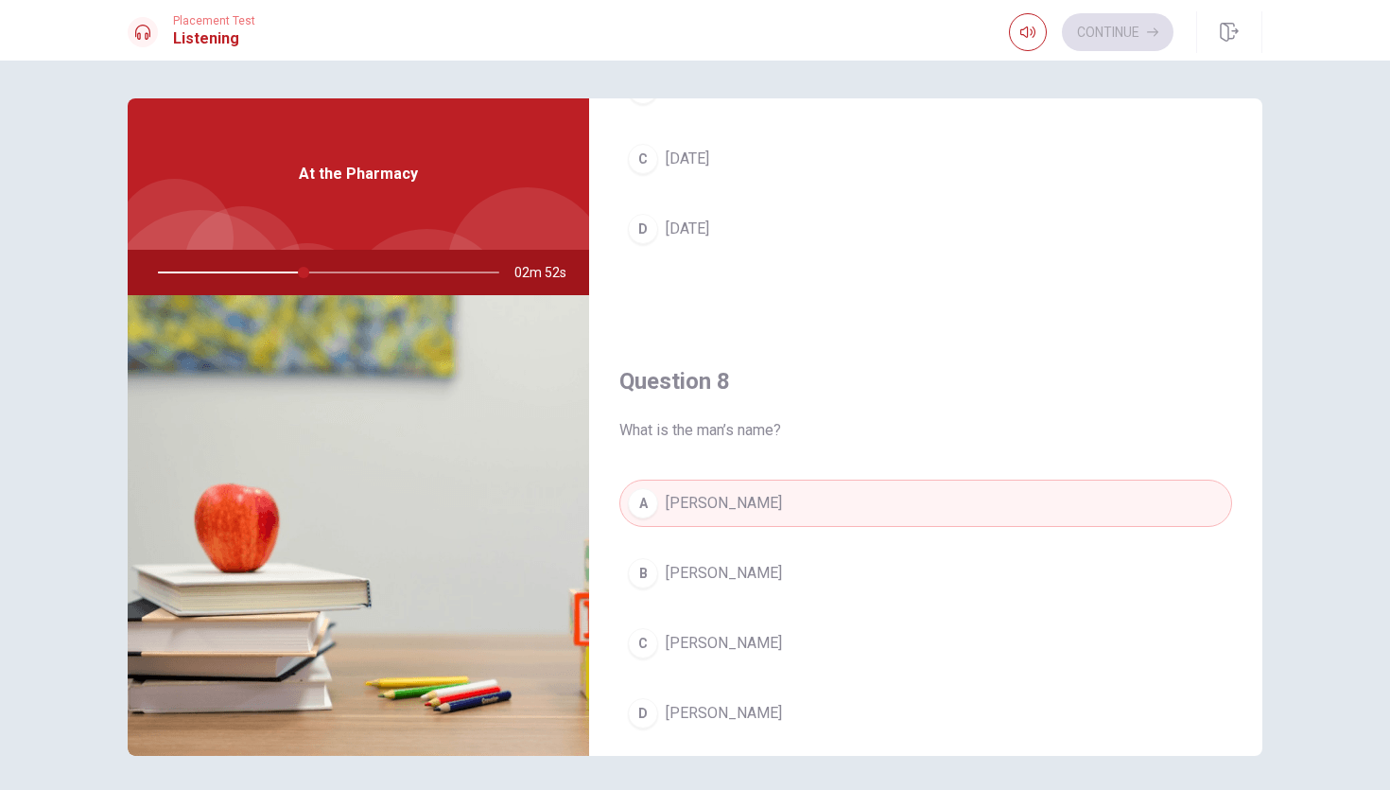
scroll to position [749, 0]
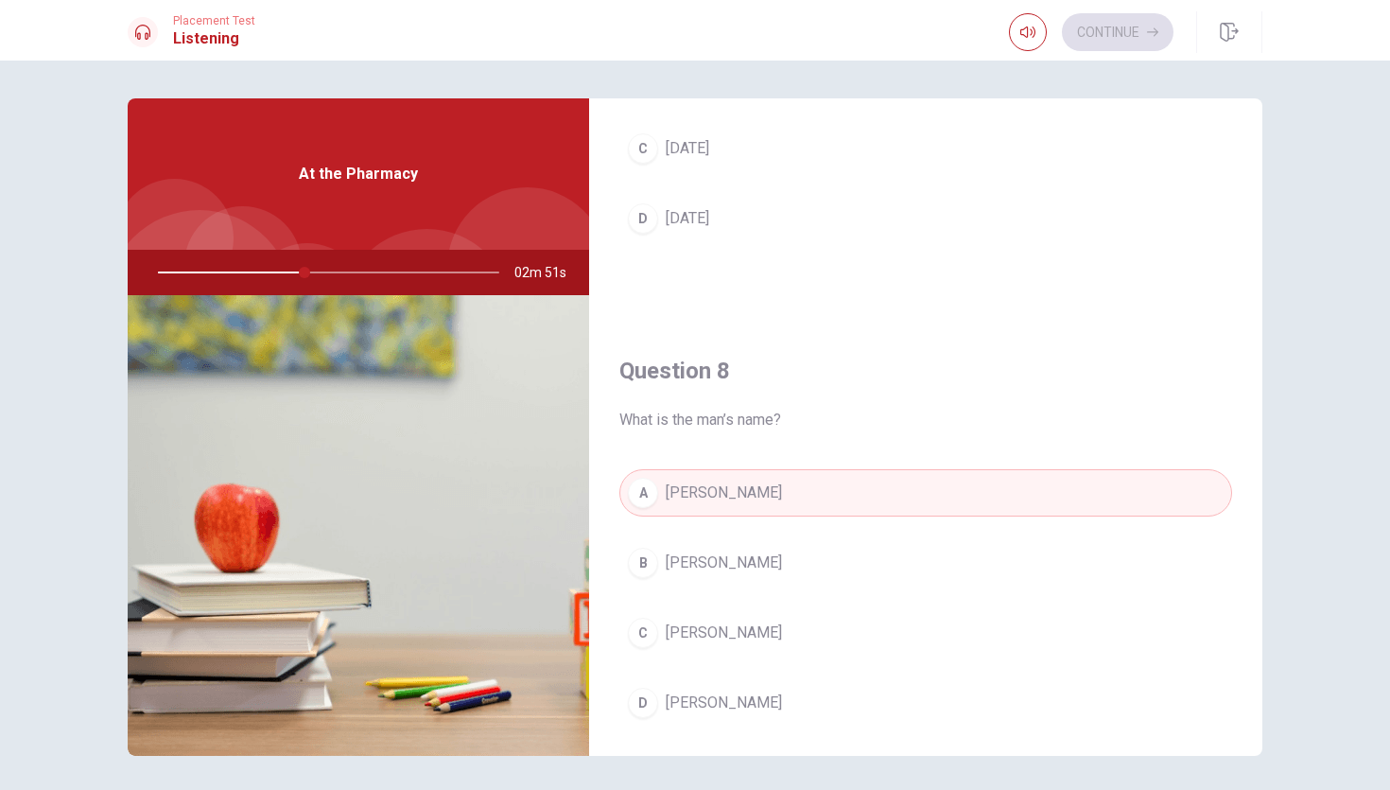
click at [676, 635] on span "[PERSON_NAME]" at bounding box center [724, 632] width 116 height 23
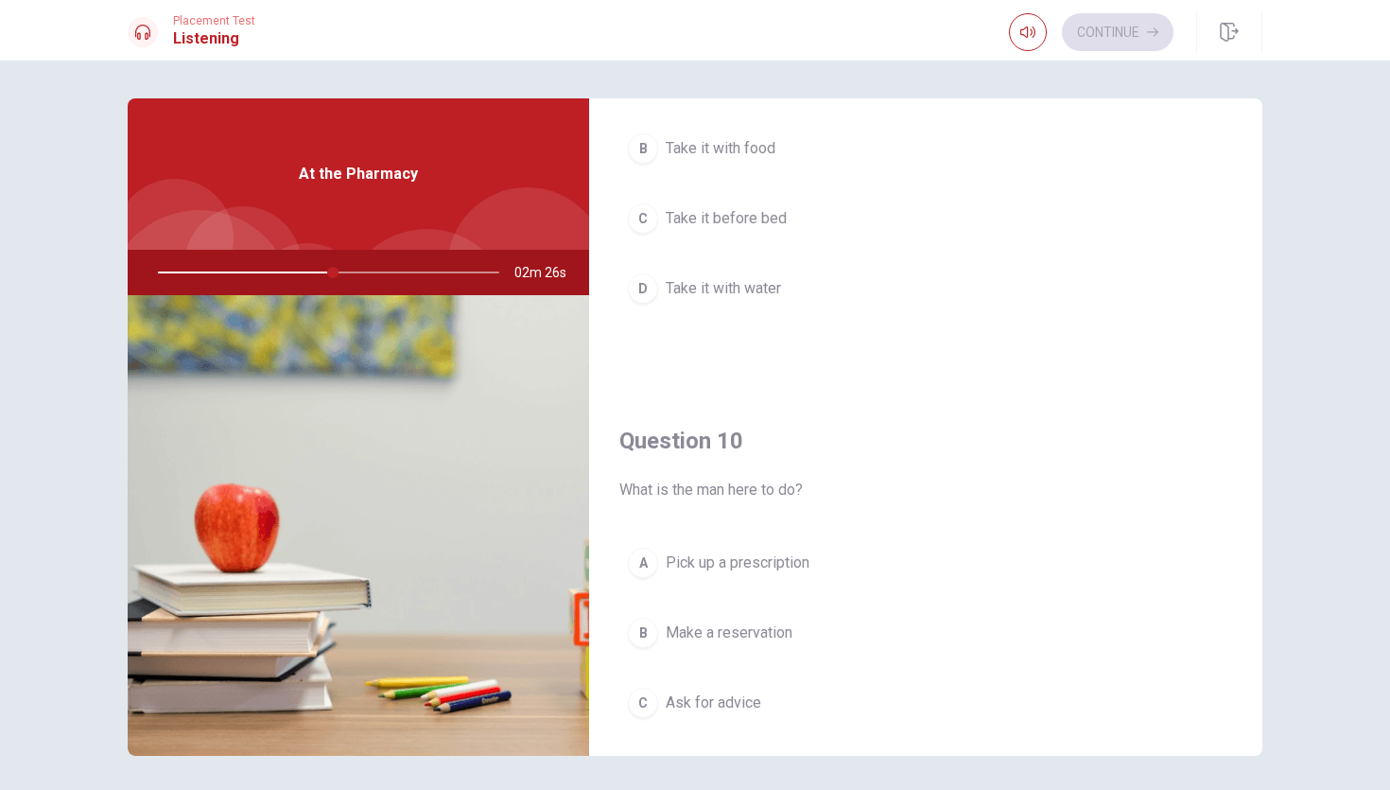
scroll to position [1764, 0]
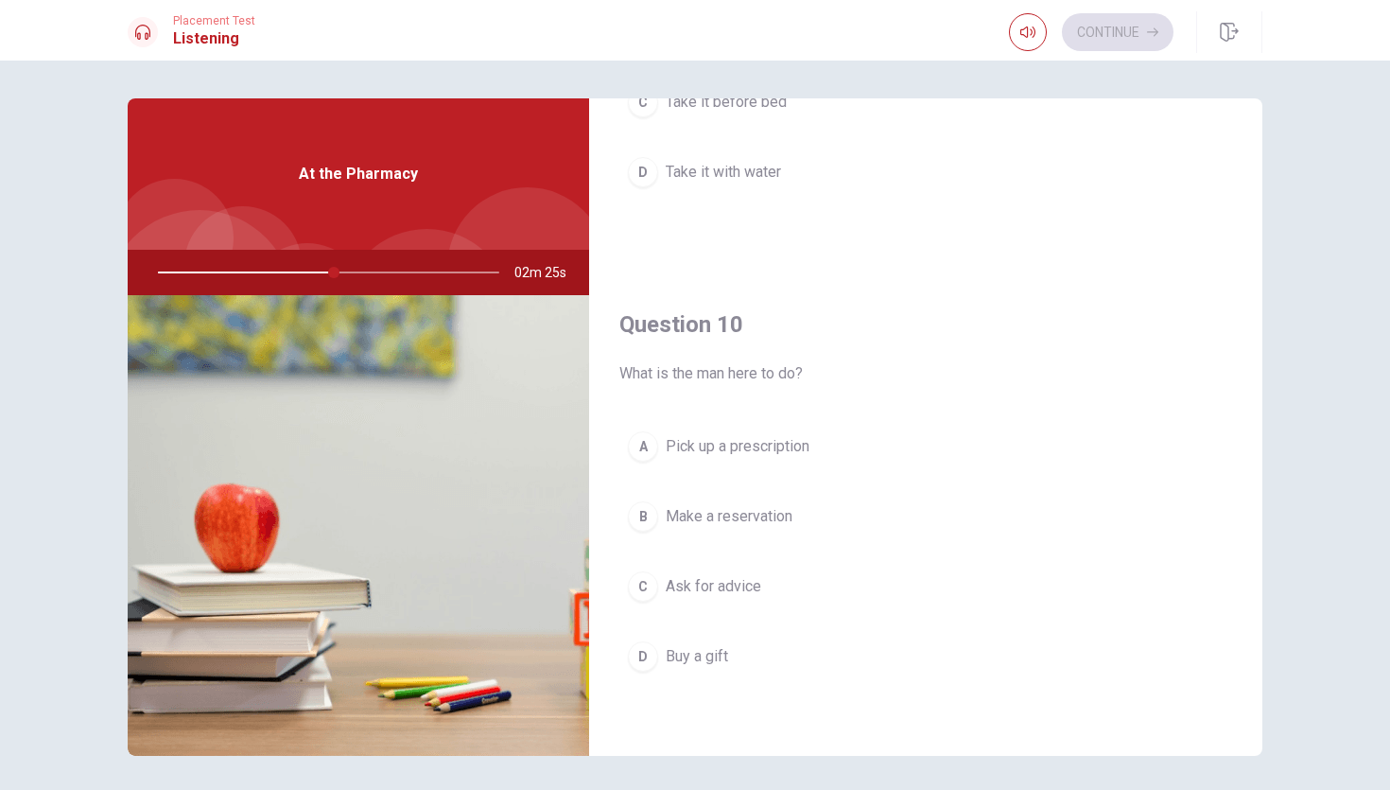
click at [338, 270] on div at bounding box center [324, 272] width 379 height 45
click at [304, 273] on div at bounding box center [324, 272] width 379 height 45
click at [130, 292] on div "02m 23s" at bounding box center [358, 272] width 461 height 45
click at [160, 268] on div at bounding box center [324, 272] width 379 height 45
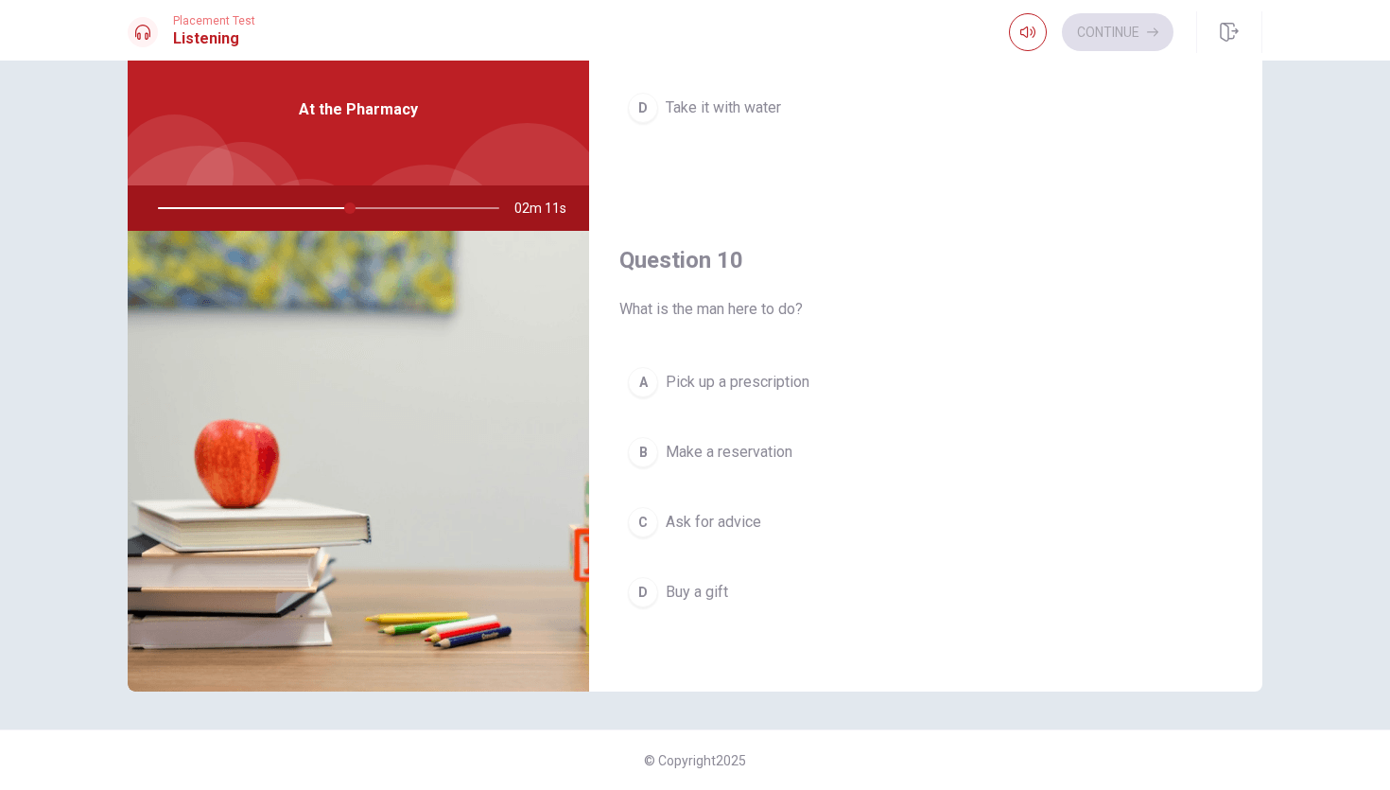
click at [707, 383] on span "Pick up a prescription" at bounding box center [738, 382] width 144 height 23
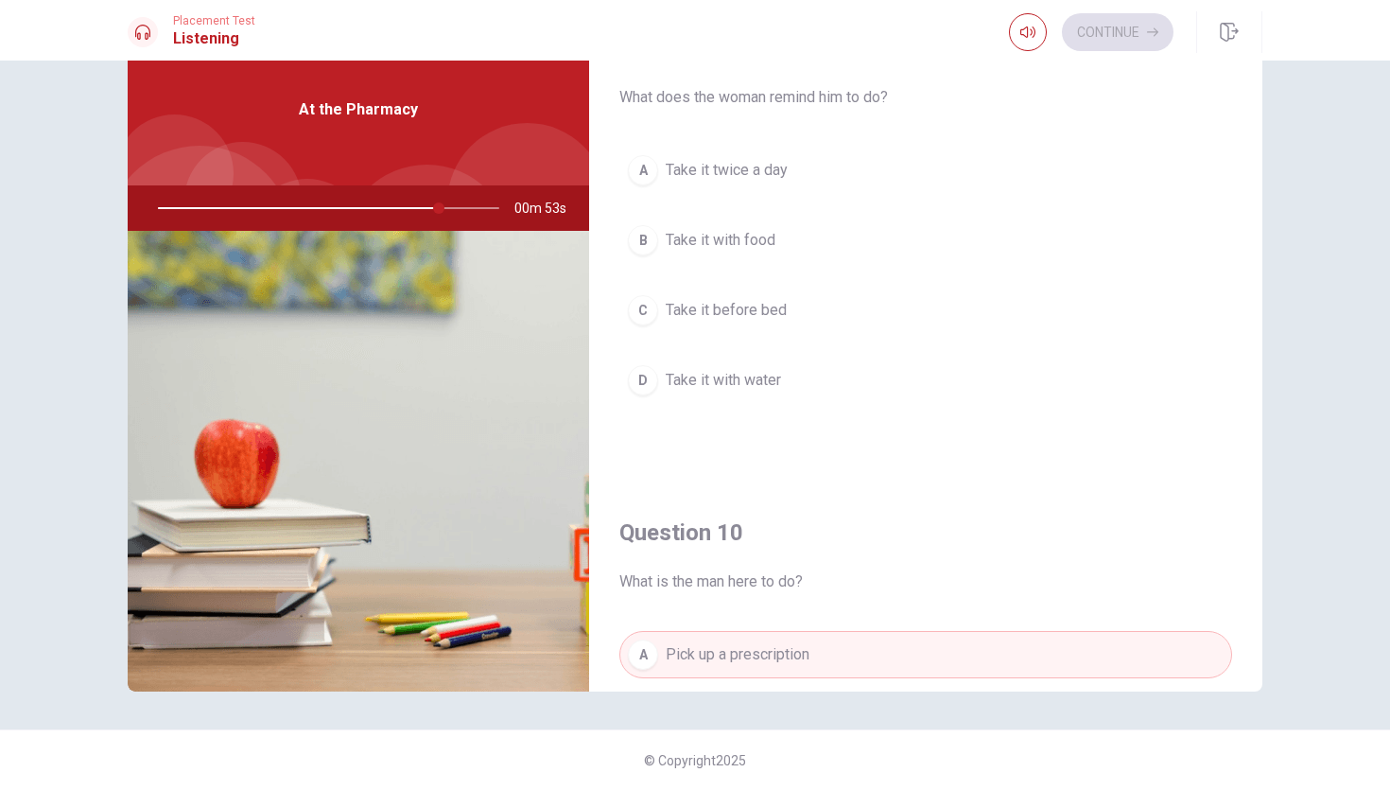
scroll to position [1478, 0]
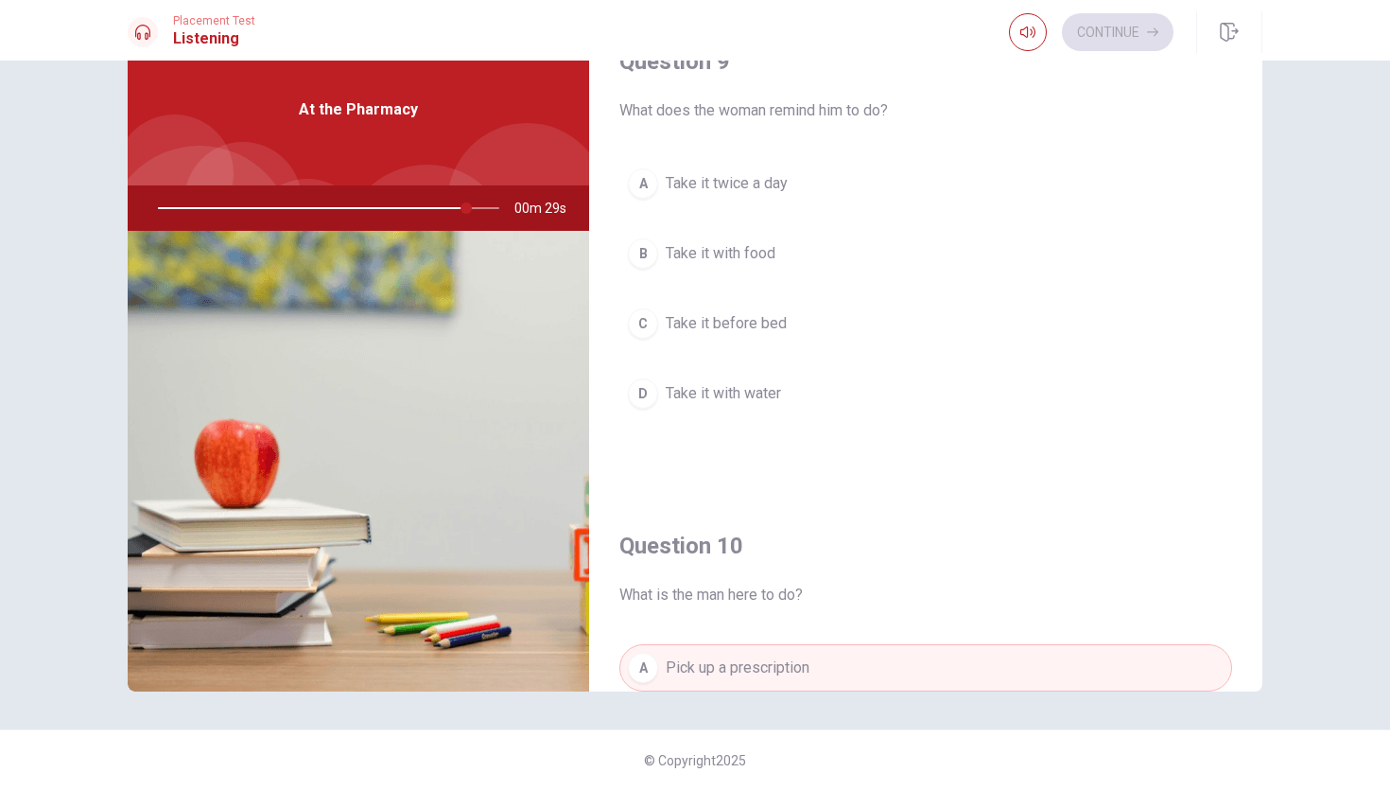
click at [1121, 152] on div "Question 9 What does the woman remind him to do? A Take it twice a day B Take i…" at bounding box center [925, 251] width 673 height 484
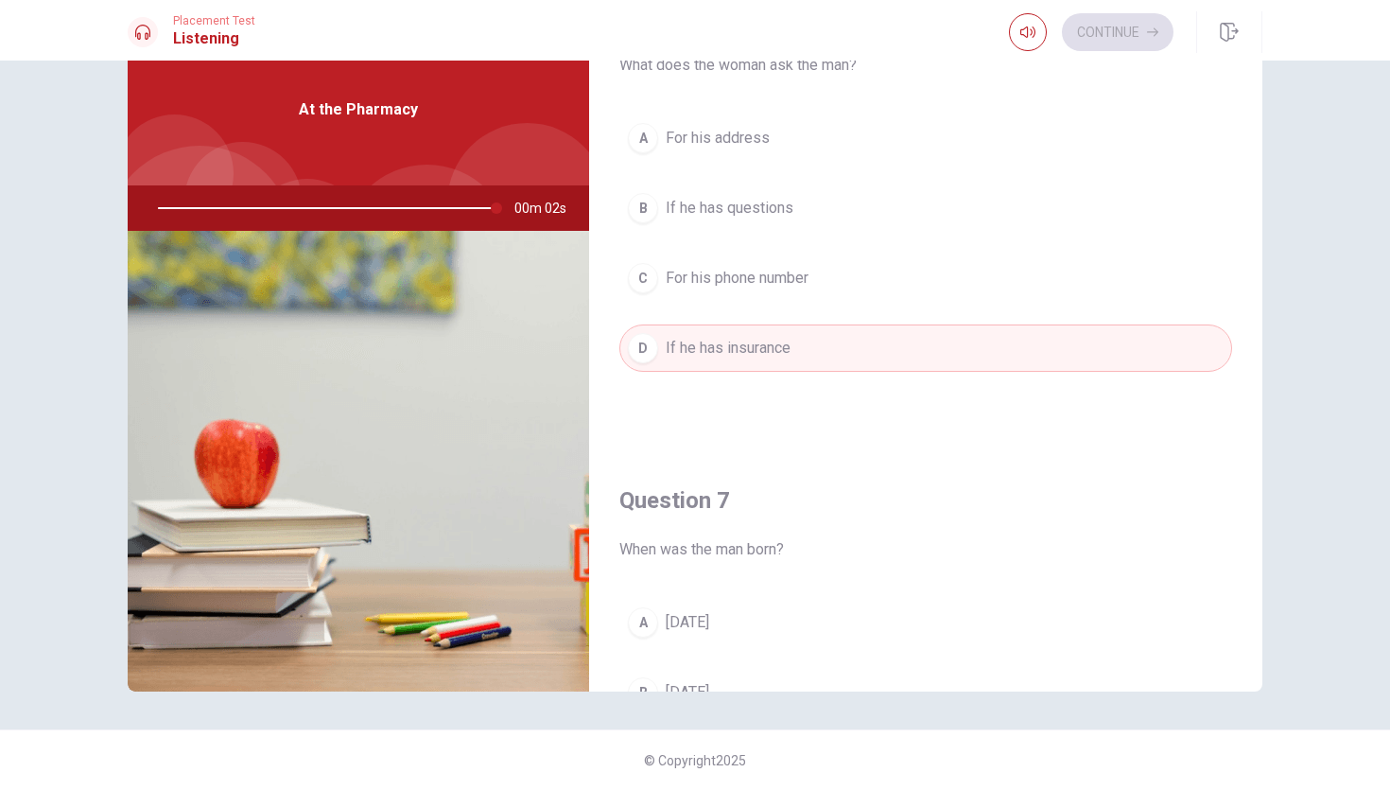
scroll to position [0, 0]
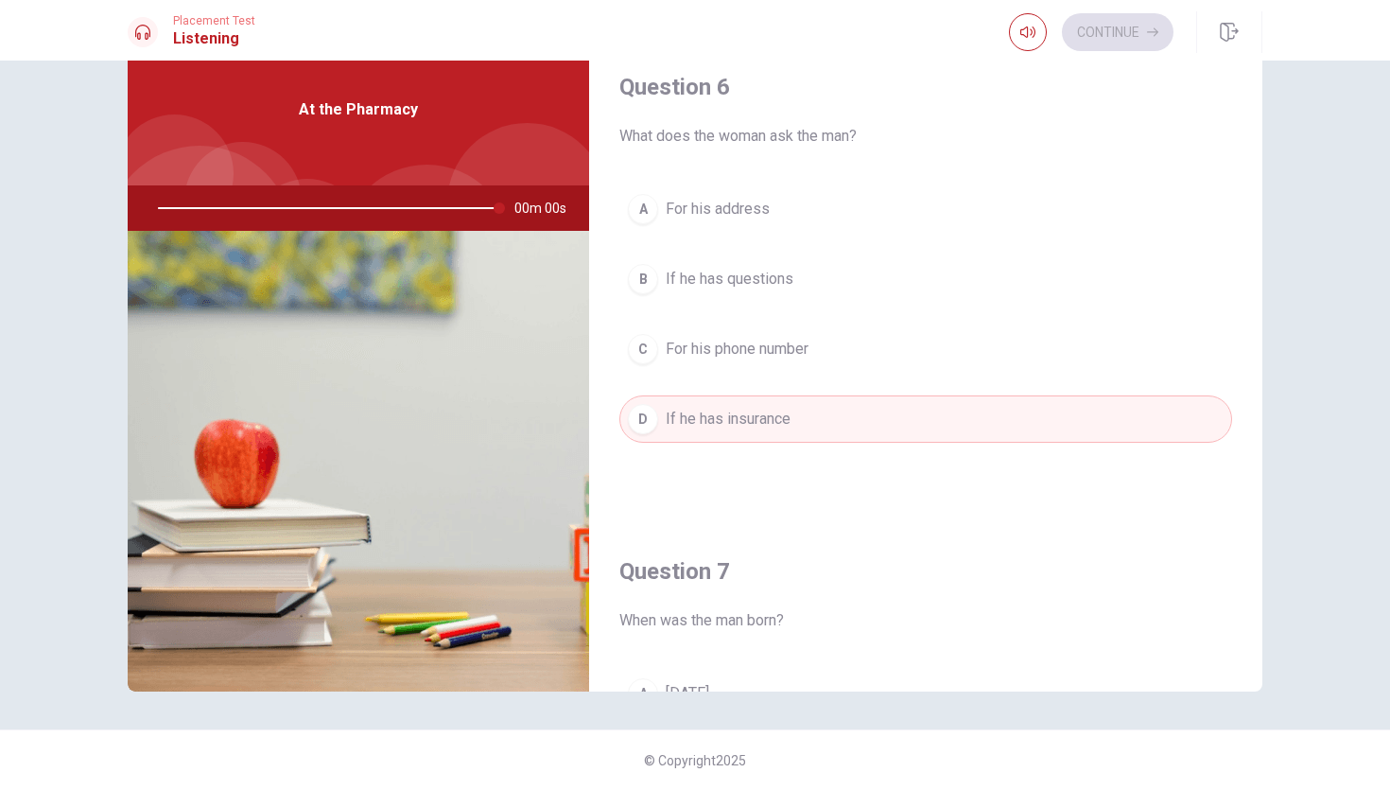
type input "0"
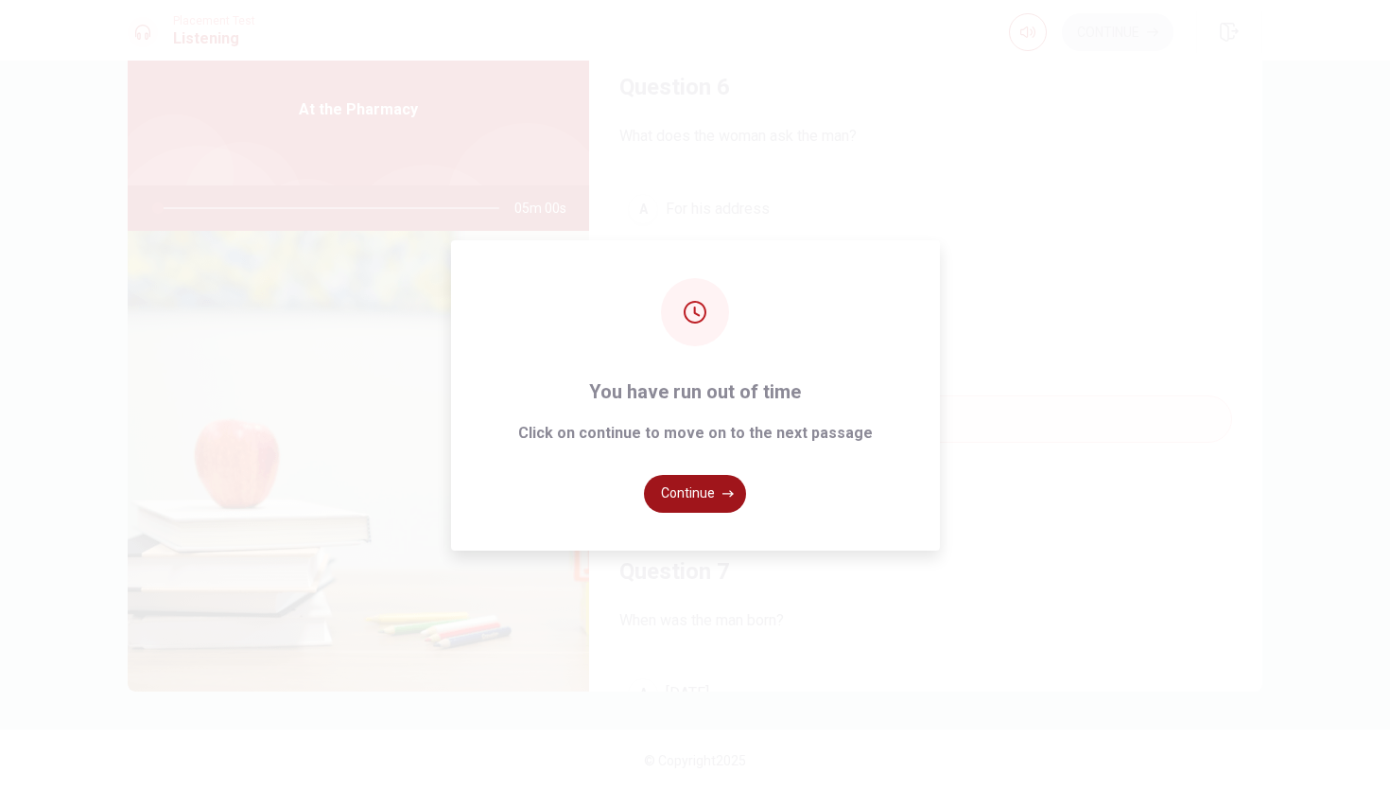
click at [683, 495] on button "Continue" at bounding box center [695, 494] width 102 height 38
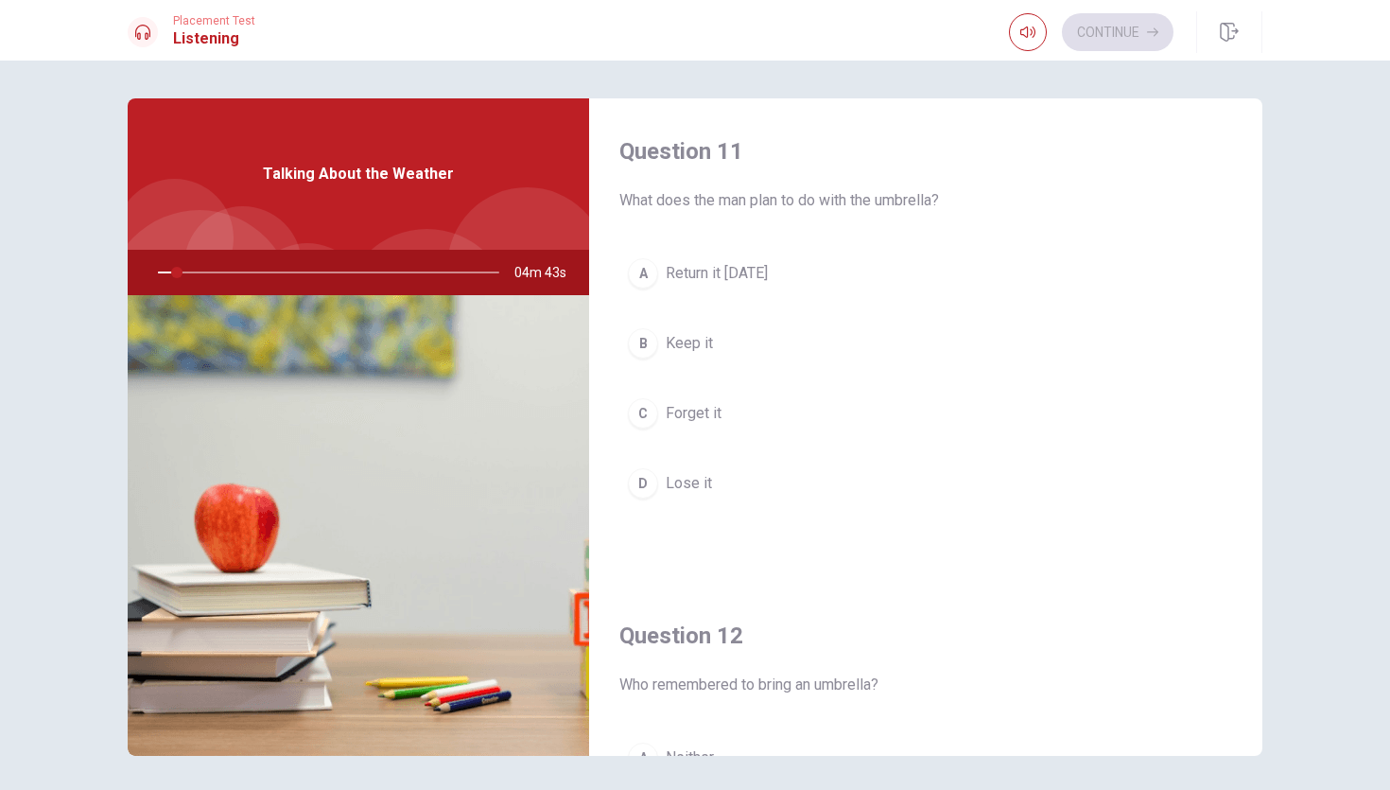
click at [478, 269] on div at bounding box center [324, 272] width 379 height 45
drag, startPoint x: 178, startPoint y: 271, endPoint x: 136, endPoint y: 273, distance: 41.6
click at [136, 273] on div at bounding box center [324, 272] width 379 height 45
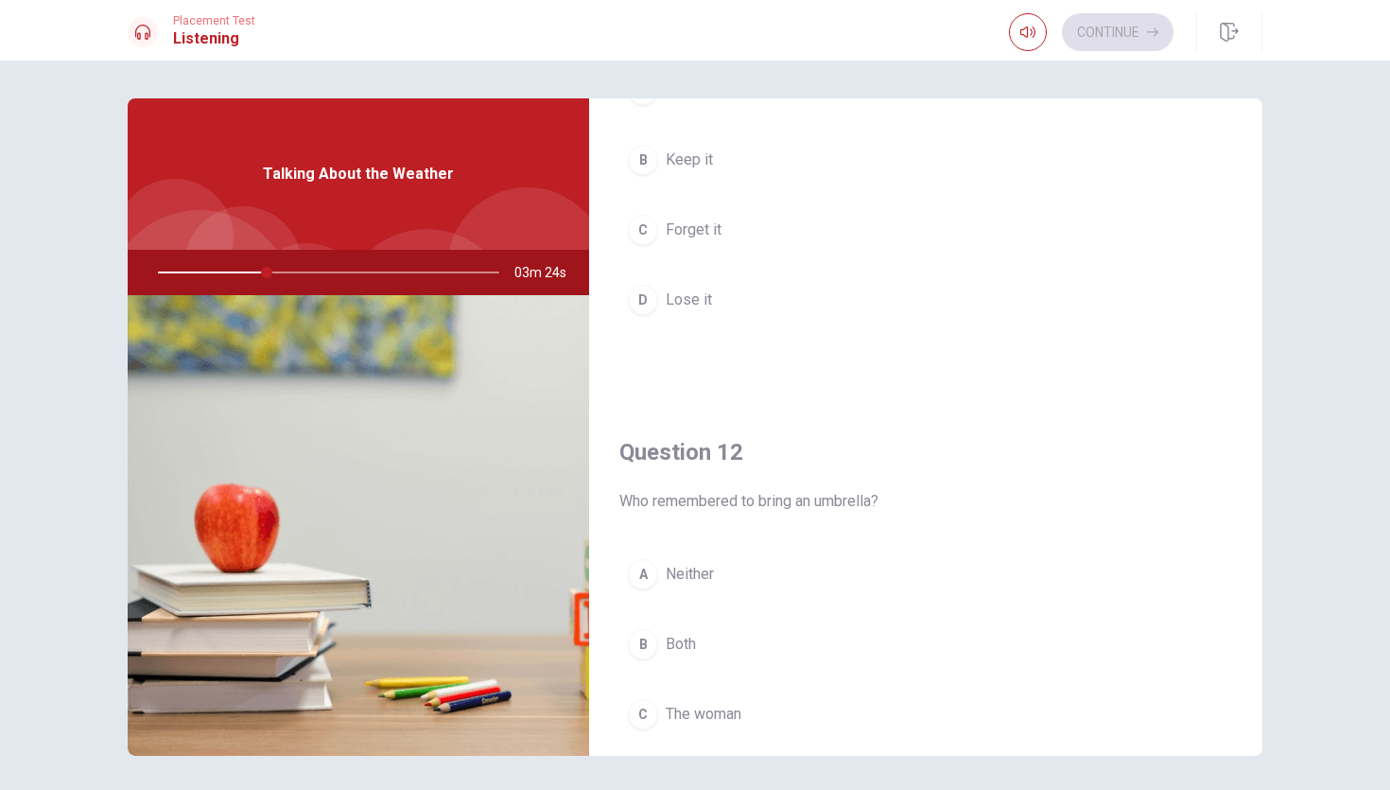
scroll to position [235, 0]
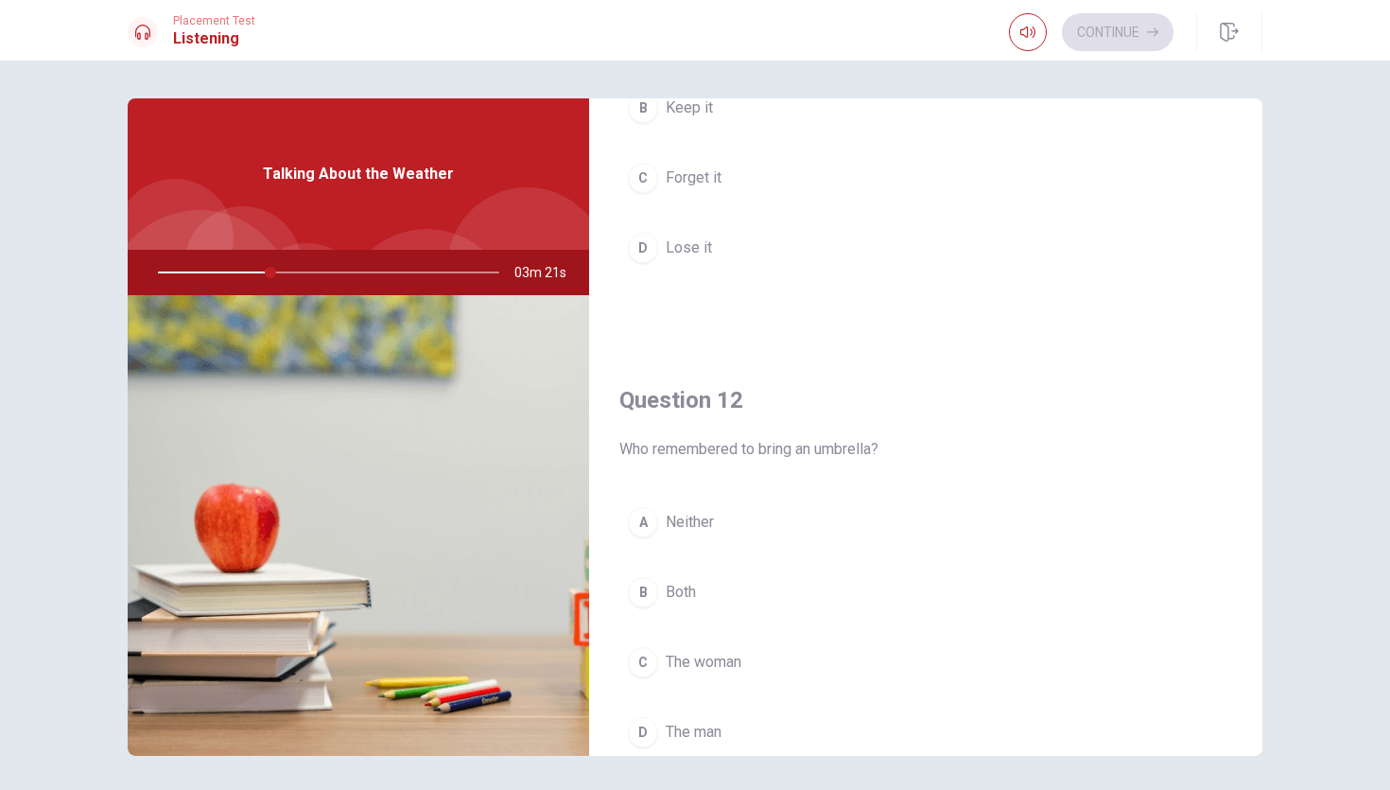
click at [691, 176] on span "Forget it" at bounding box center [694, 177] width 56 height 23
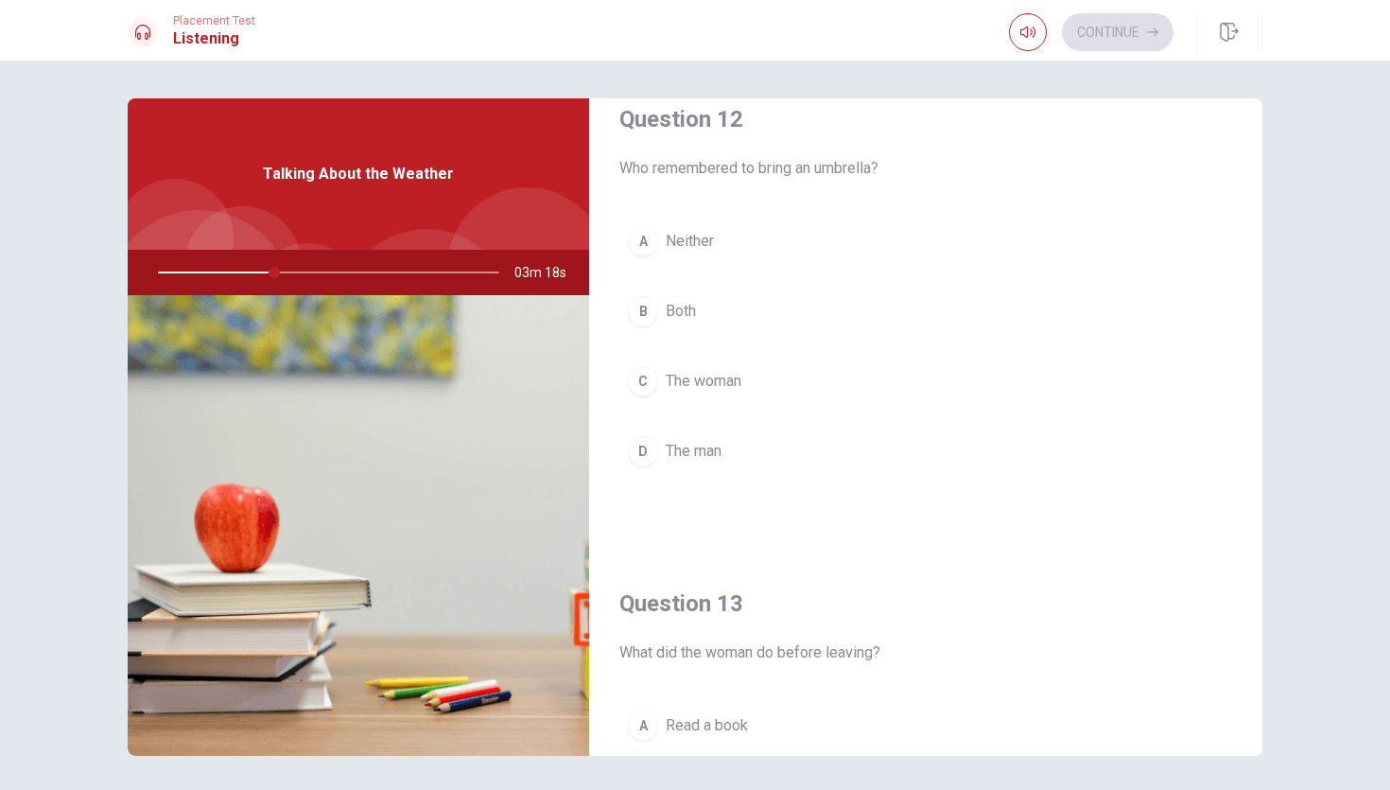
scroll to position [515, 0]
click at [712, 386] on span "The woman" at bounding box center [704, 382] width 76 height 23
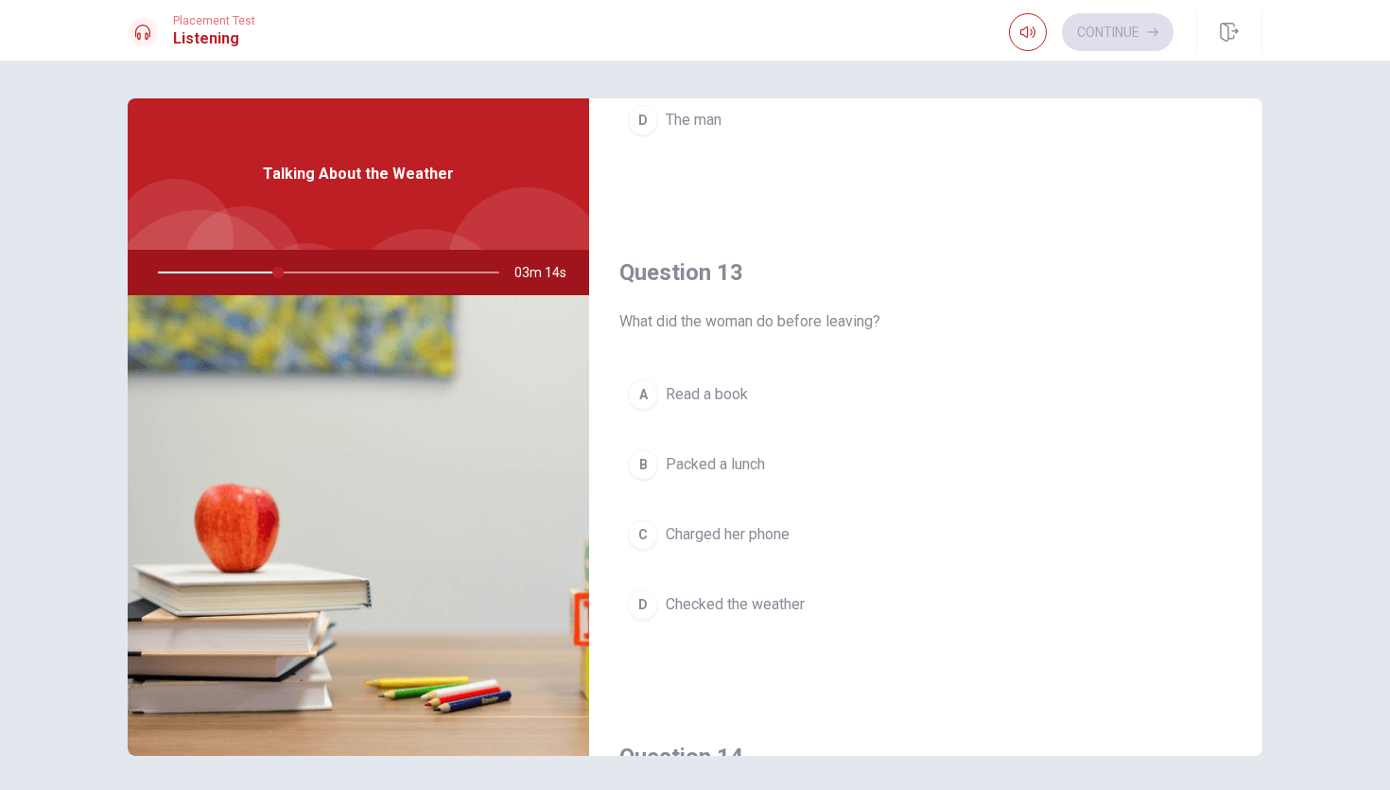
scroll to position [850, 0]
click at [734, 604] on span "Checked the weather" at bounding box center [735, 601] width 139 height 23
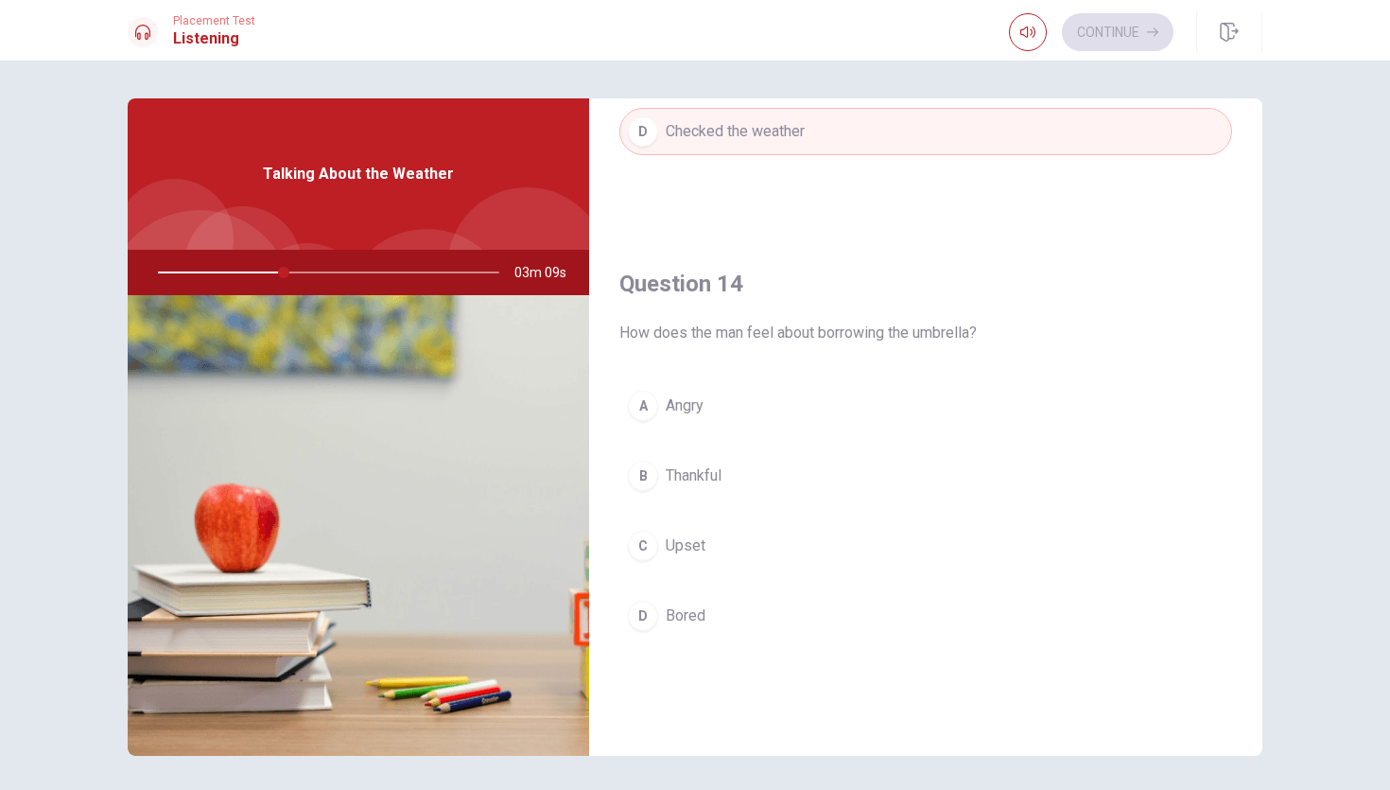
scroll to position [1332, 0]
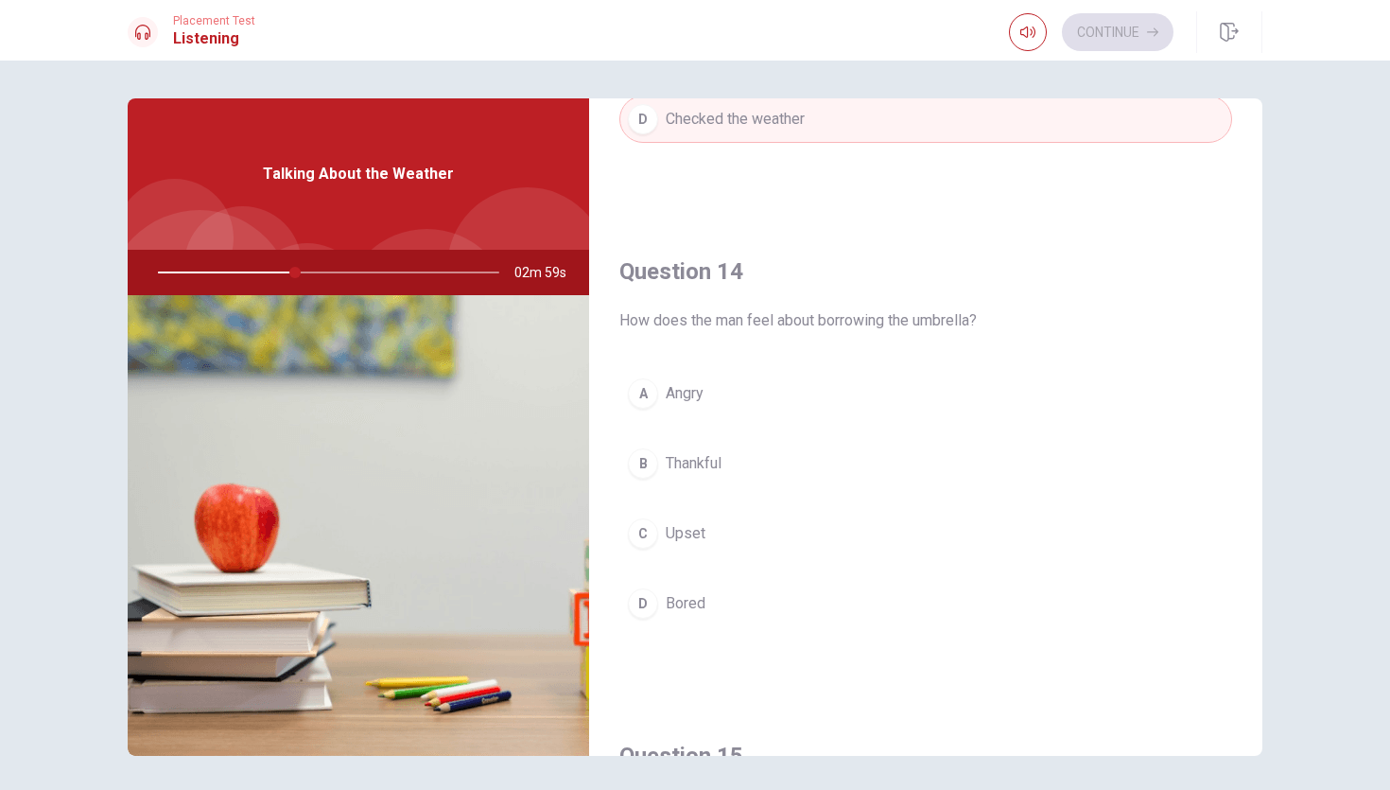
click at [699, 460] on span "Thankful" at bounding box center [694, 463] width 56 height 23
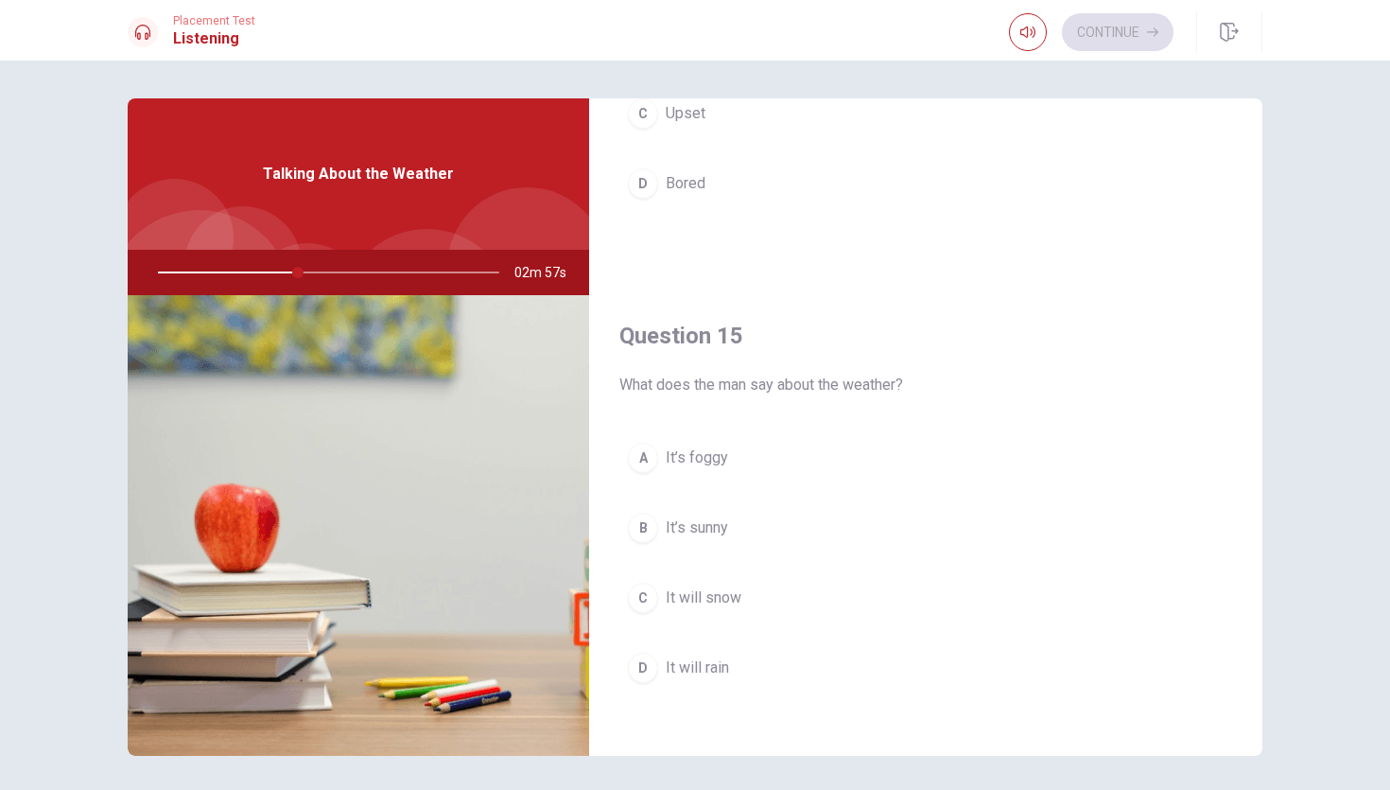
scroll to position [1764, 0]
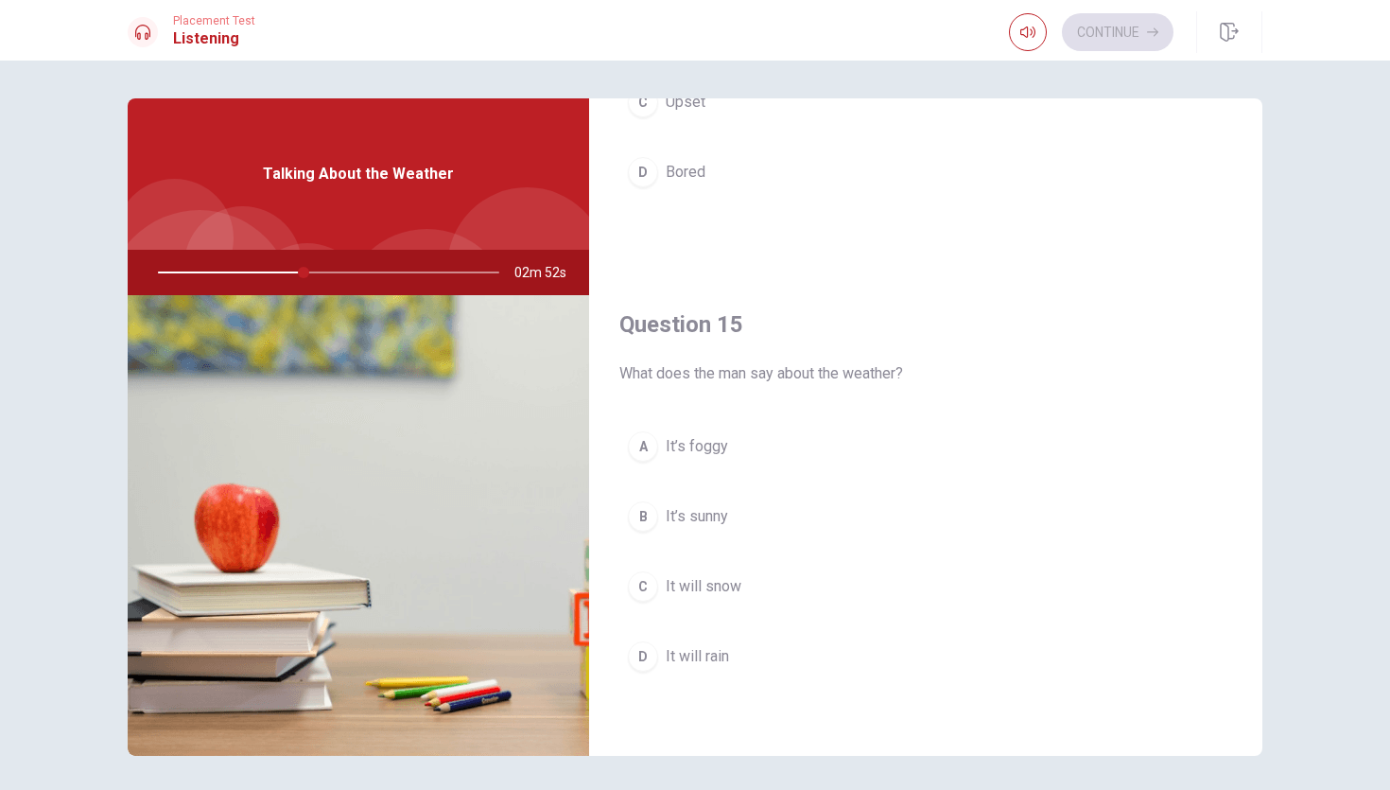
click at [691, 648] on span "It will rain" at bounding box center [697, 656] width 63 height 23
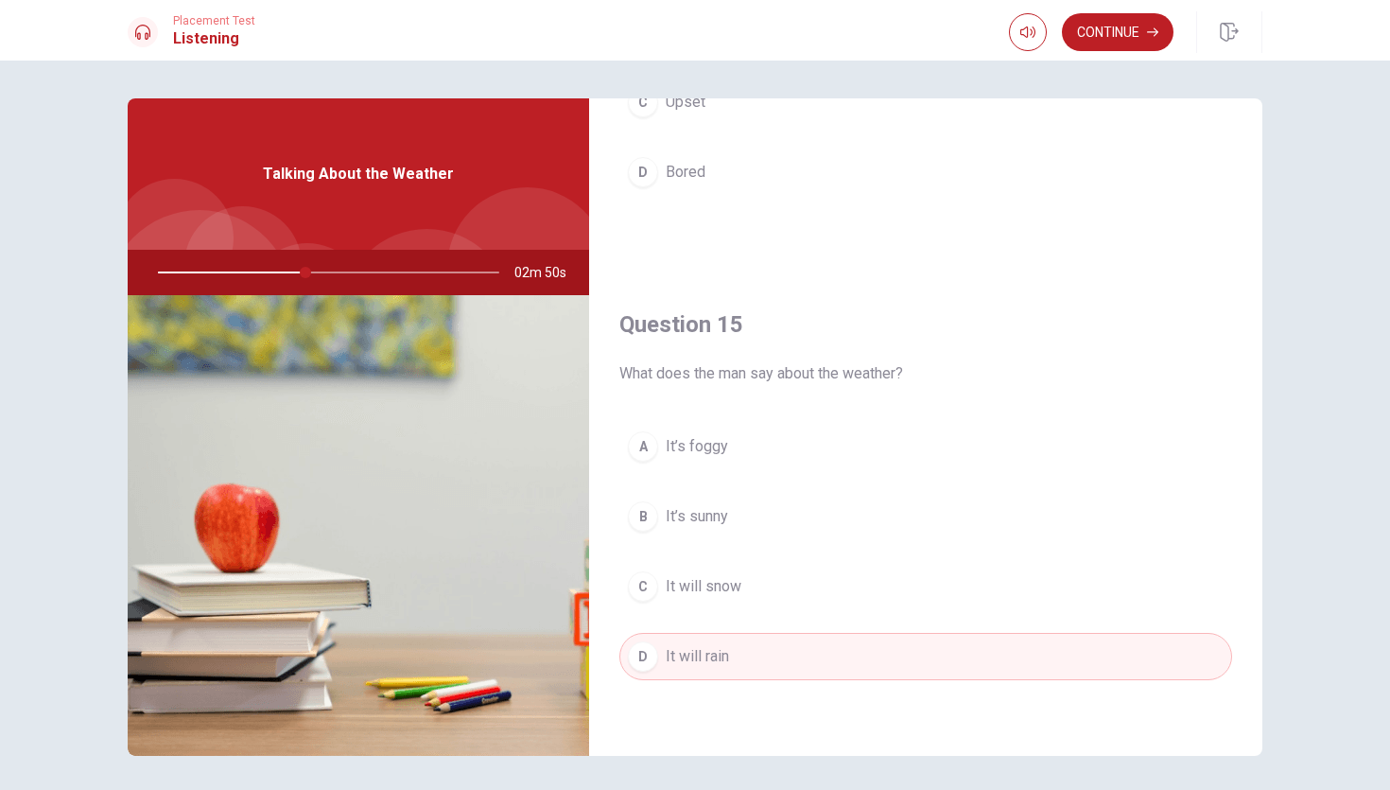
scroll to position [64, 0]
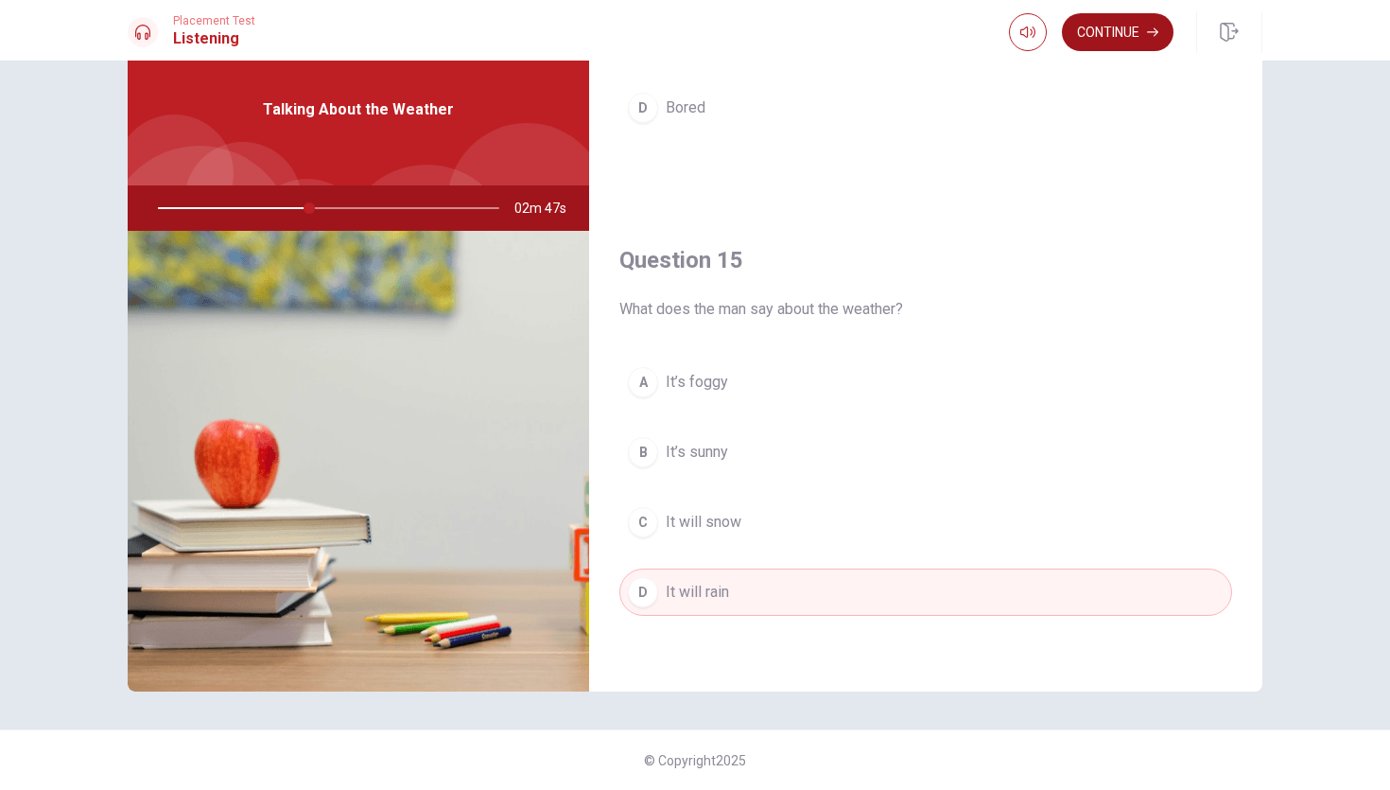
click at [1134, 33] on button "Continue" at bounding box center [1118, 32] width 112 height 38
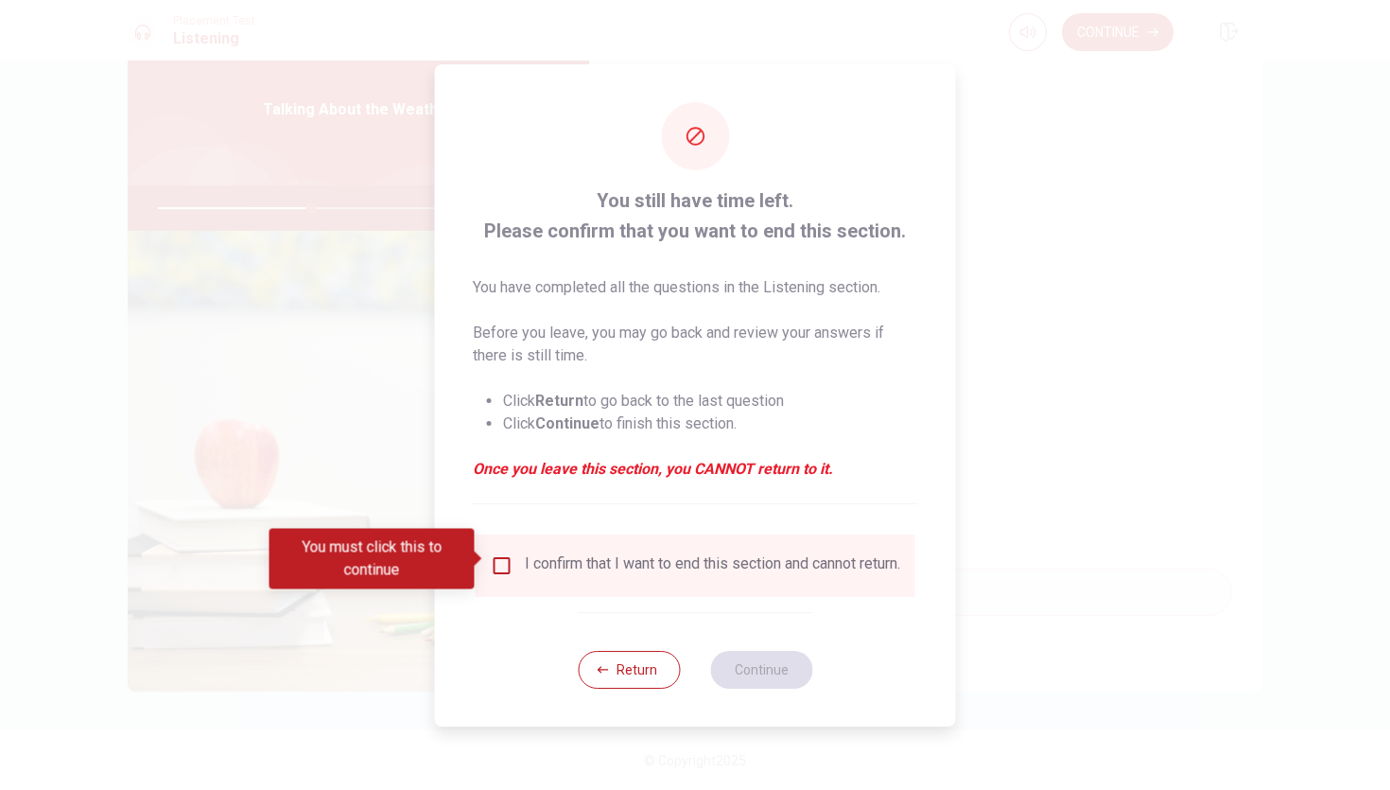
click at [504, 563] on input "You must click this to continue" at bounding box center [502, 565] width 23 height 23
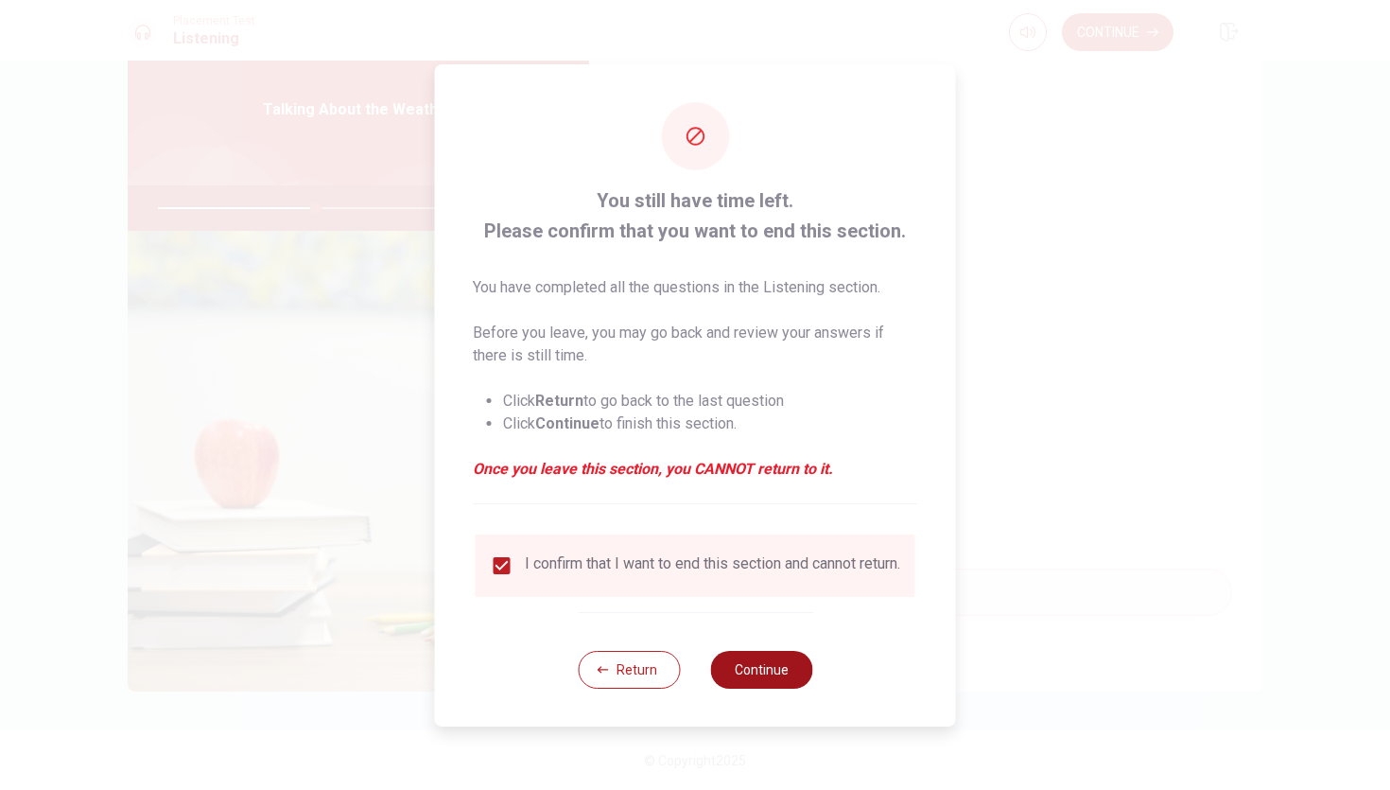
click at [751, 688] on button "Continue" at bounding box center [761, 670] width 102 height 38
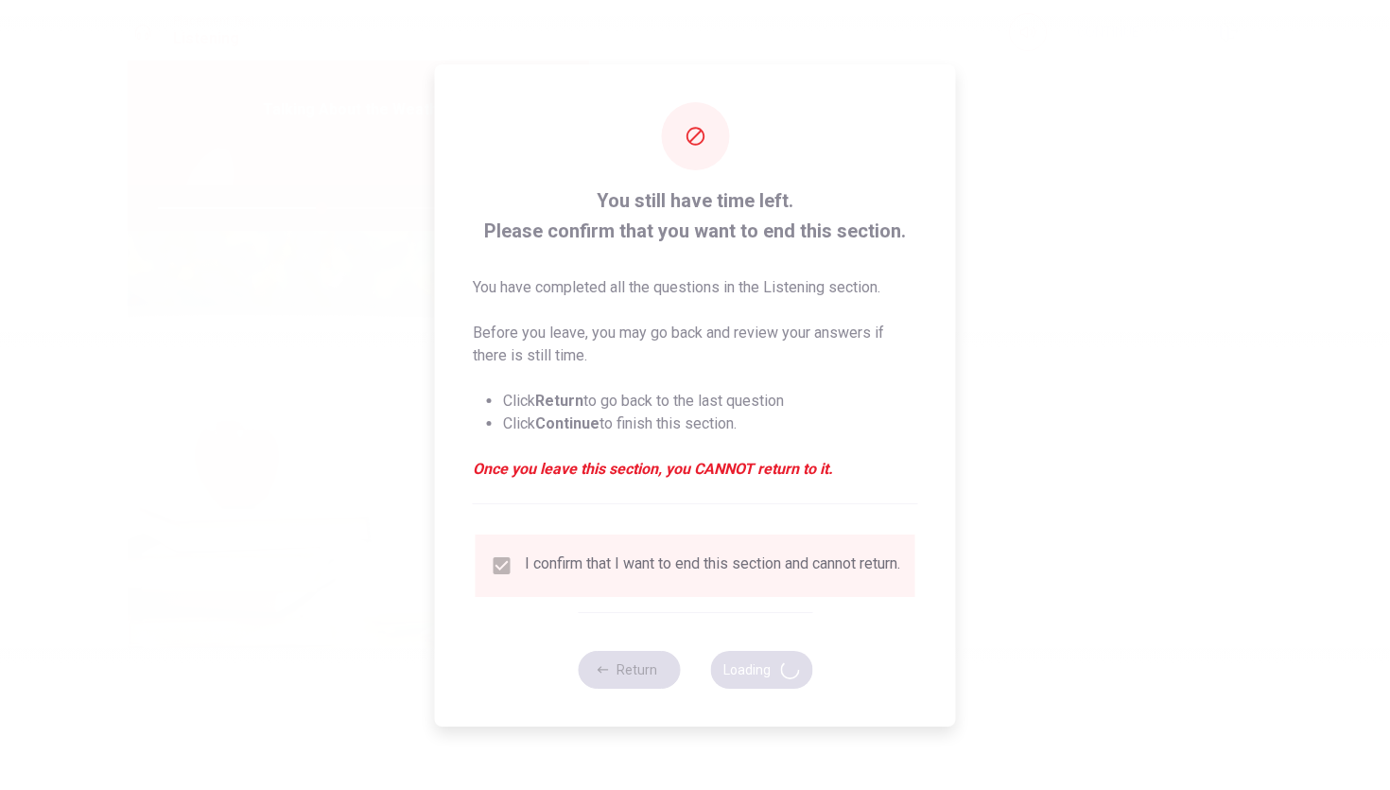
type input "48"
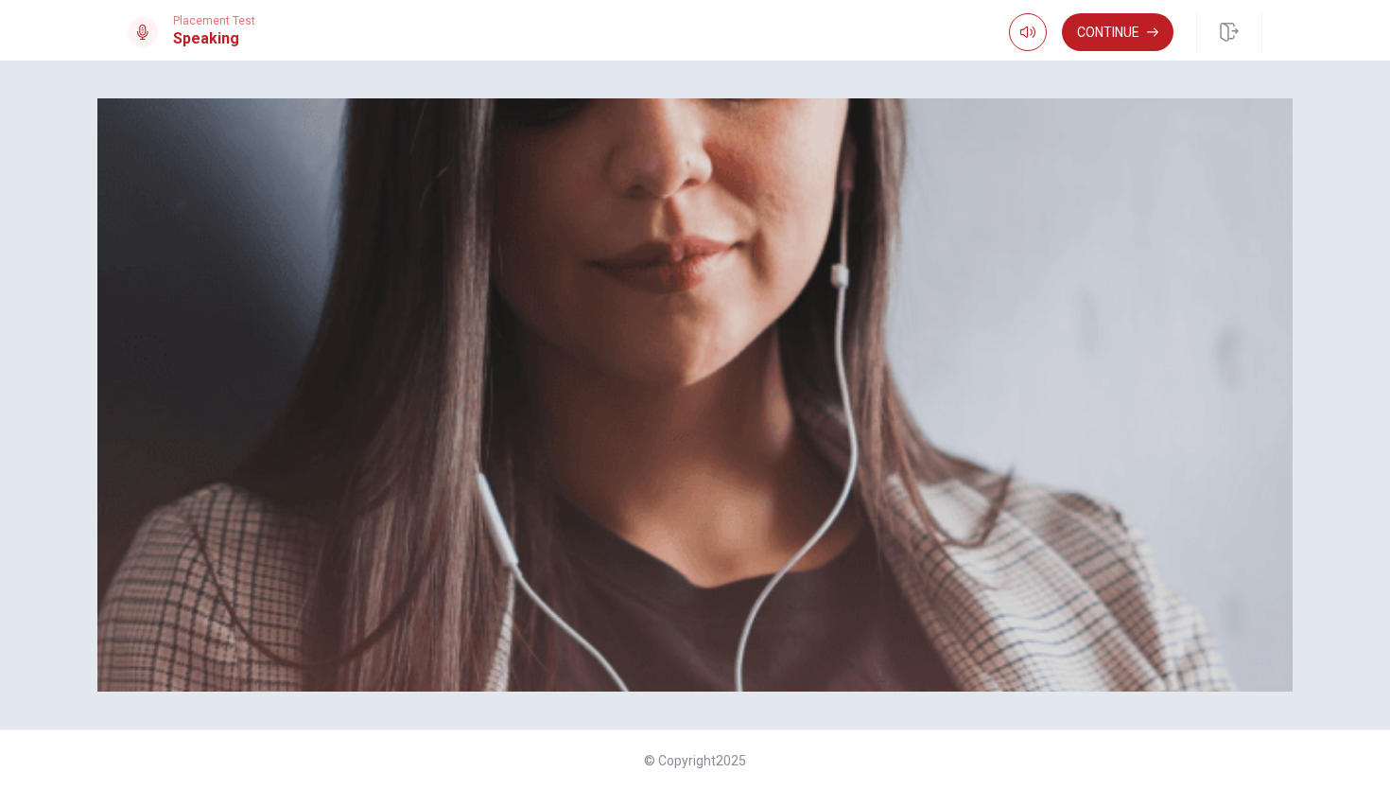
scroll to position [232, 0]
click at [1136, 25] on button "Continue" at bounding box center [1118, 32] width 112 height 38
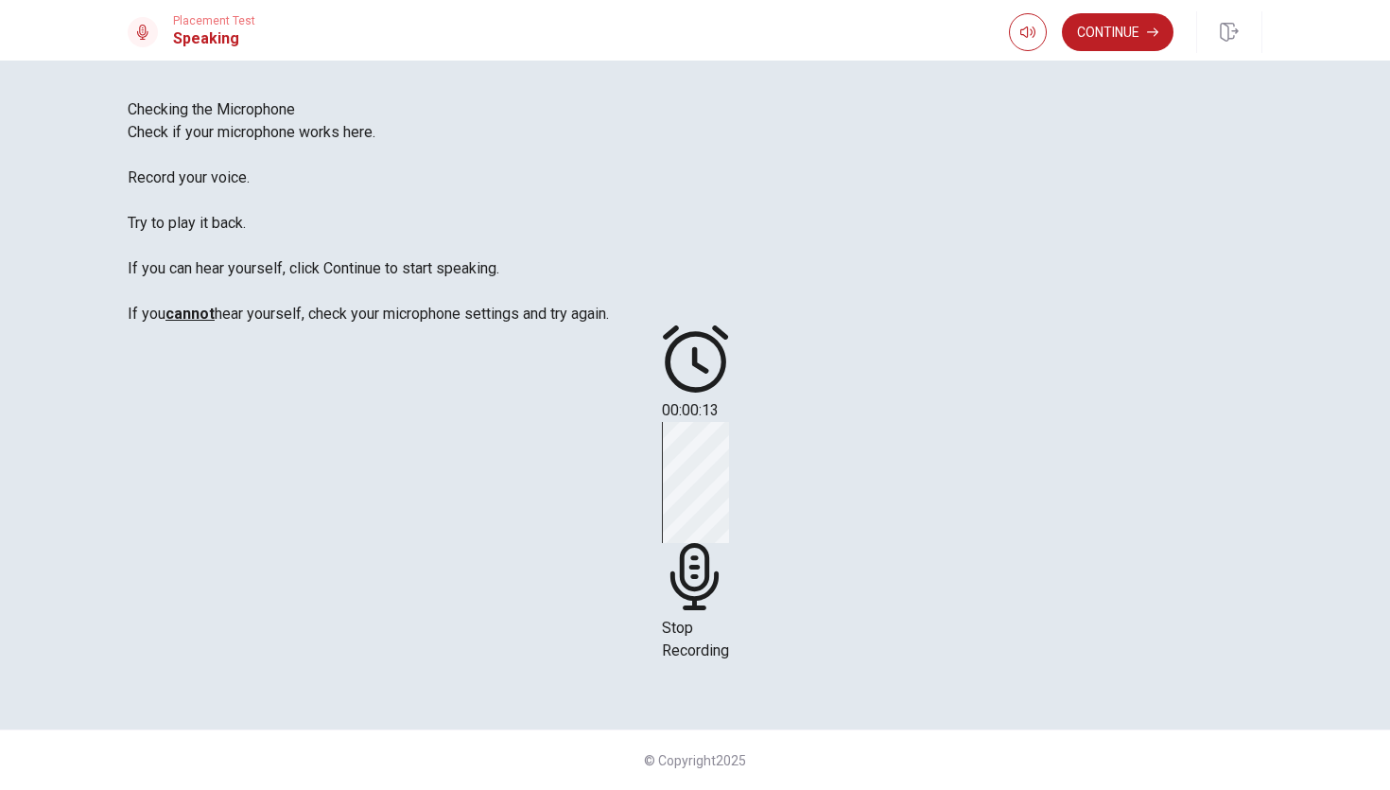
scroll to position [41, 0]
click at [729, 543] on icon at bounding box center [695, 576] width 67 height 67
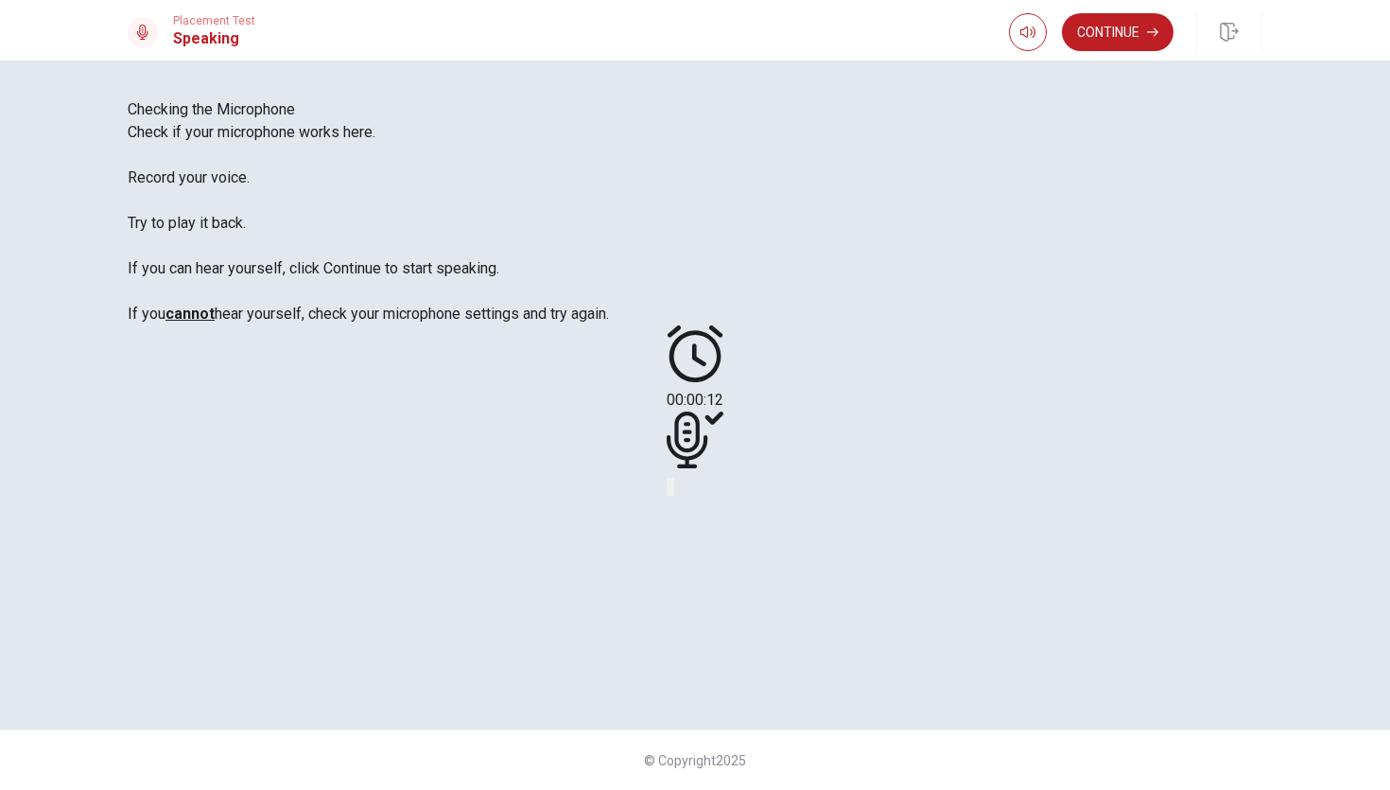
click at [672, 491] on icon "Play Audio" at bounding box center [672, 491] width 0 height 0
click at [1130, 20] on button "Continue" at bounding box center [1118, 32] width 112 height 38
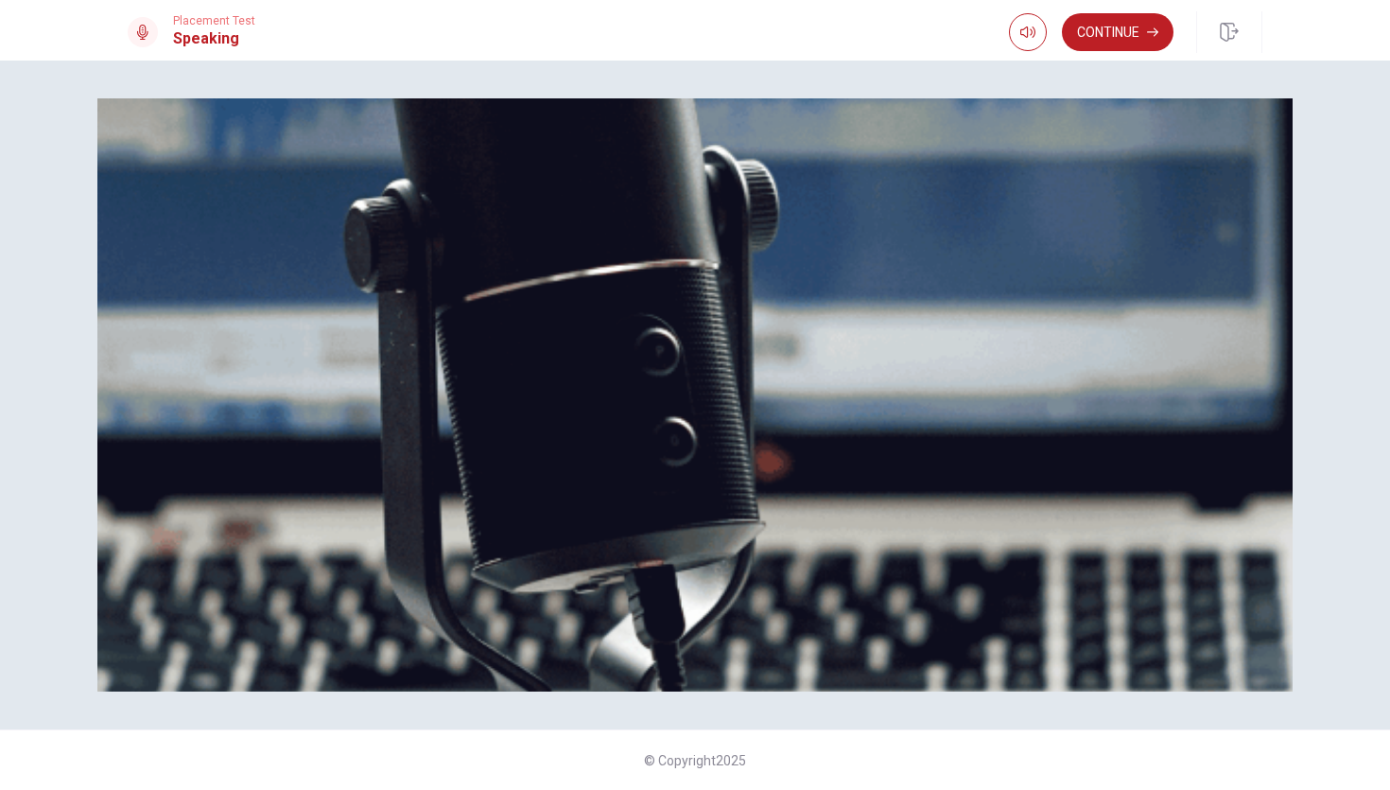
scroll to position [134, 0]
click at [1105, 35] on button "Continue" at bounding box center [1118, 32] width 112 height 38
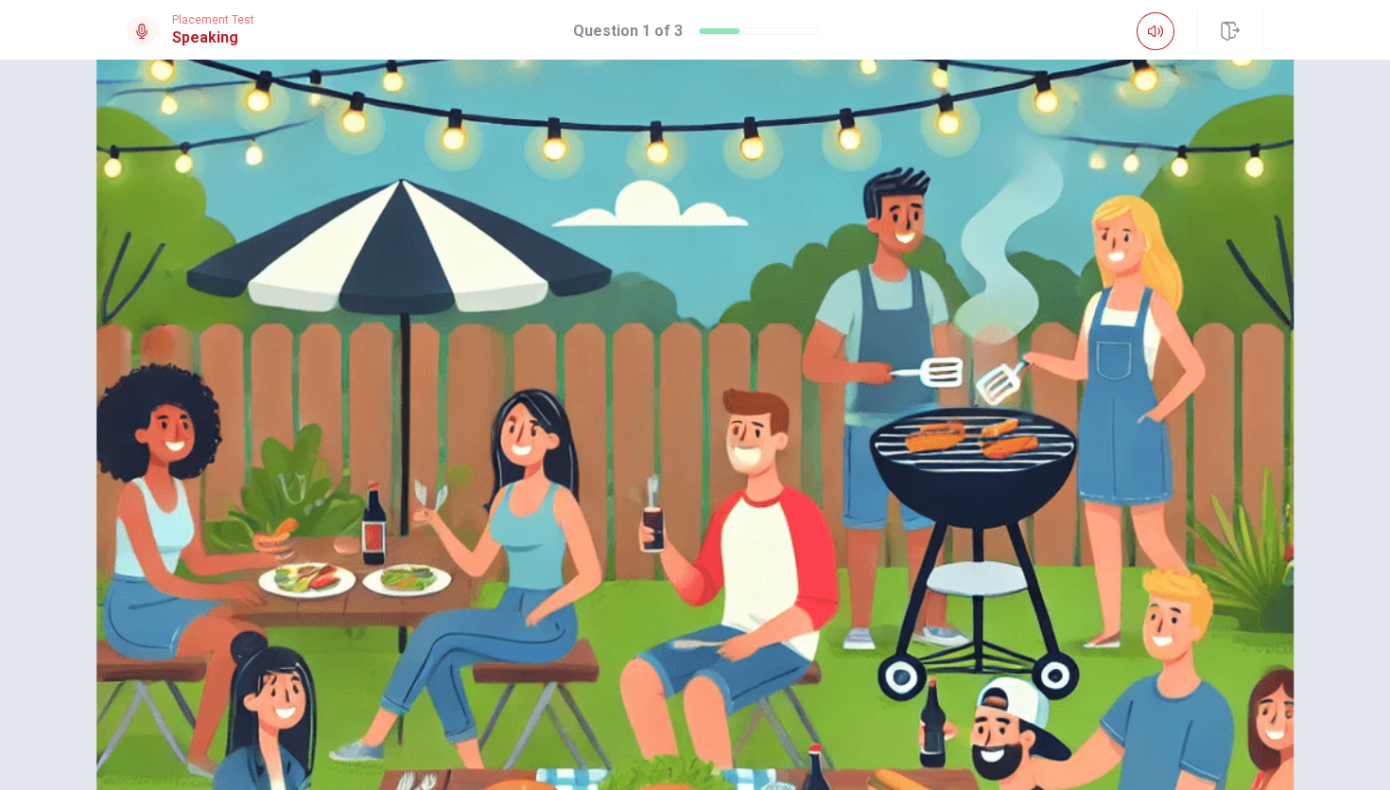
scroll to position [0, 0]
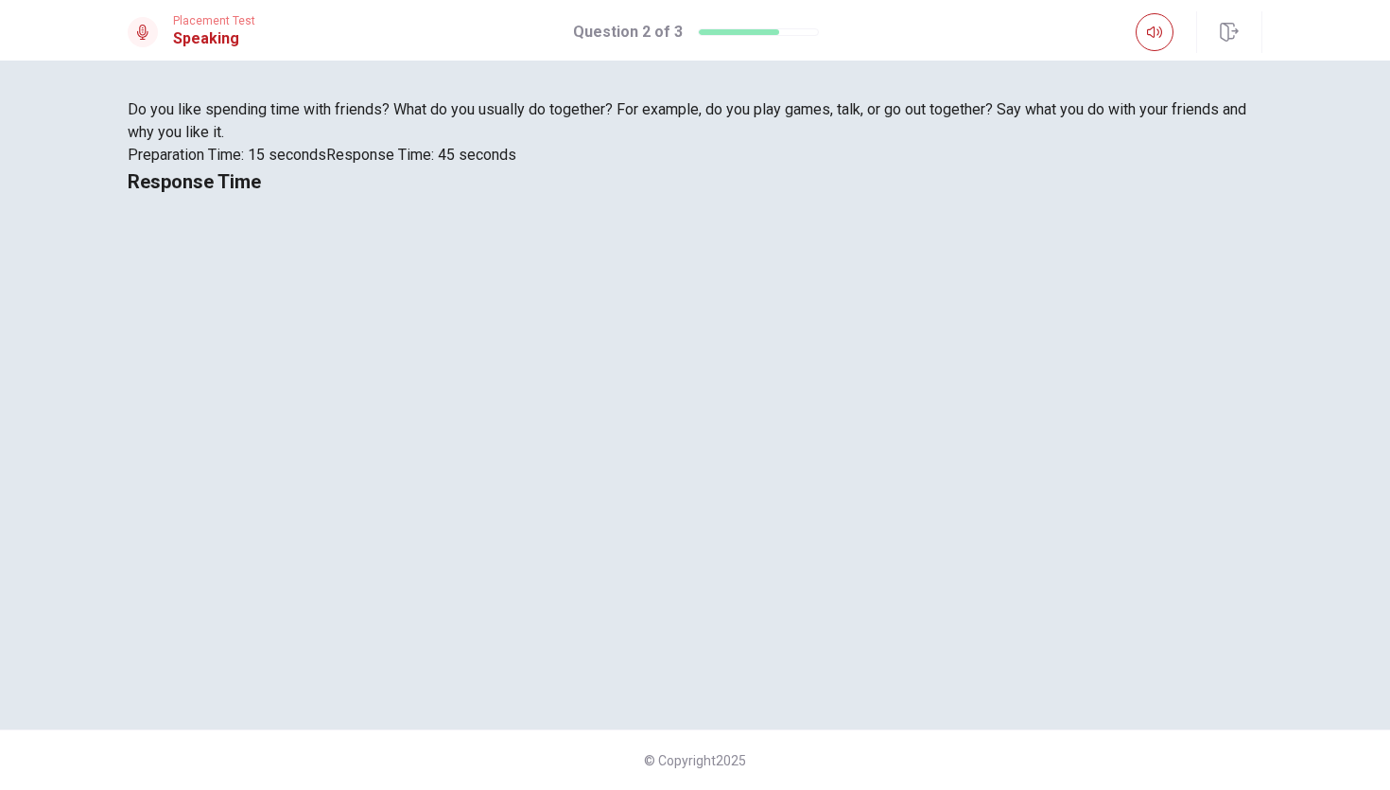
click at [991, 197] on div "Response Time" at bounding box center [695, 181] width 1135 height 30
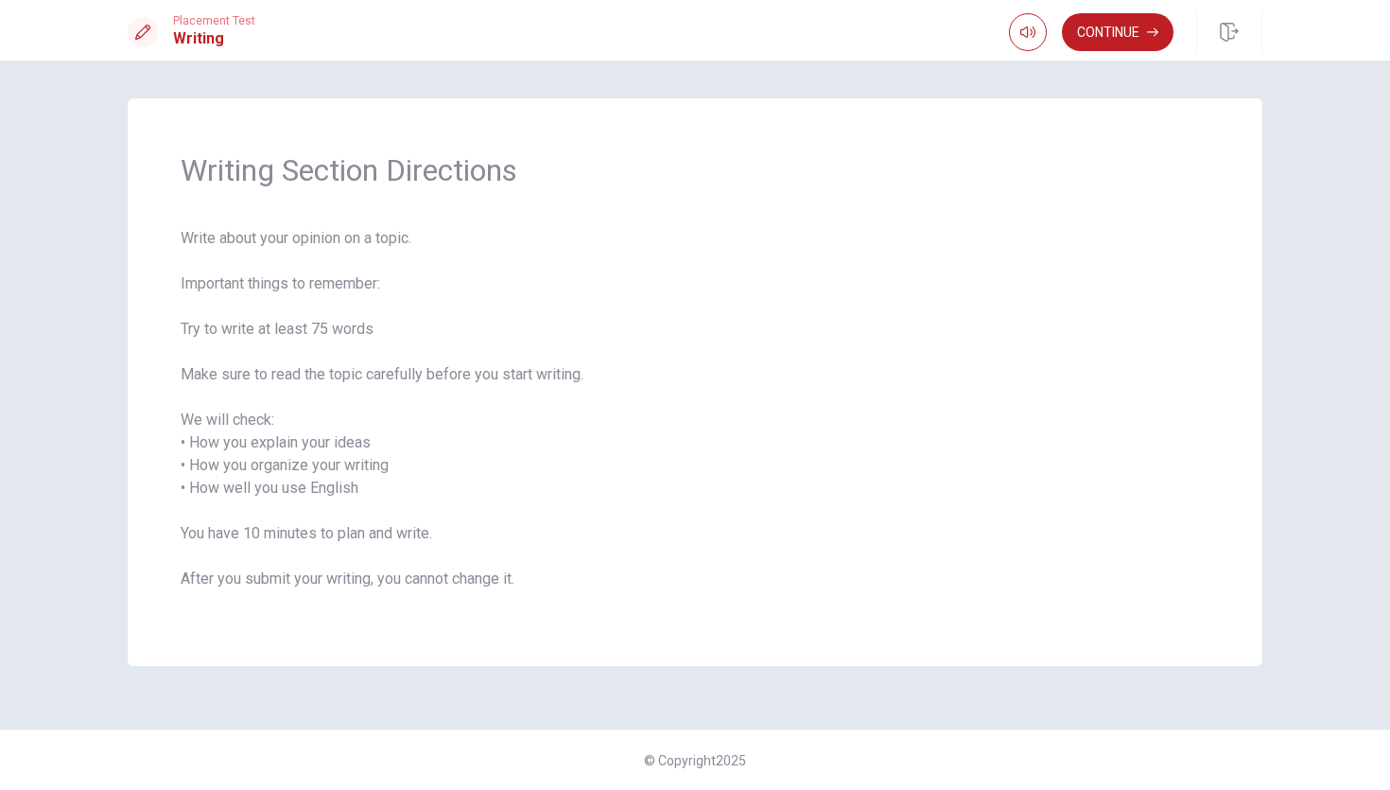
click at [1226, 368] on div "Writing Section Directions Write about your opinion on a topic. Important thing…" at bounding box center [695, 381] width 1135 height 567
click at [1120, 38] on button "Continue" at bounding box center [1118, 32] width 112 height 38
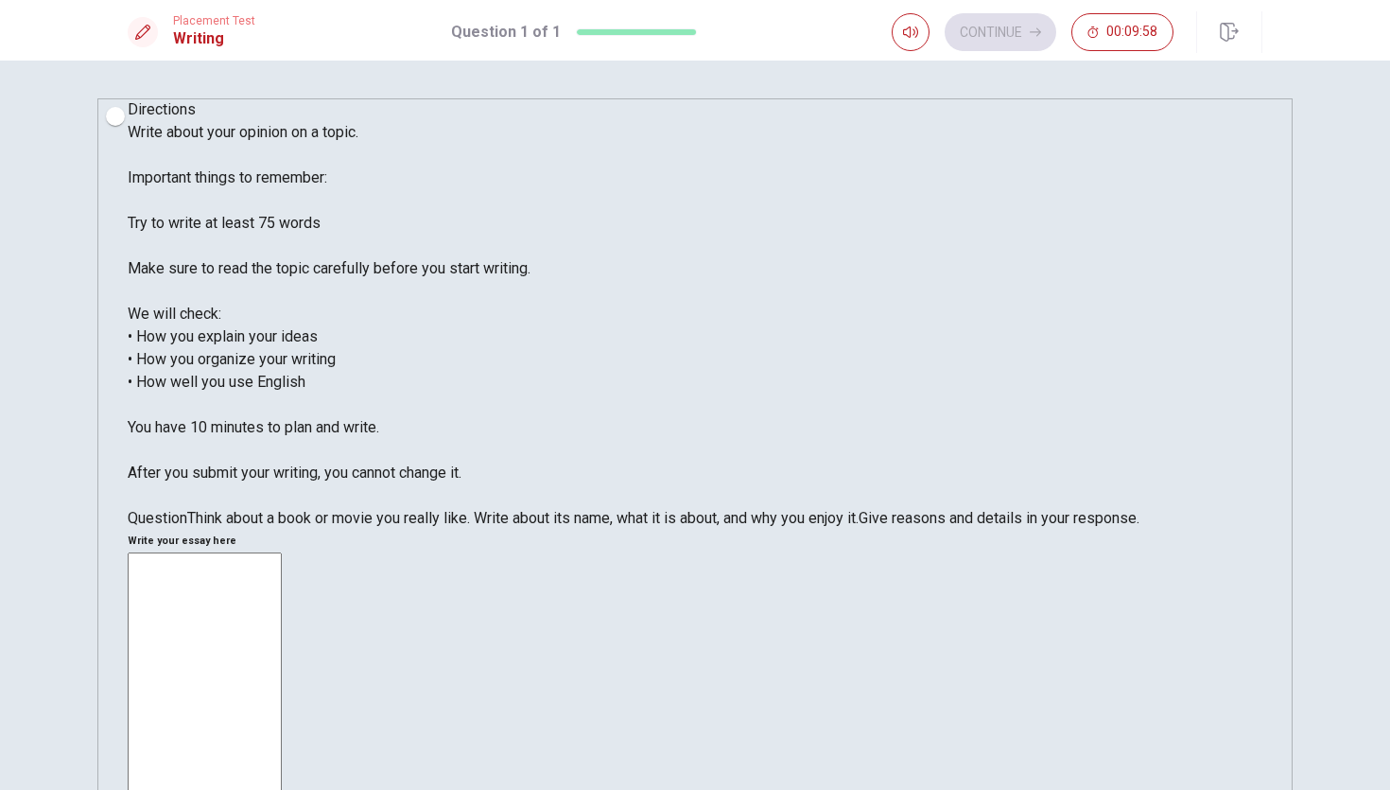
type textarea "i"
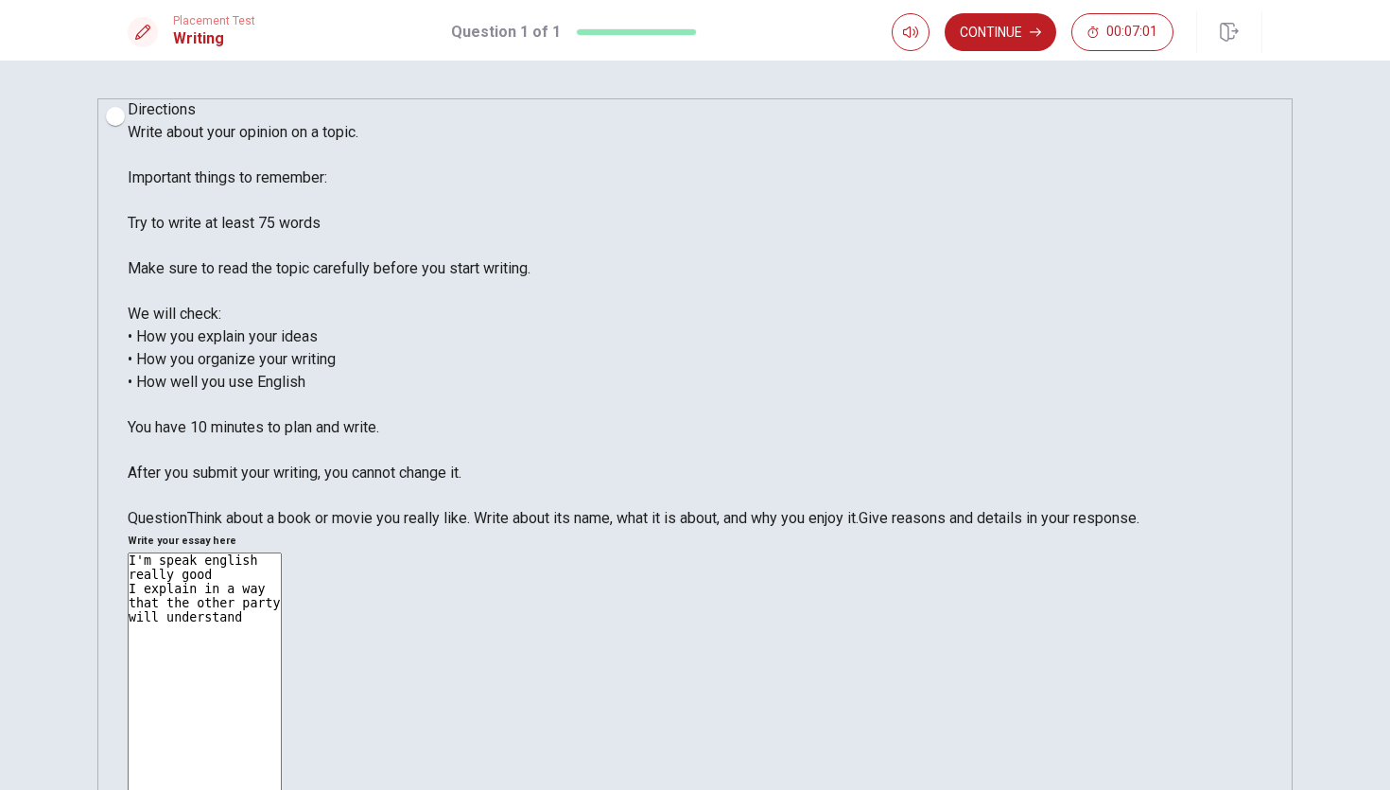
type textarea "I'm speak english really good I explain in a way that the other party will unde…"
click at [1023, 26] on button "Continue" at bounding box center [1001, 32] width 112 height 38
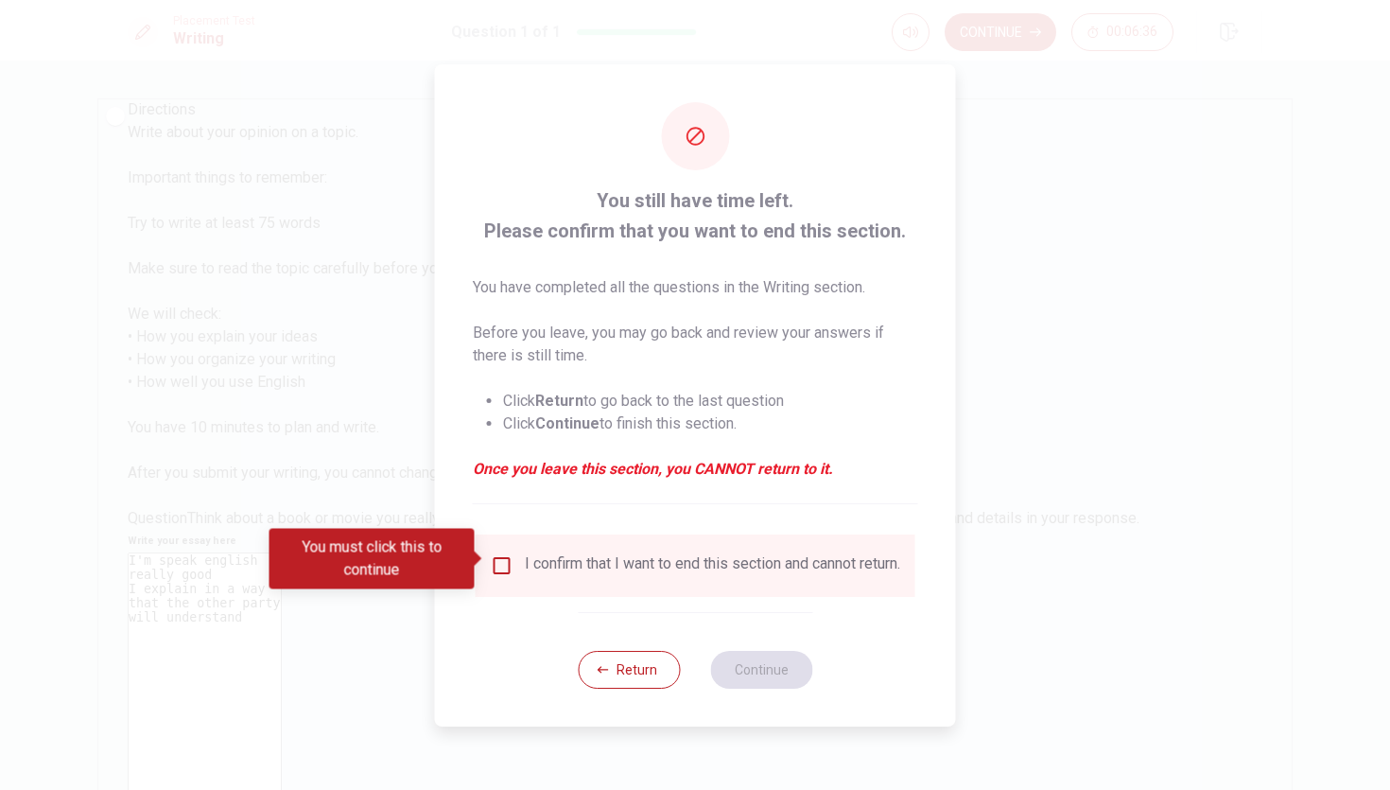
click at [505, 568] on input "You must click this to continue" at bounding box center [502, 565] width 23 height 23
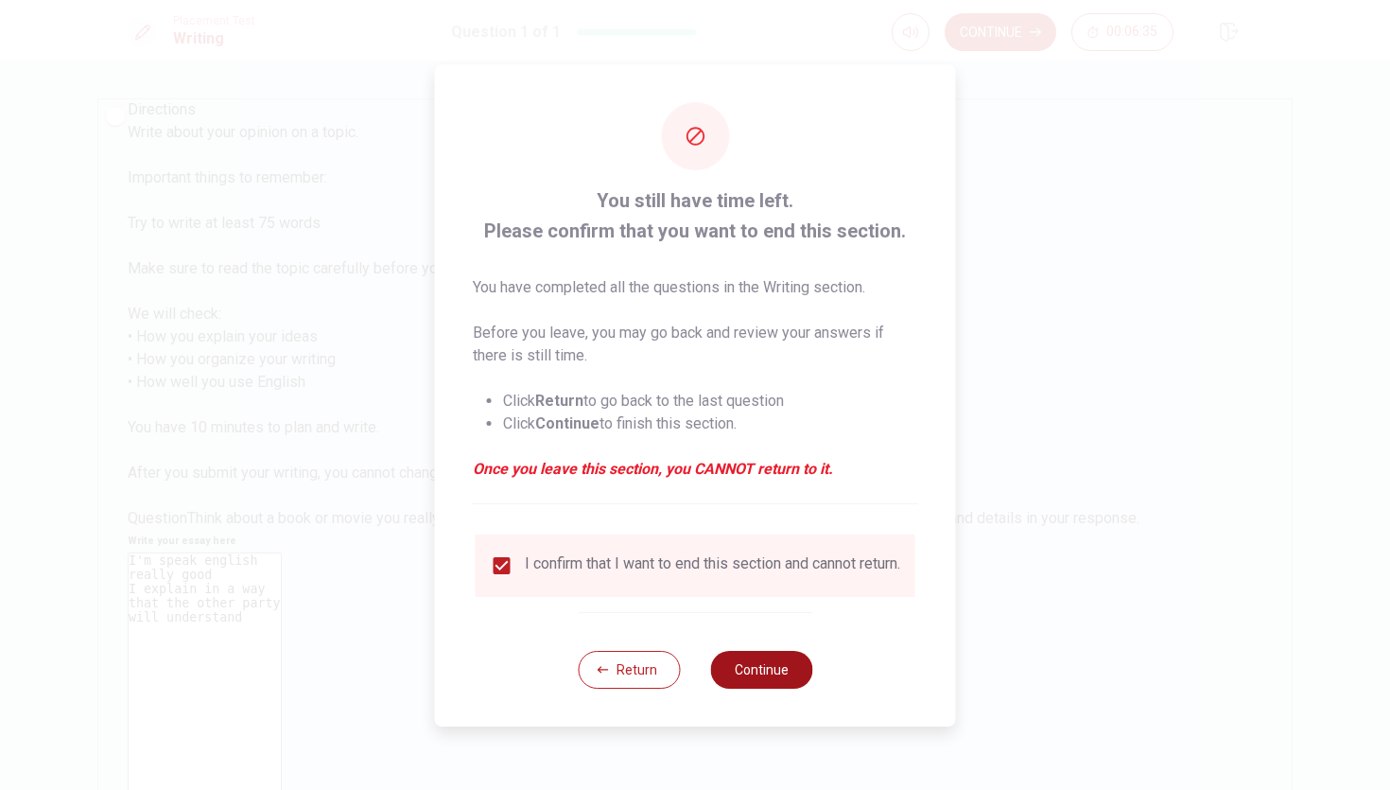
click at [780, 673] on button "Continue" at bounding box center [761, 670] width 102 height 38
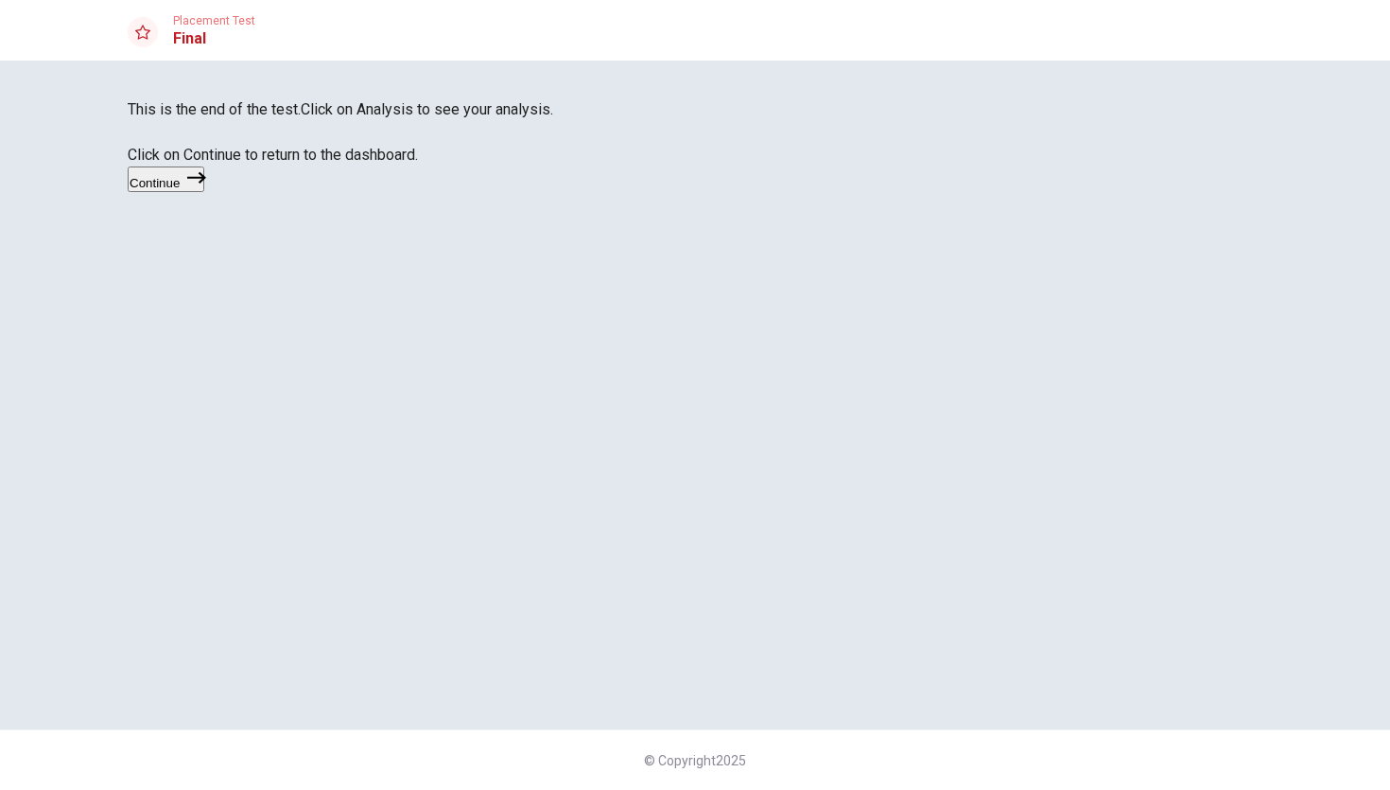
click at [204, 192] on button "Continue" at bounding box center [166, 179] width 77 height 26
